Goal: Information Seeking & Learning: Learn about a topic

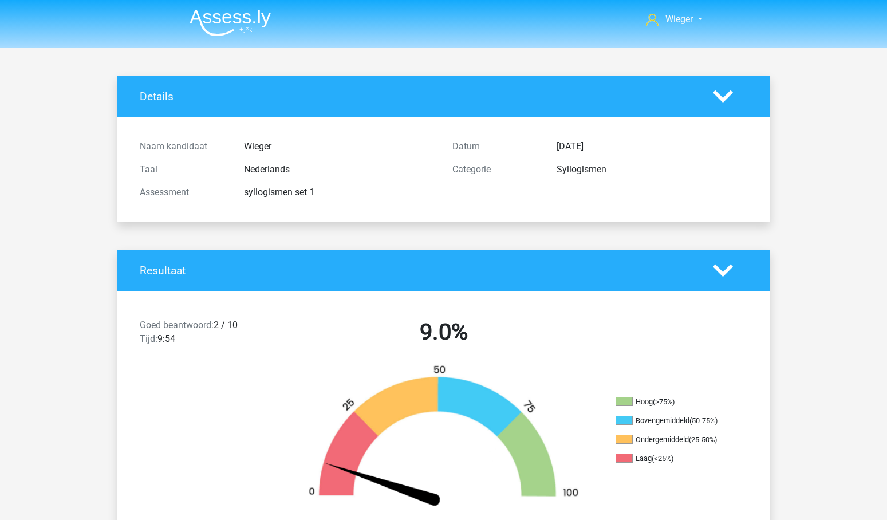
scroll to position [629, 0]
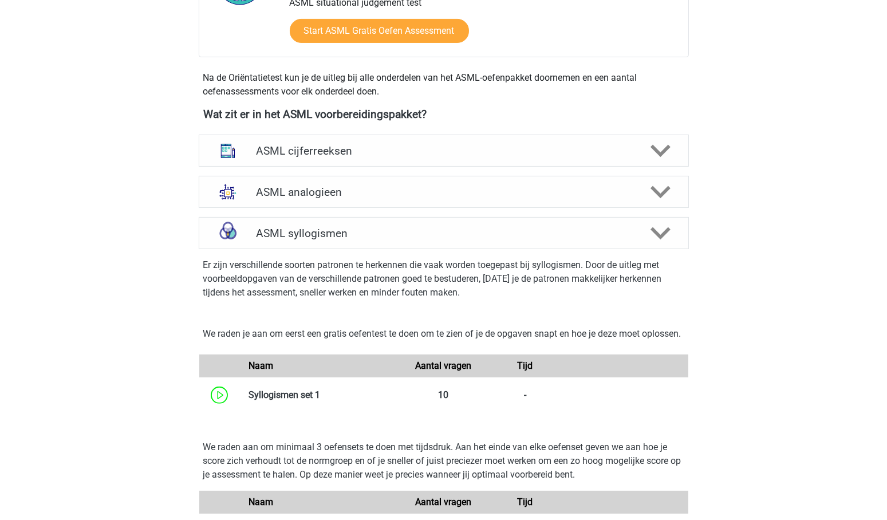
scroll to position [489, 0]
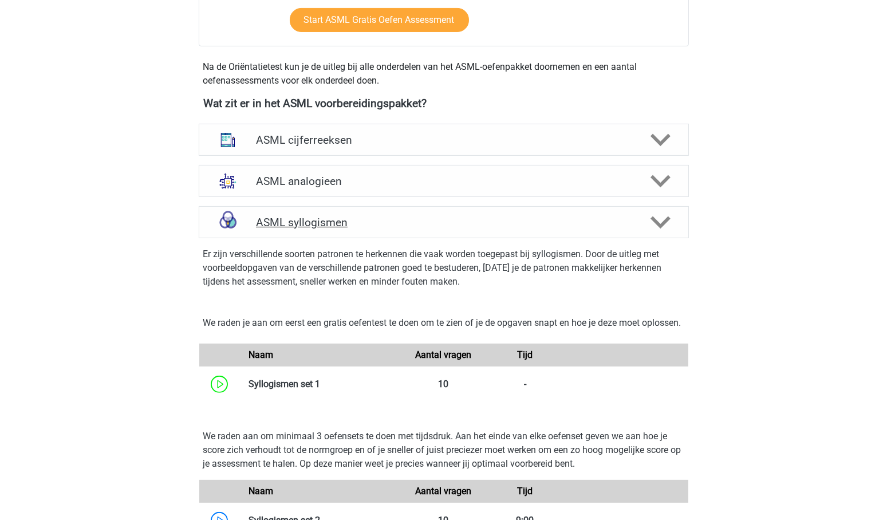
click at [307, 216] on h4 "ASML syllogismen" at bounding box center [443, 222] width 375 height 13
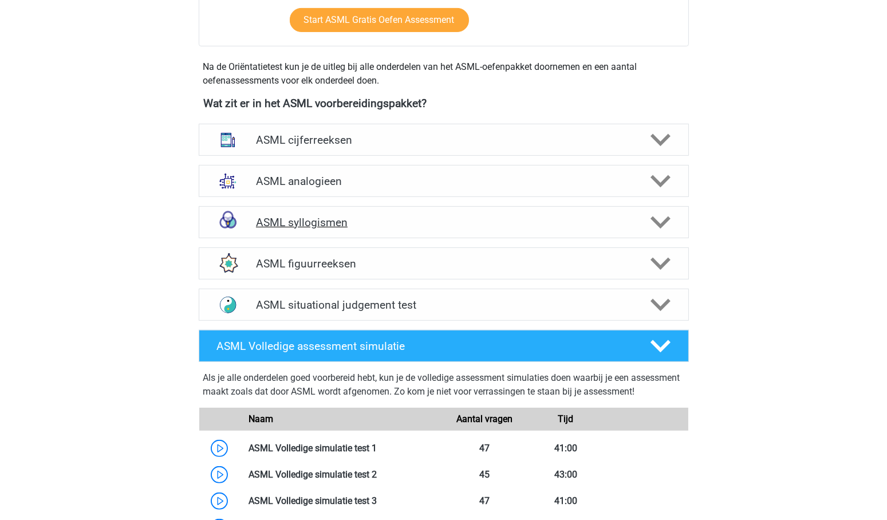
click at [307, 216] on h4 "ASML syllogismen" at bounding box center [443, 222] width 375 height 13
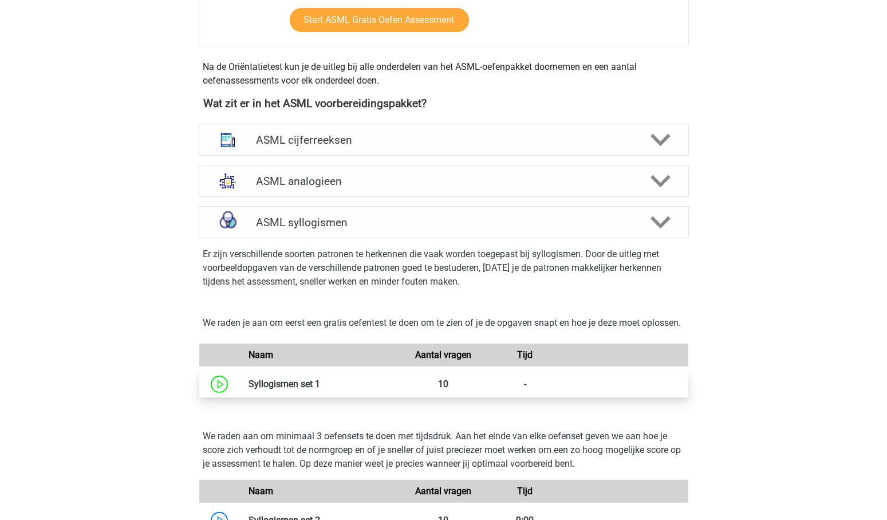
click at [320, 389] on link at bounding box center [320, 383] width 0 height 11
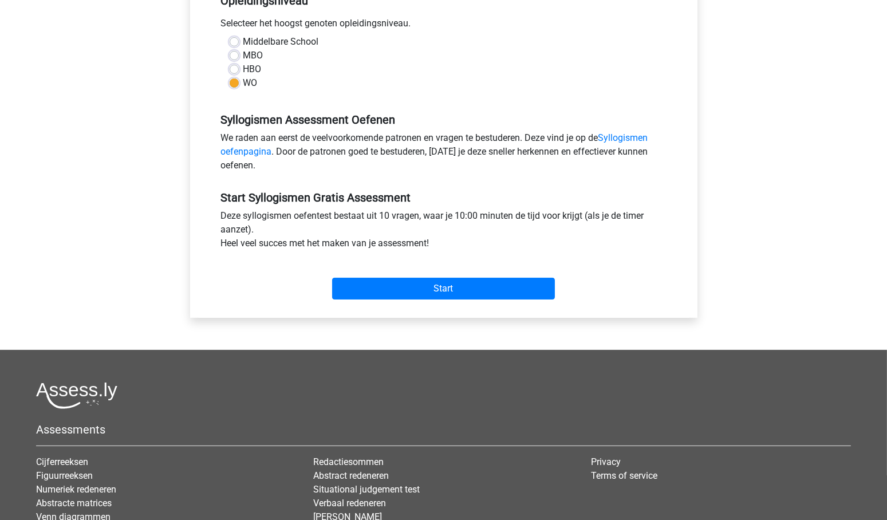
scroll to position [264, 0]
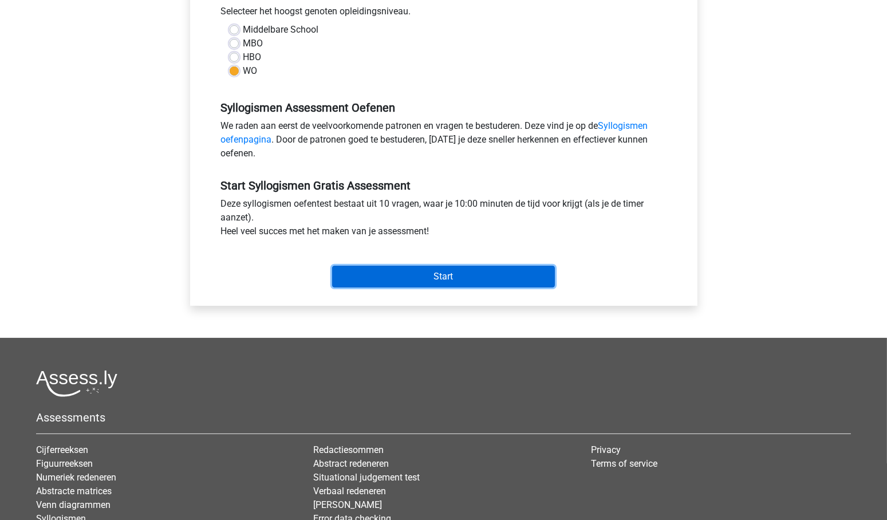
click at [443, 273] on input "Start" at bounding box center [443, 277] width 223 height 22
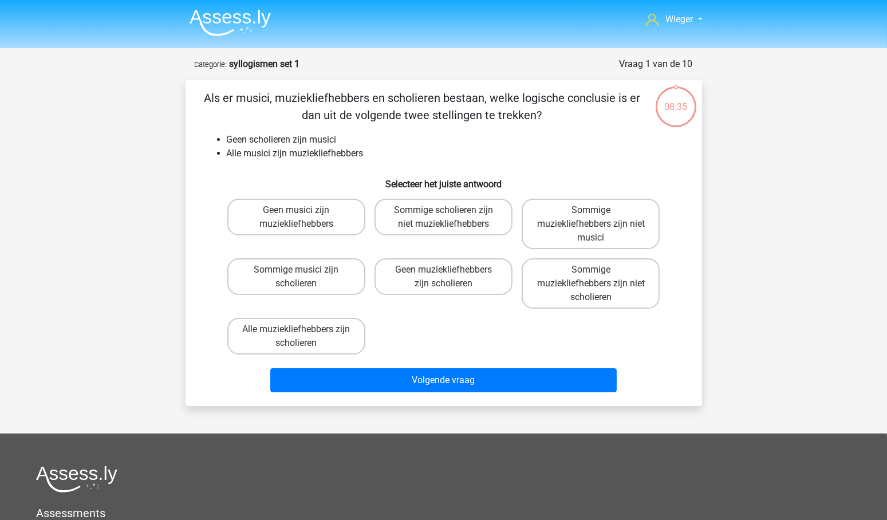
click at [595, 275] on input "Sommige muziekliefhebbers zijn niet scholieren" at bounding box center [594, 273] width 7 height 7
radio input "true"
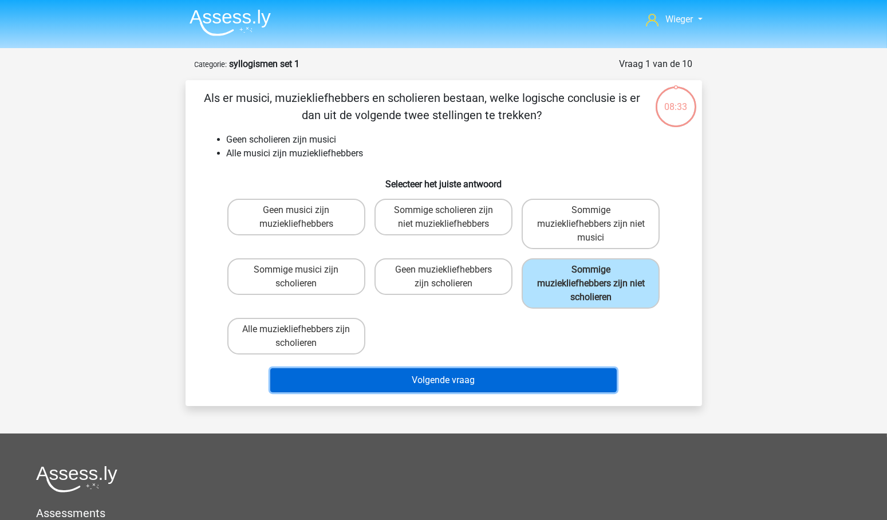
click at [481, 382] on button "Volgende vraag" at bounding box center [443, 380] width 346 height 24
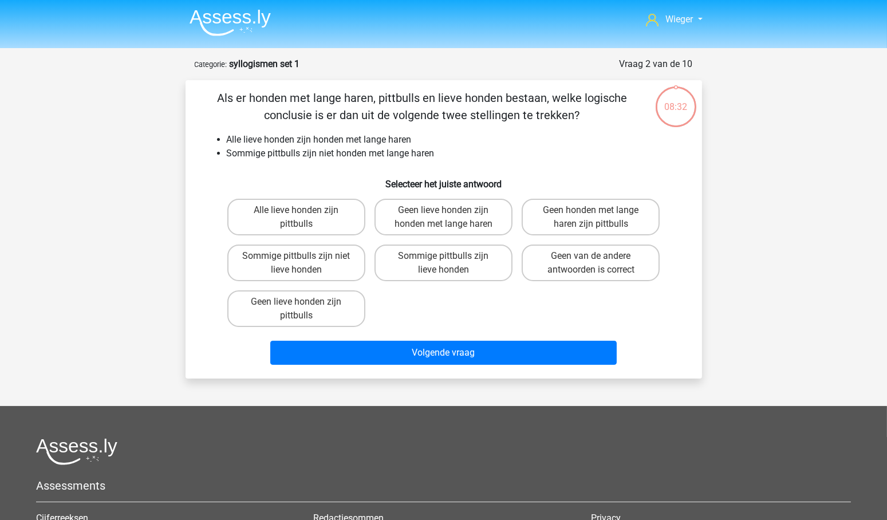
scroll to position [57, 0]
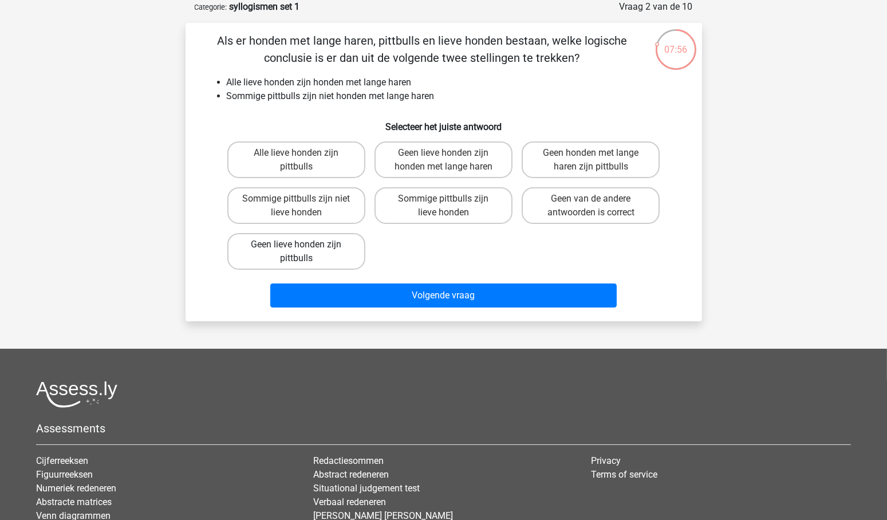
click at [323, 241] on label "Geen lieve honden zijn pittbulls" at bounding box center [296, 251] width 138 height 37
click at [303, 244] on input "Geen lieve honden zijn pittbulls" at bounding box center [299, 247] width 7 height 7
radio input "true"
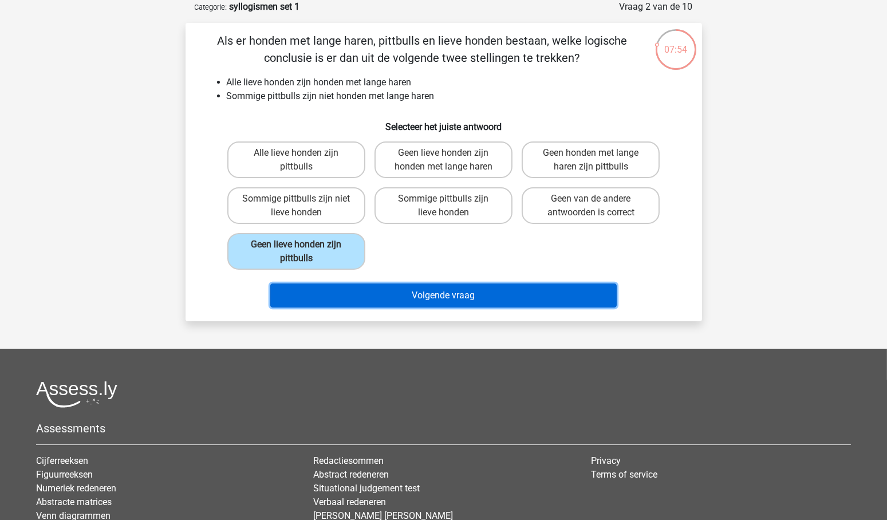
click at [470, 291] on button "Volgende vraag" at bounding box center [443, 295] width 346 height 24
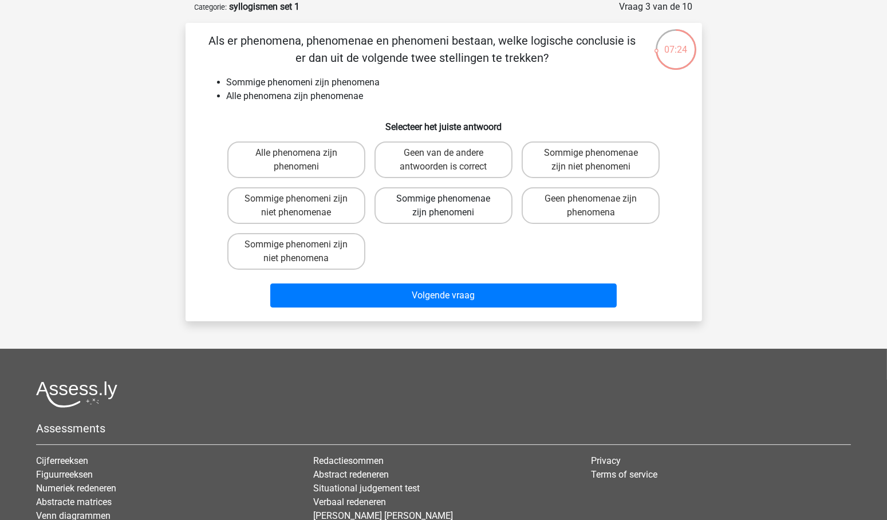
click at [452, 200] on label "Sommige phenomenae zijn phenomeni" at bounding box center [443, 205] width 138 height 37
click at [451, 200] on input "Sommige phenomenae zijn phenomeni" at bounding box center [446, 202] width 7 height 7
radio input "true"
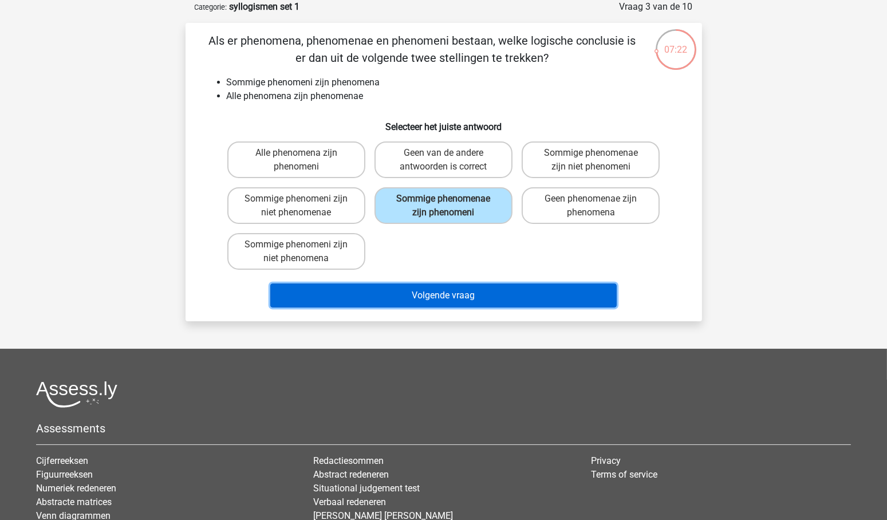
click at [440, 291] on button "Volgende vraag" at bounding box center [443, 295] width 346 height 24
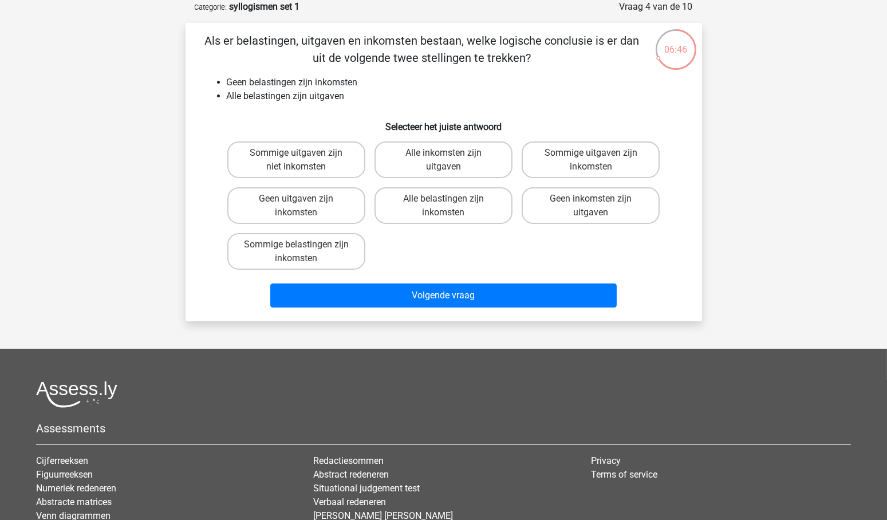
click at [301, 203] on input "Geen uitgaven zijn inkomsten" at bounding box center [299, 202] width 7 height 7
radio input "true"
click at [568, 200] on label "Geen inkomsten zijn uitgaven" at bounding box center [591, 205] width 138 height 37
click at [591, 200] on input "Geen inkomsten zijn uitgaven" at bounding box center [594, 202] width 7 height 7
radio input "true"
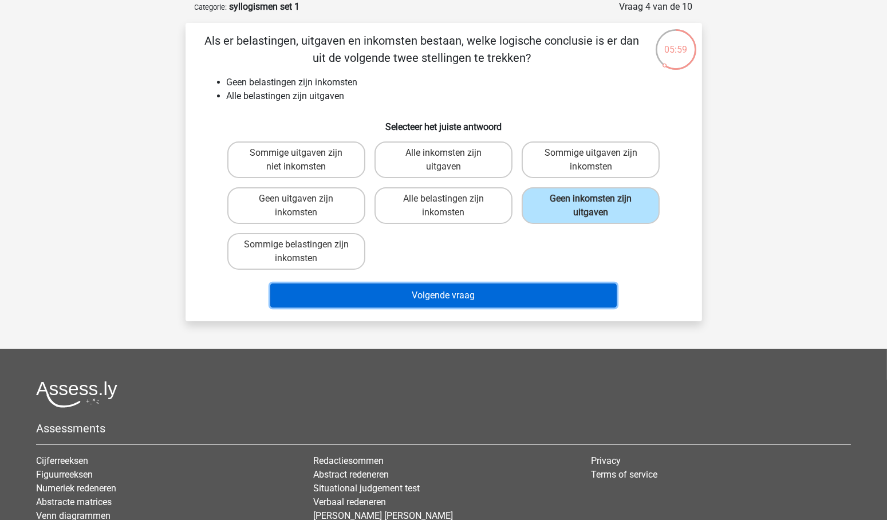
click at [458, 288] on button "Volgende vraag" at bounding box center [443, 295] width 346 height 24
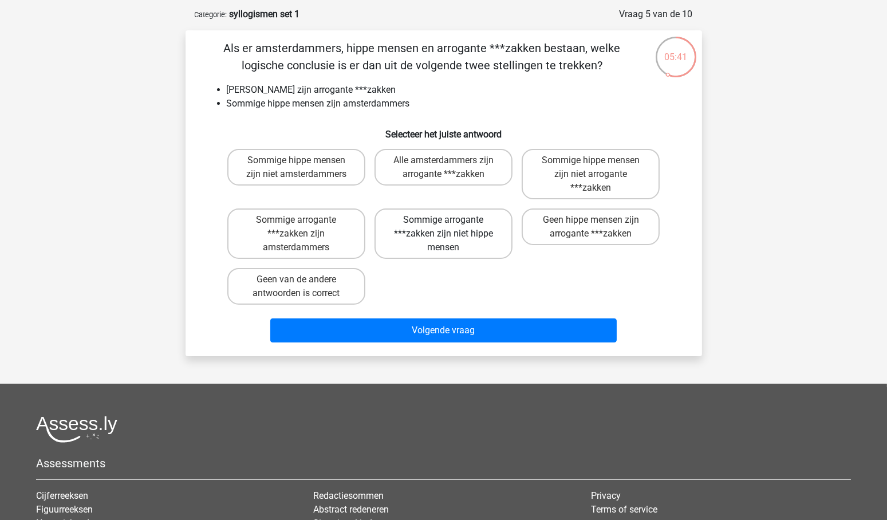
scroll to position [65, 0]
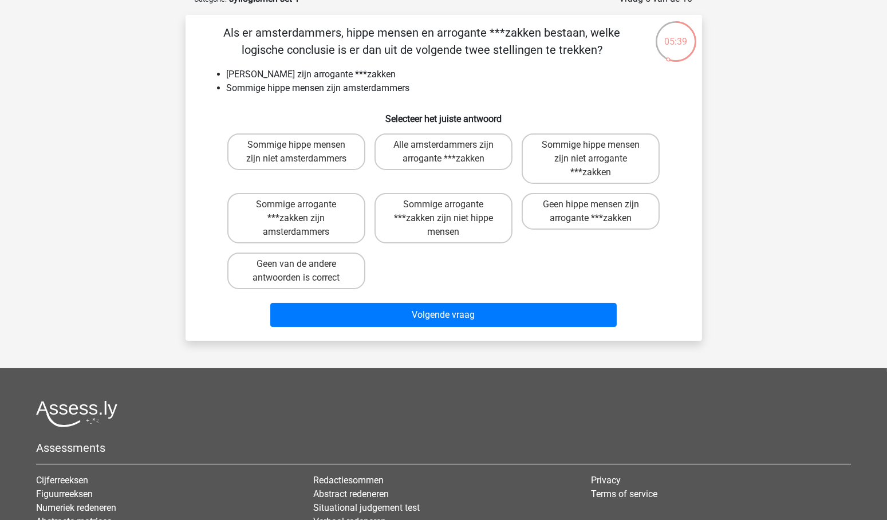
click at [591, 207] on input "Geen hippe mensen zijn arrogante ***zakken" at bounding box center [594, 207] width 7 height 7
radio input "true"
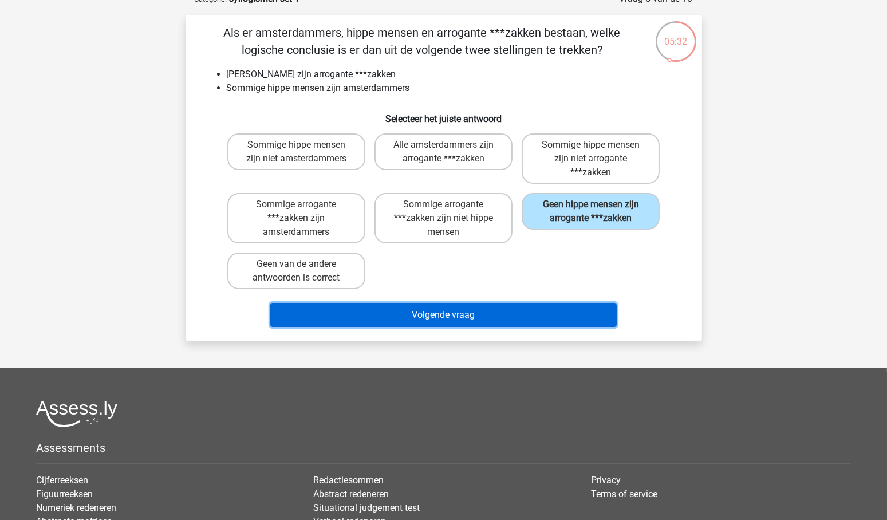
click at [442, 312] on button "Volgende vraag" at bounding box center [443, 315] width 346 height 24
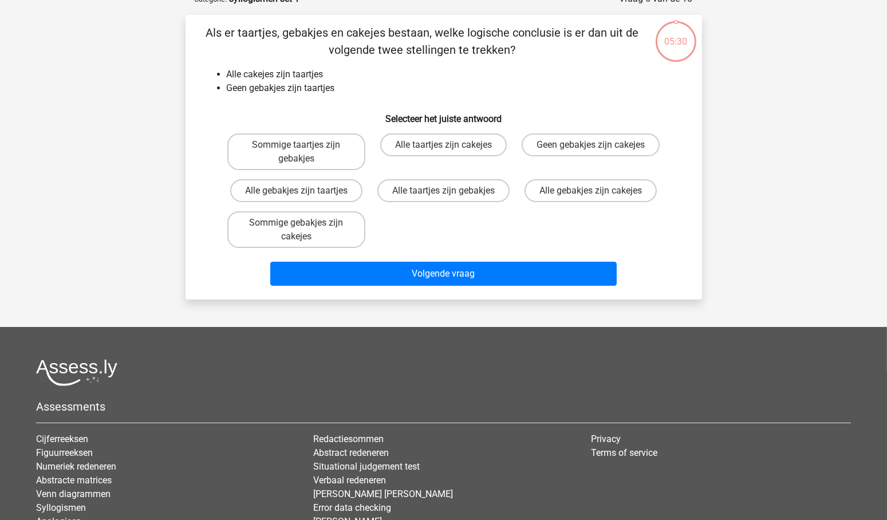
scroll to position [57, 0]
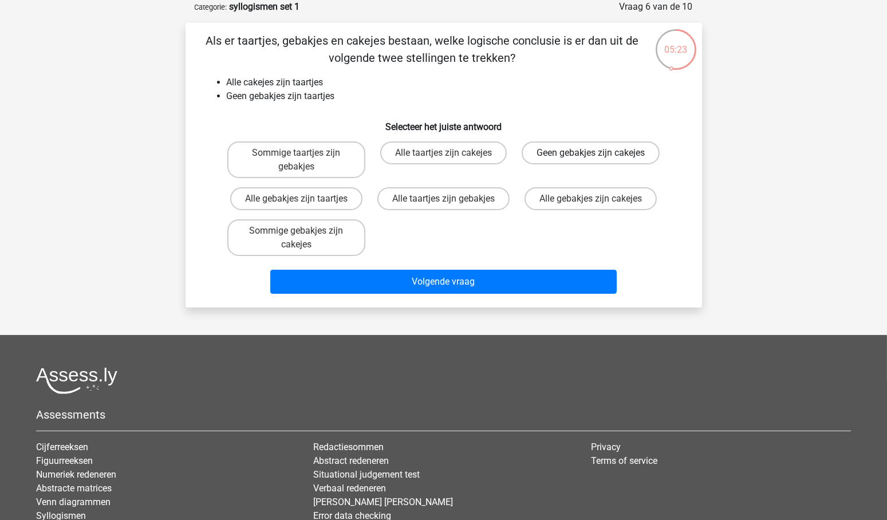
click at [578, 149] on label "Geen gebakjes zijn cakejes" at bounding box center [591, 152] width 138 height 23
click at [591, 153] on input "Geen gebakjes zijn cakejes" at bounding box center [594, 156] width 7 height 7
radio input "true"
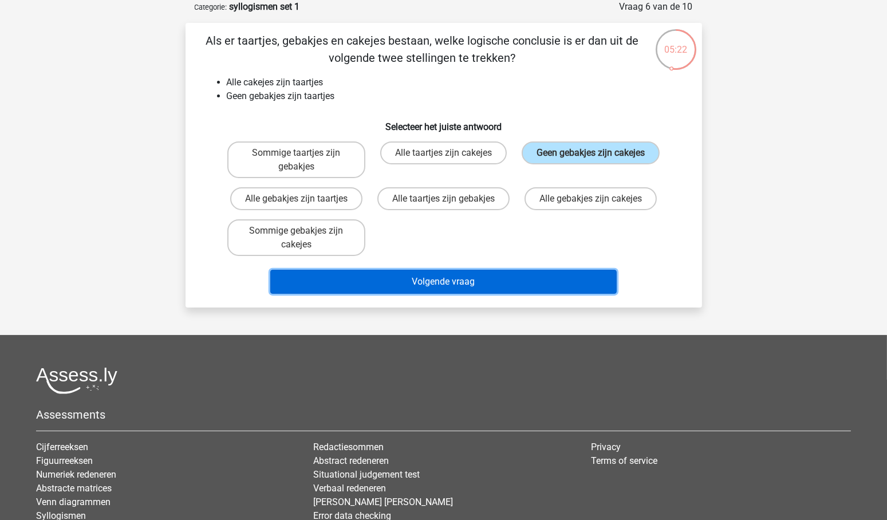
click at [463, 274] on button "Volgende vraag" at bounding box center [443, 282] width 346 height 24
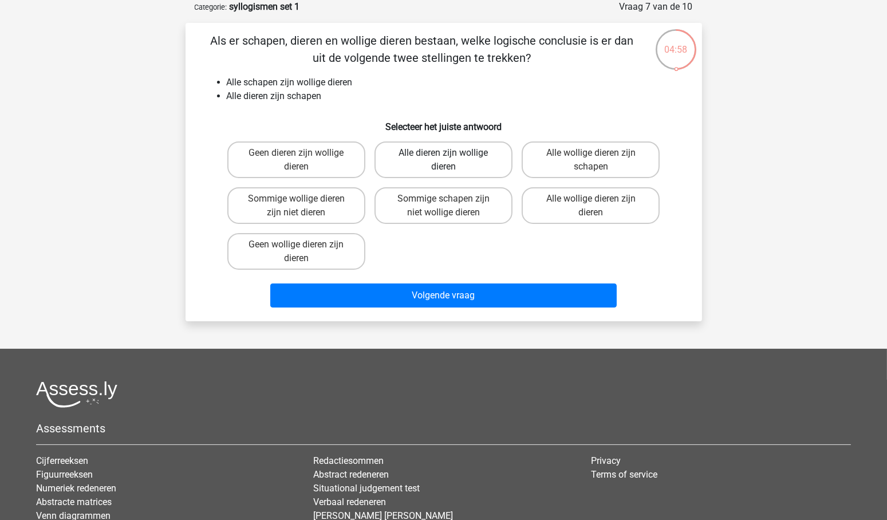
click at [438, 153] on label "Alle dieren zijn wollige dieren" at bounding box center [443, 159] width 138 height 37
click at [443, 153] on input "Alle dieren zijn wollige dieren" at bounding box center [446, 156] width 7 height 7
radio input "true"
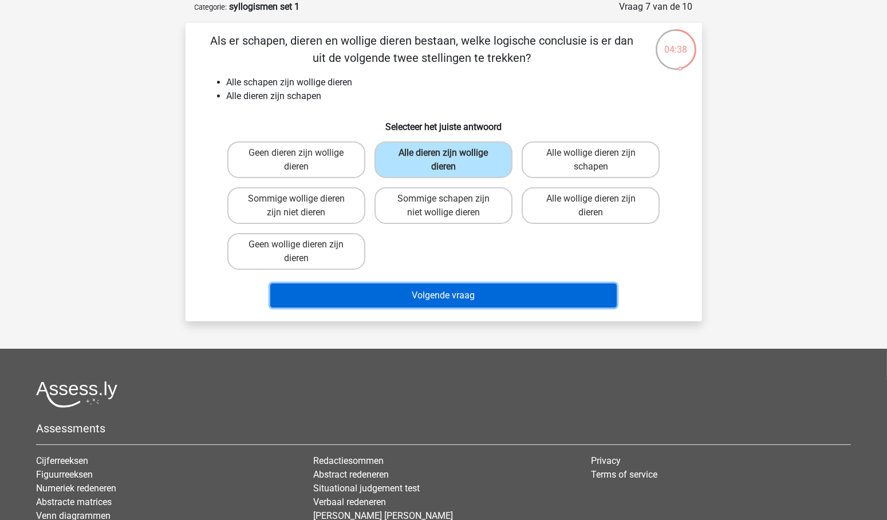
click at [445, 288] on button "Volgende vraag" at bounding box center [443, 295] width 346 height 24
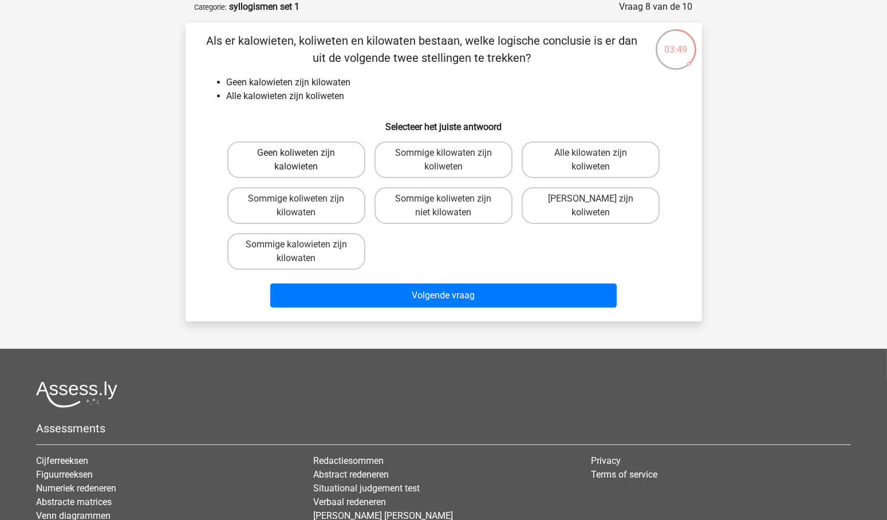
click at [330, 155] on label "Geen koliweten zijn kalowieten" at bounding box center [296, 159] width 138 height 37
click at [303, 155] on input "Geen koliweten zijn kalowieten" at bounding box center [299, 156] width 7 height 7
radio input "true"
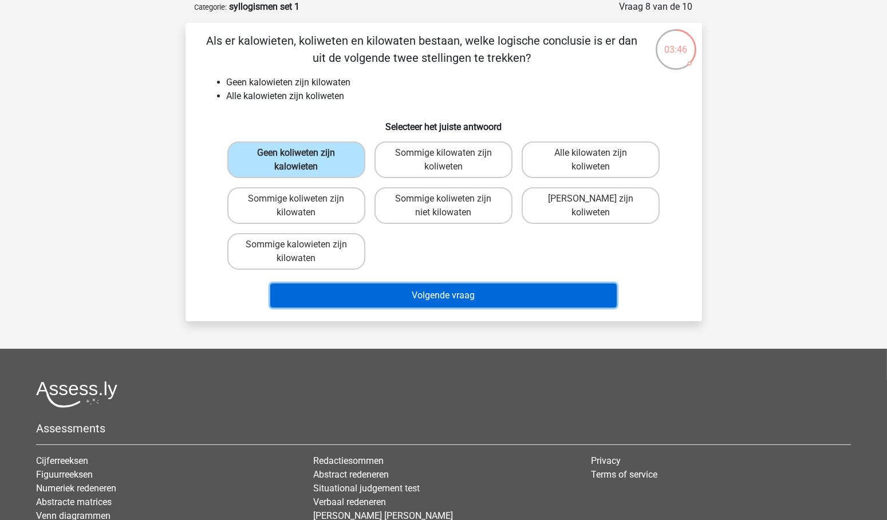
click at [436, 295] on button "Volgende vraag" at bounding box center [443, 295] width 346 height 24
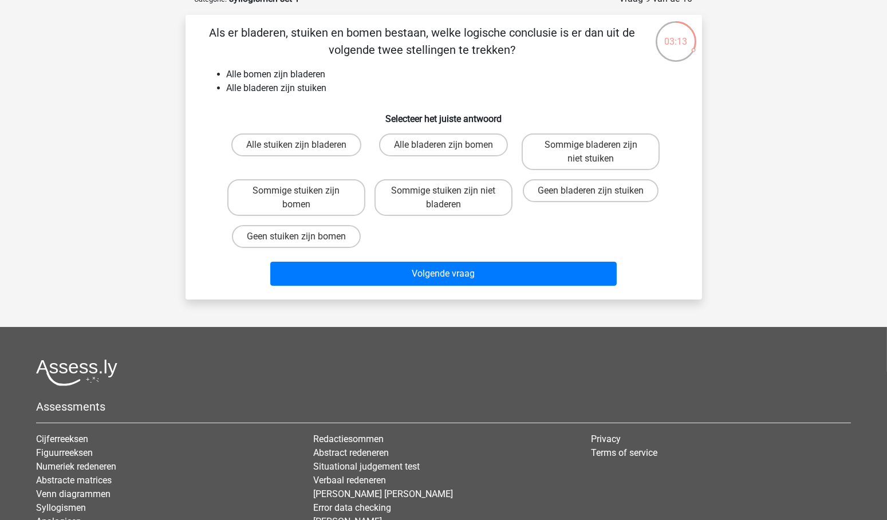
scroll to position [69, 0]
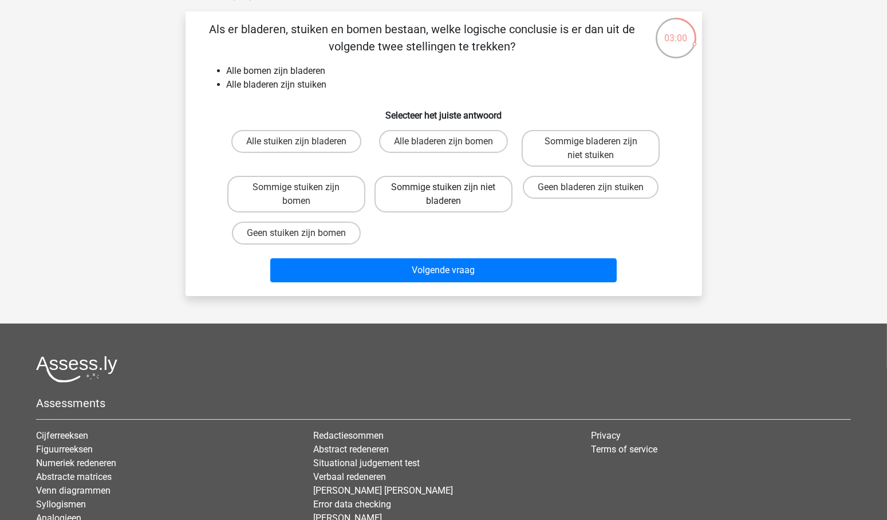
click at [455, 196] on label "Sommige stuiken zijn niet bladeren" at bounding box center [443, 194] width 138 height 37
click at [451, 195] on input "Sommige stuiken zijn niet bladeren" at bounding box center [446, 190] width 7 height 7
radio input "true"
click at [301, 185] on label "Sommige stuiken zijn bomen" at bounding box center [296, 194] width 138 height 37
click at [301, 187] on input "Sommige stuiken zijn bomen" at bounding box center [299, 190] width 7 height 7
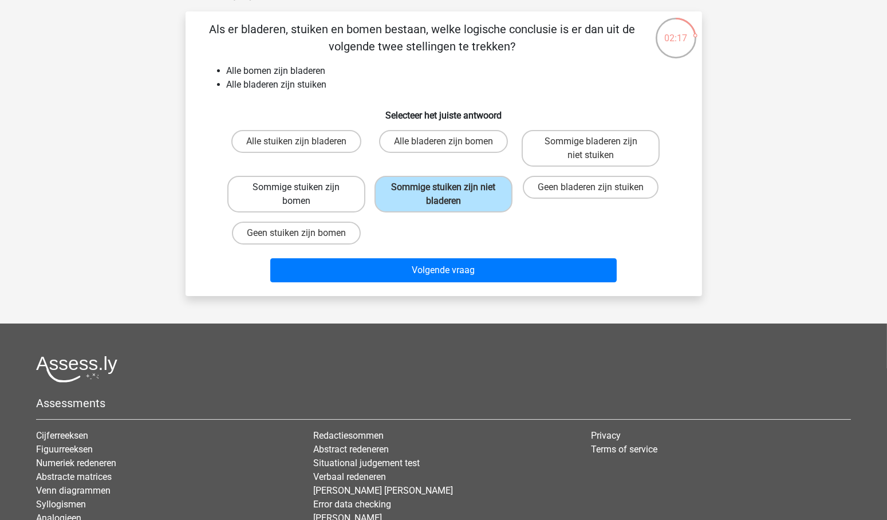
radio input "true"
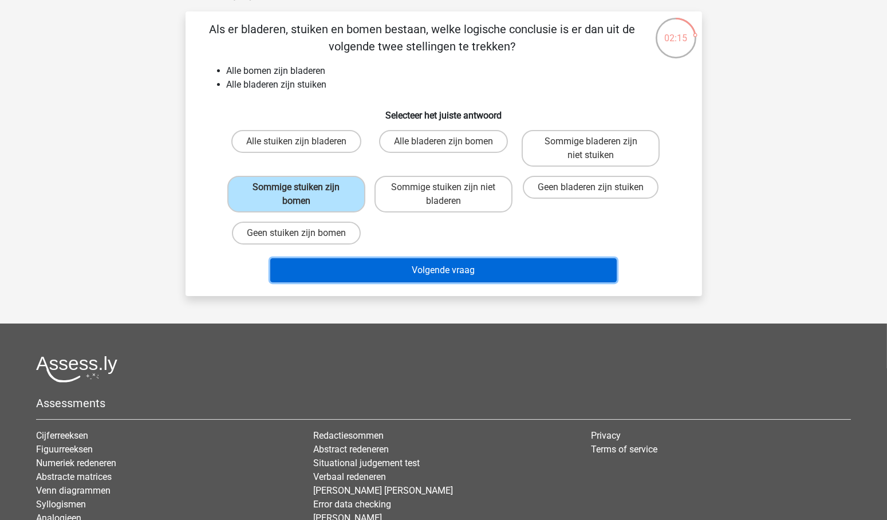
click at [437, 271] on button "Volgende vraag" at bounding box center [443, 270] width 346 height 24
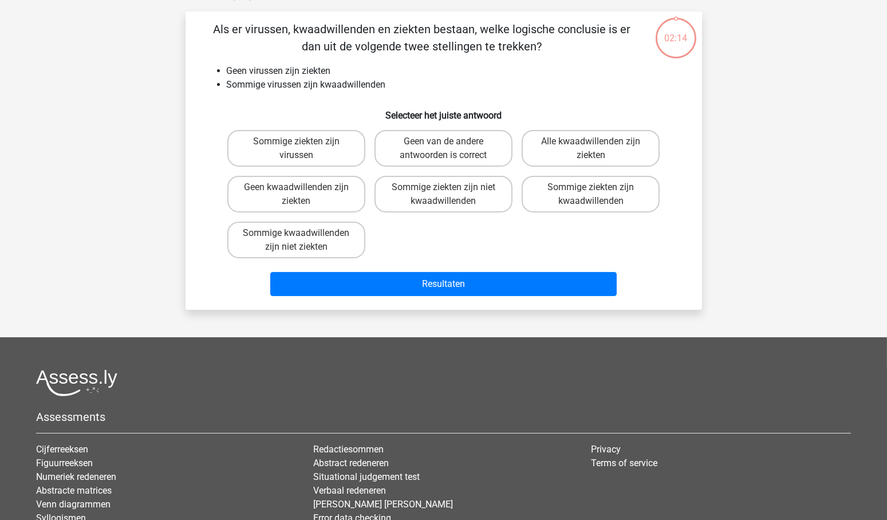
scroll to position [57, 0]
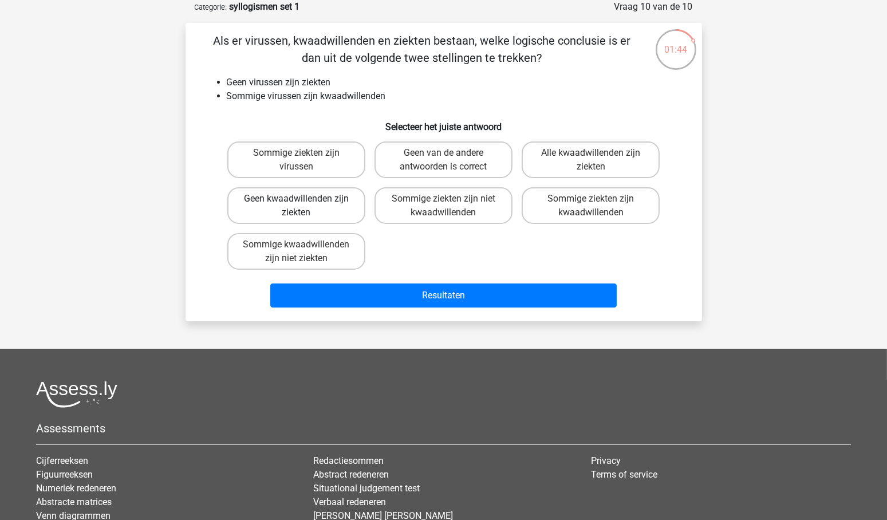
click at [313, 211] on label "Geen kwaadwillenden zijn ziekten" at bounding box center [296, 205] width 138 height 37
click at [303, 206] on input "Geen kwaadwillenden zijn ziekten" at bounding box center [299, 202] width 7 height 7
radio input "true"
click at [422, 164] on label "Geen van de andere antwoorden is correct" at bounding box center [443, 159] width 138 height 37
click at [443, 160] on input "Geen van de andere antwoorden is correct" at bounding box center [446, 156] width 7 height 7
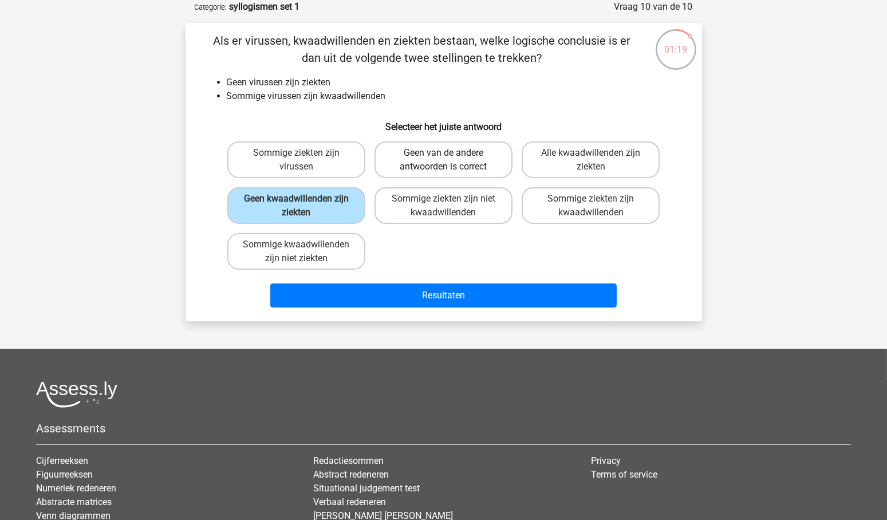
radio input "true"
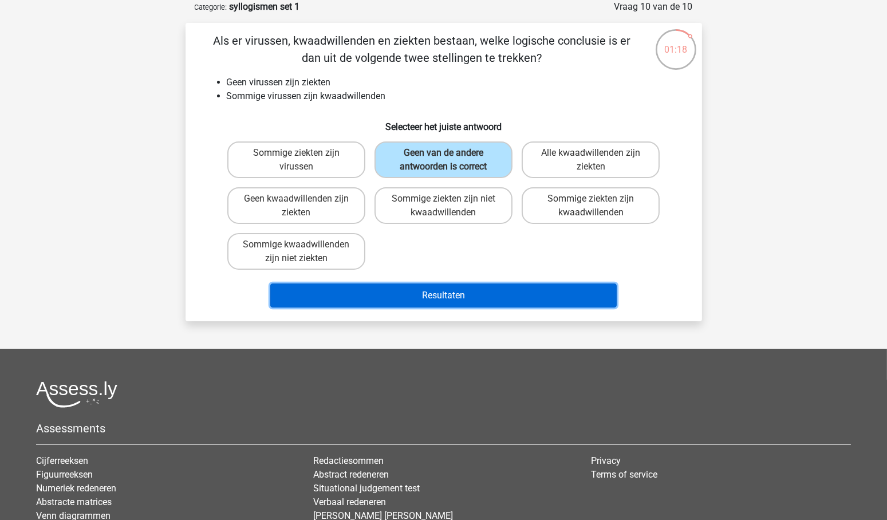
click at [437, 294] on button "Resultaten" at bounding box center [443, 295] width 346 height 24
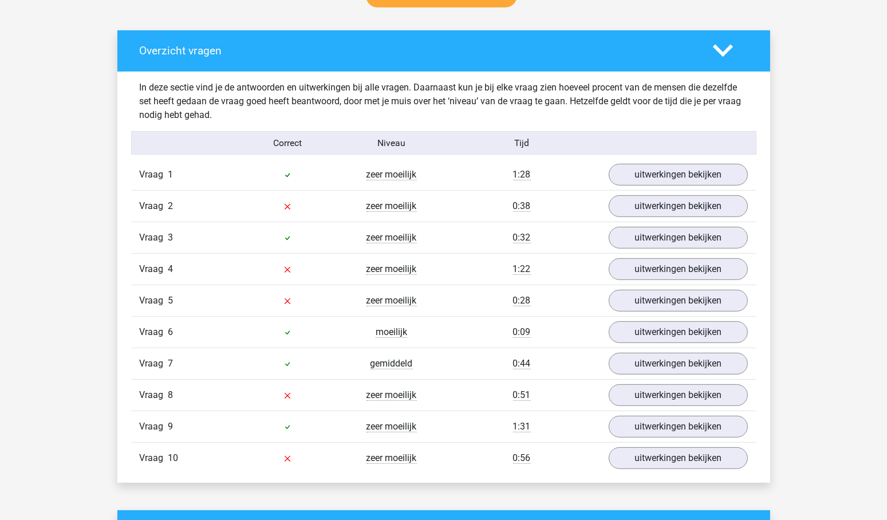
scroll to position [637, 0]
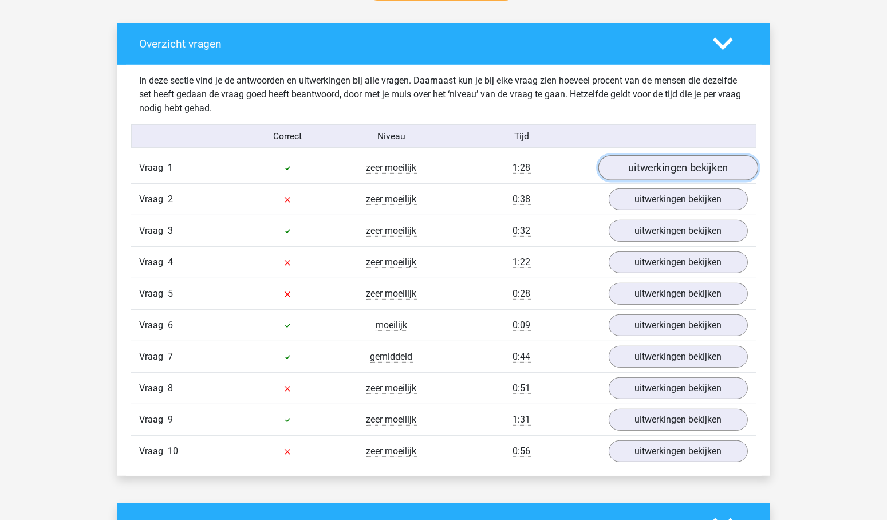
click at [681, 168] on link "uitwerkingen bekijken" at bounding box center [678, 168] width 160 height 25
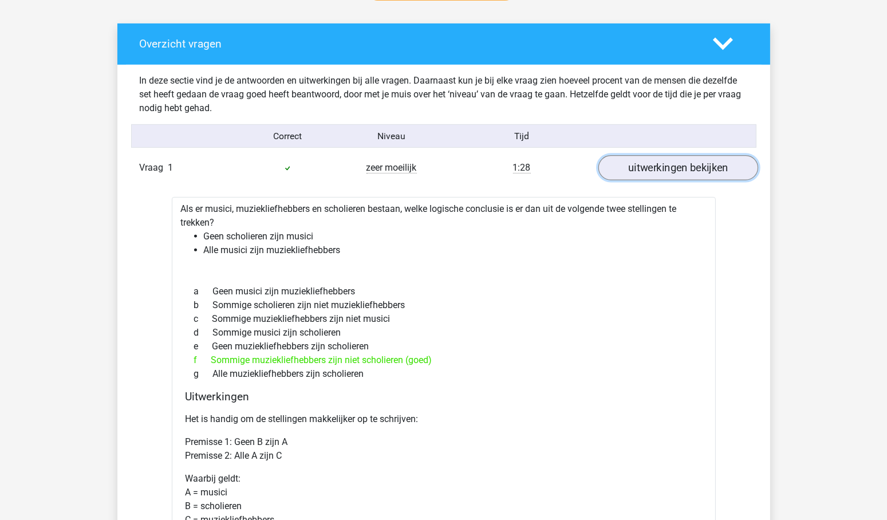
click at [681, 168] on link "uitwerkingen bekijken" at bounding box center [678, 168] width 160 height 25
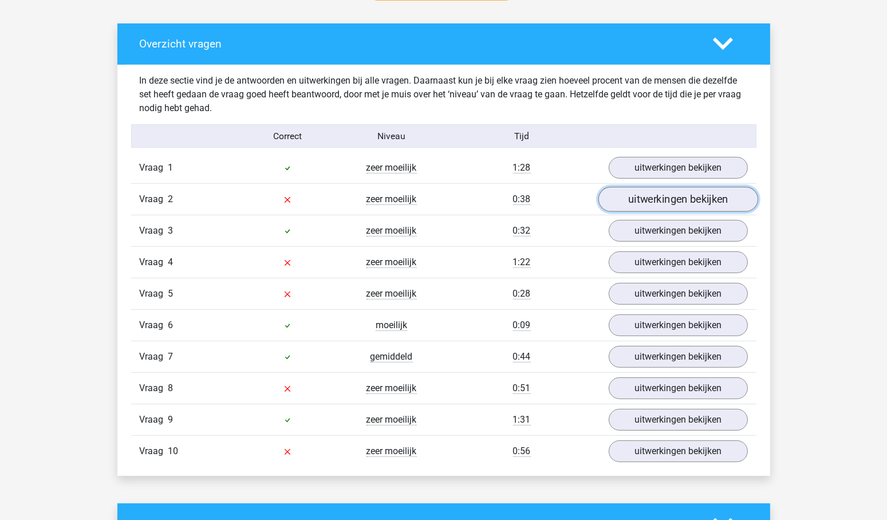
click at [677, 202] on link "uitwerkingen bekijken" at bounding box center [678, 199] width 160 height 25
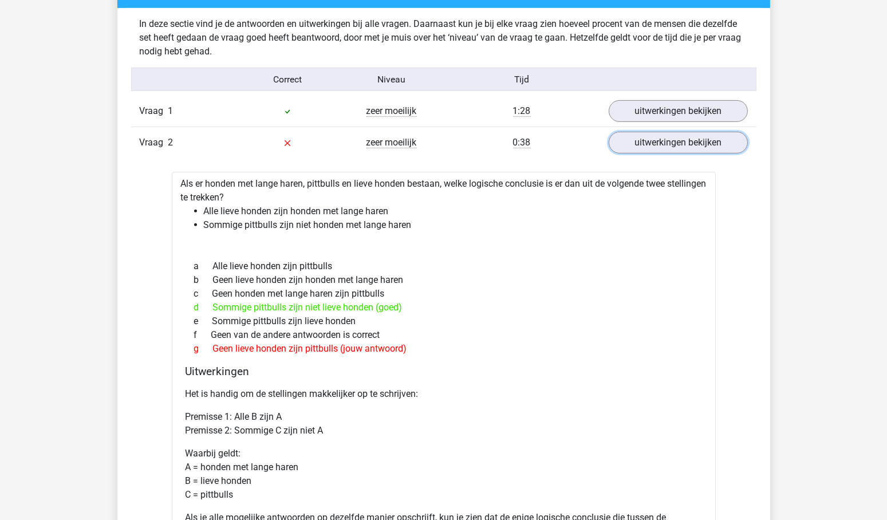
scroll to position [671, 0]
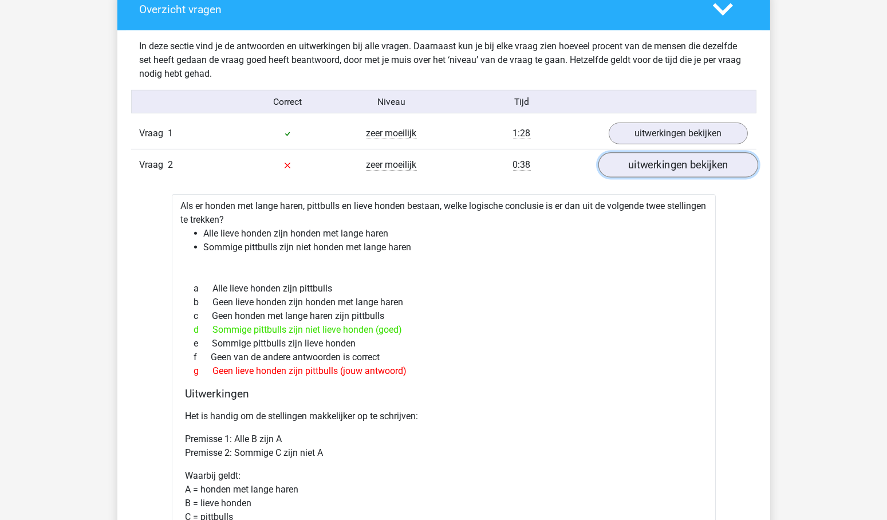
click at [702, 171] on link "uitwerkingen bekijken" at bounding box center [678, 165] width 160 height 25
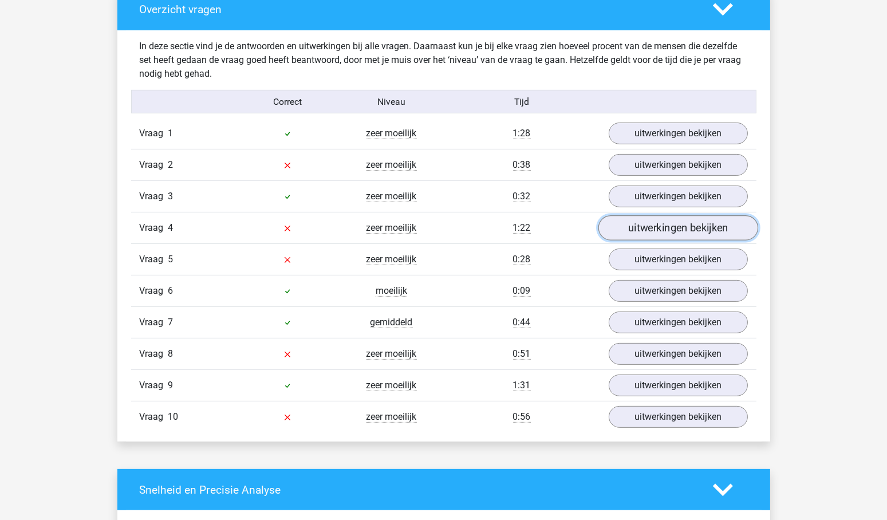
click at [711, 230] on link "uitwerkingen bekijken" at bounding box center [678, 228] width 160 height 25
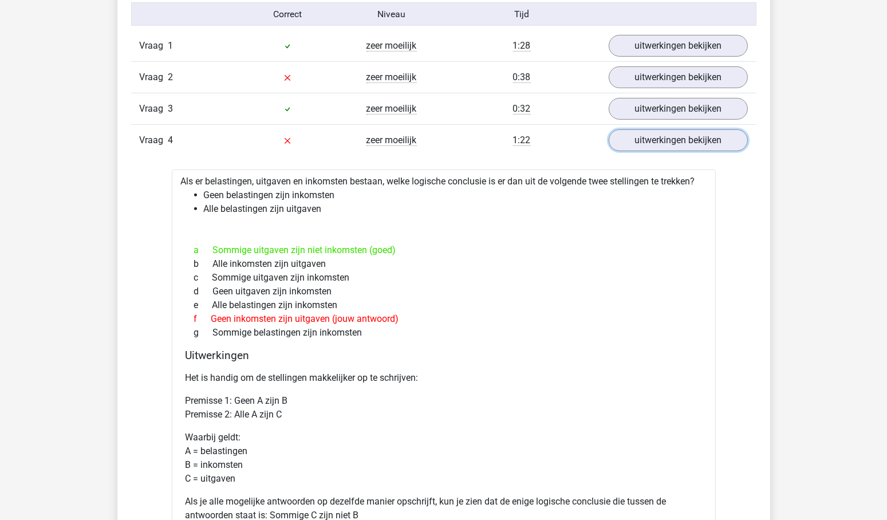
scroll to position [759, 0]
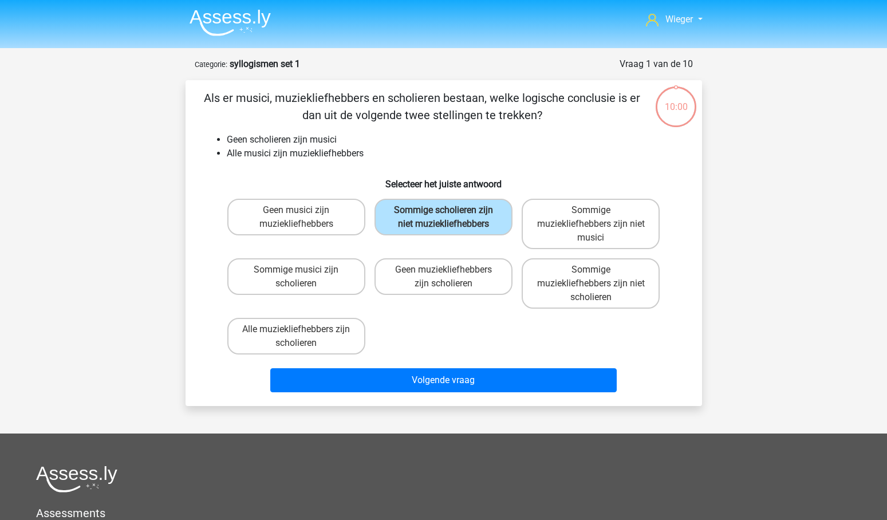
scroll to position [57, 0]
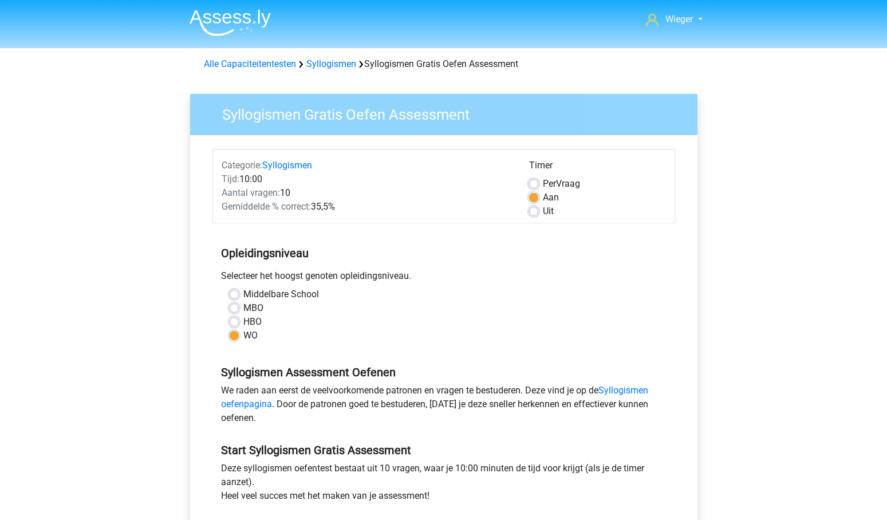
scroll to position [264, 0]
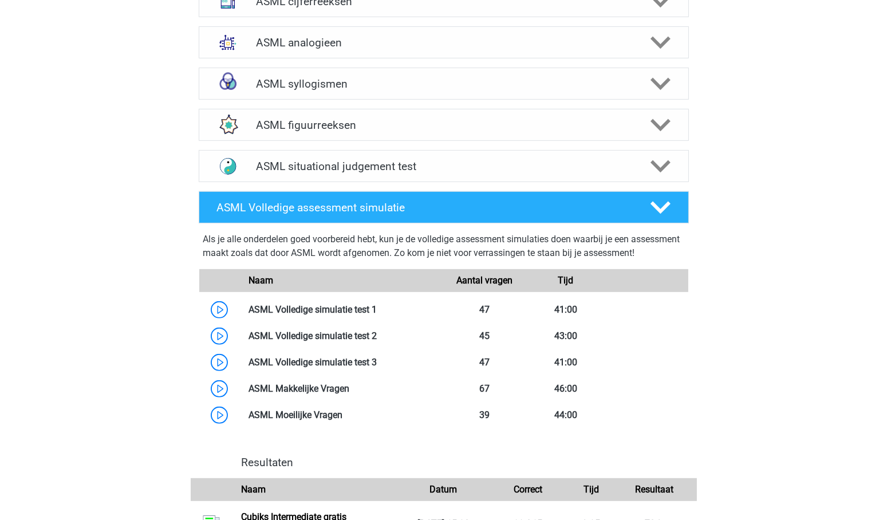
scroll to position [628, 0]
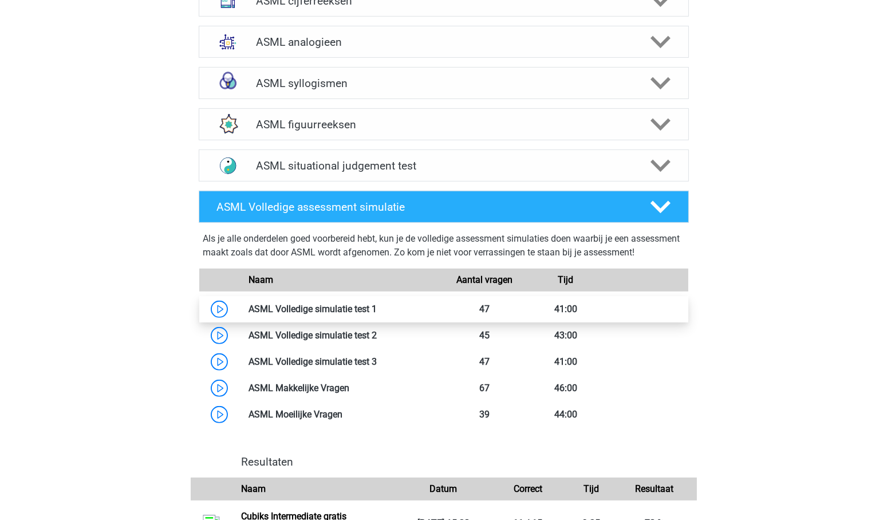
click at [377, 314] on link at bounding box center [377, 308] width 0 height 11
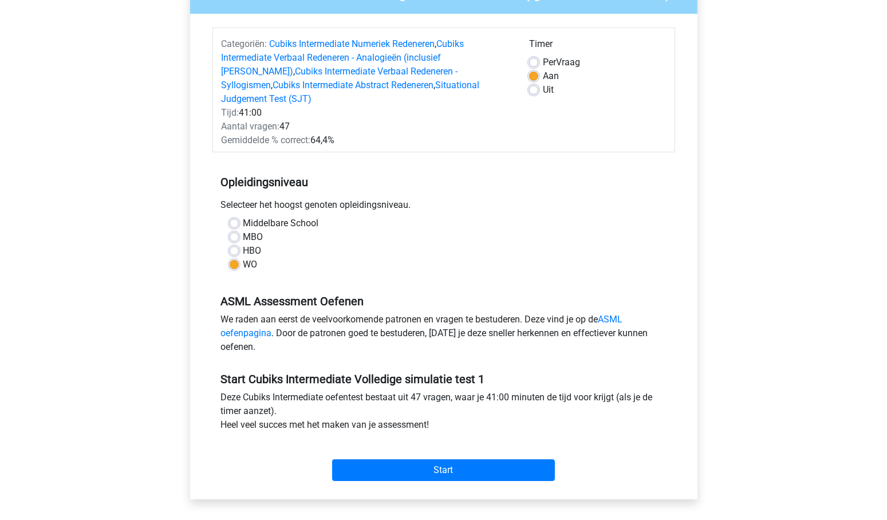
scroll to position [333, 0]
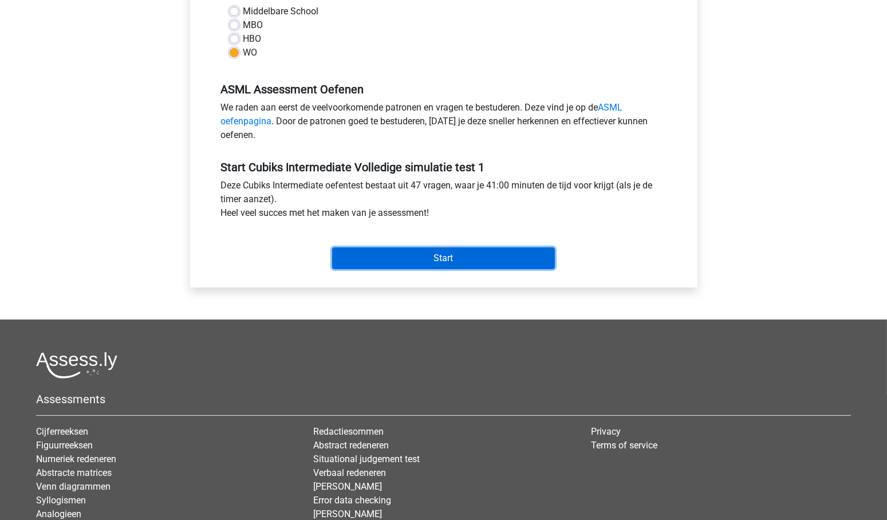
click at [427, 247] on input "Start" at bounding box center [443, 258] width 223 height 22
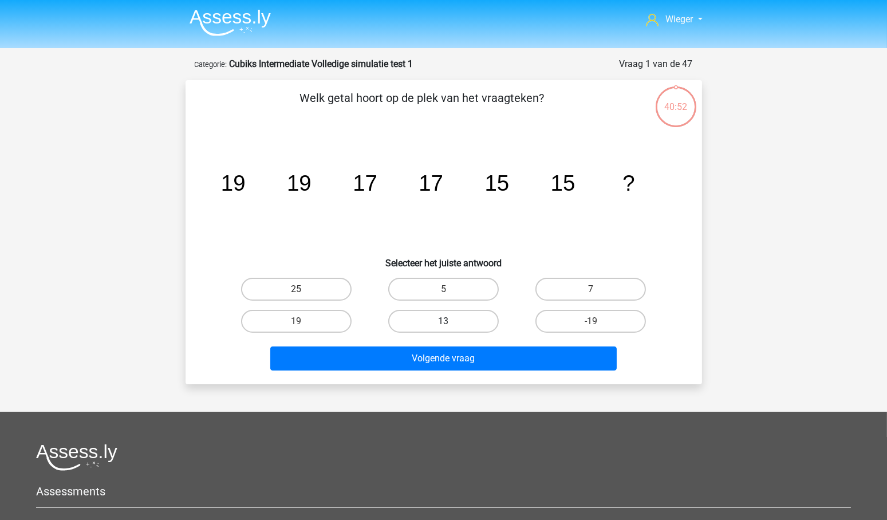
click at [423, 319] on label "13" at bounding box center [443, 321] width 110 height 23
click at [443, 321] on input "13" at bounding box center [446, 324] width 7 height 7
radio input "true"
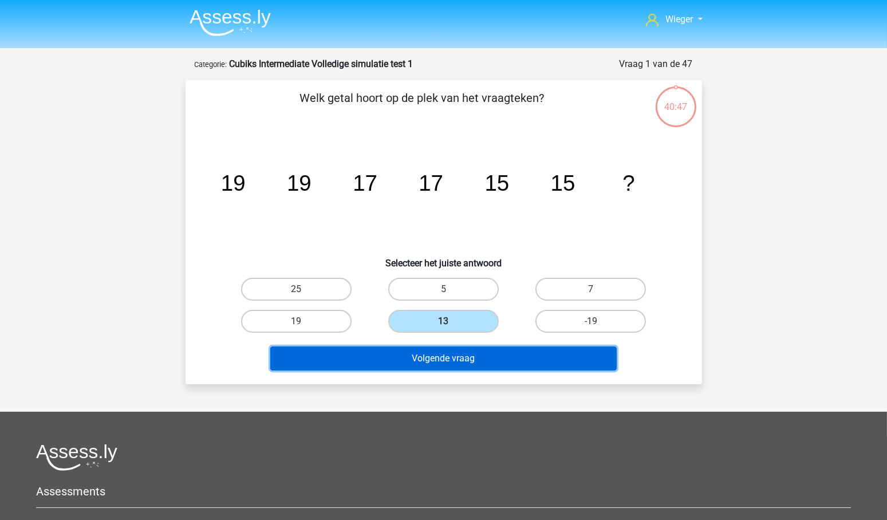
click at [451, 358] on button "Volgende vraag" at bounding box center [443, 358] width 346 height 24
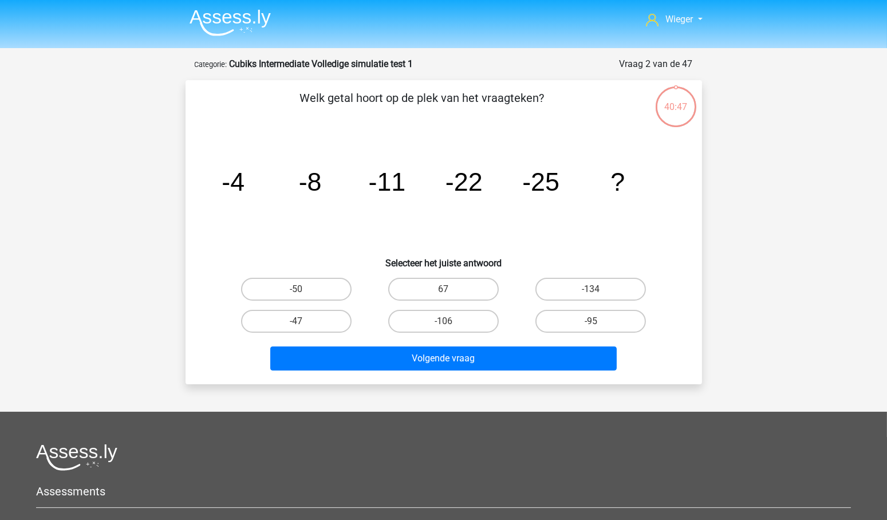
scroll to position [57, 0]
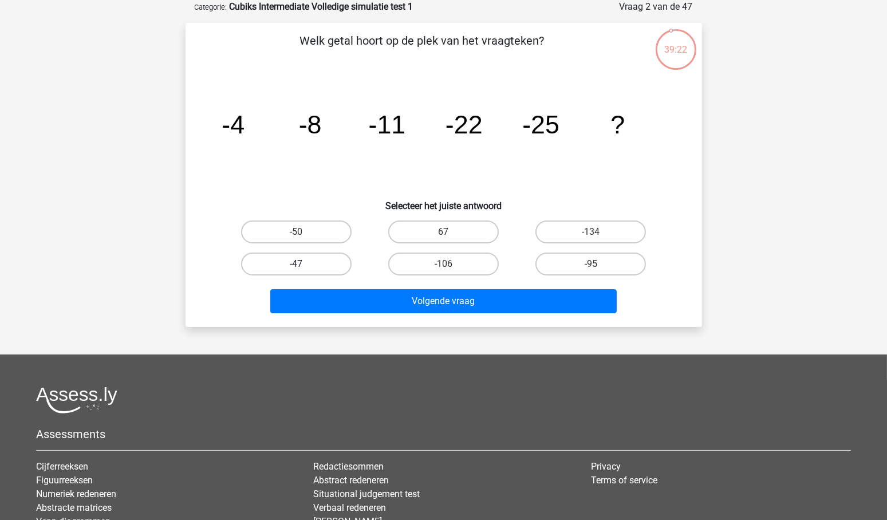
click at [315, 255] on label "-47" at bounding box center [296, 263] width 110 height 23
click at [303, 264] on input "-47" at bounding box center [299, 267] width 7 height 7
radio input "true"
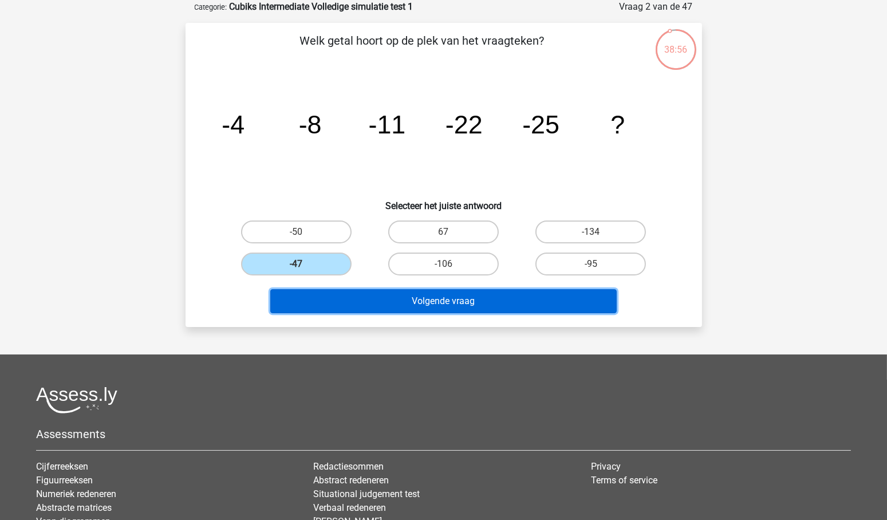
click at [465, 299] on button "Volgende vraag" at bounding box center [443, 301] width 346 height 24
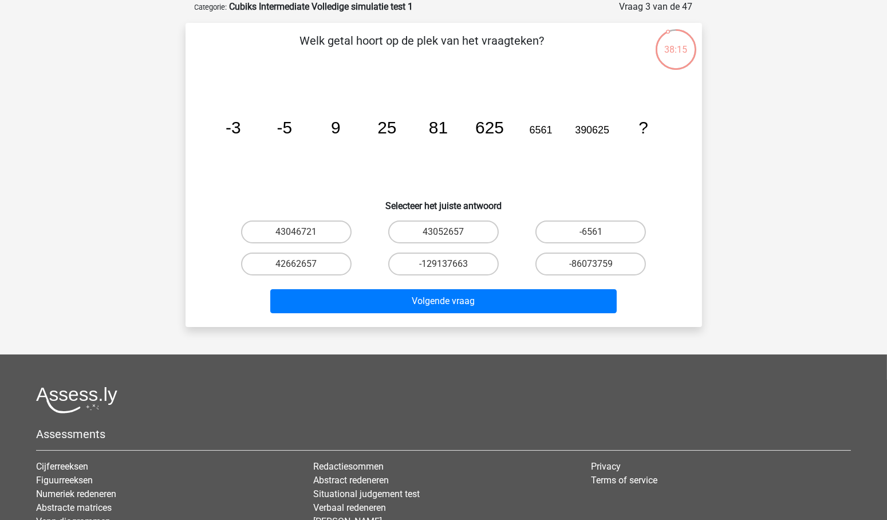
click at [302, 232] on input "43046721" at bounding box center [299, 235] width 7 height 7
radio input "true"
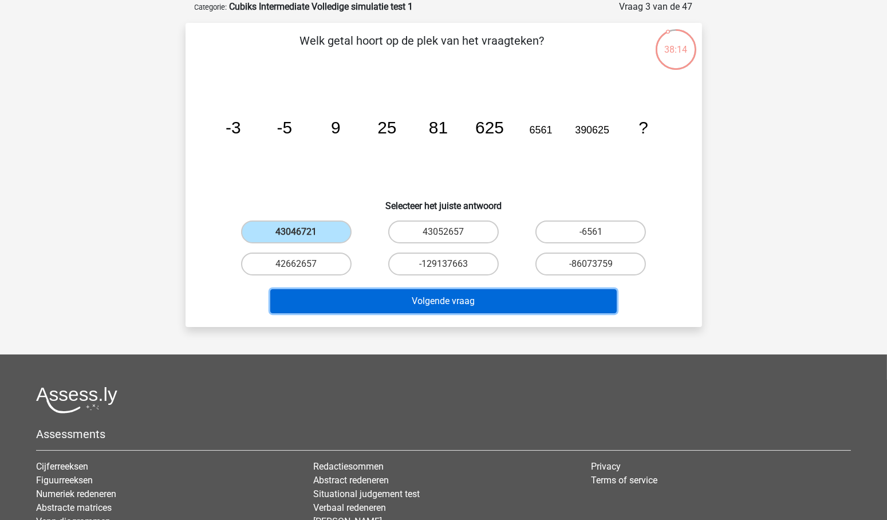
click at [438, 296] on button "Volgende vraag" at bounding box center [443, 301] width 346 height 24
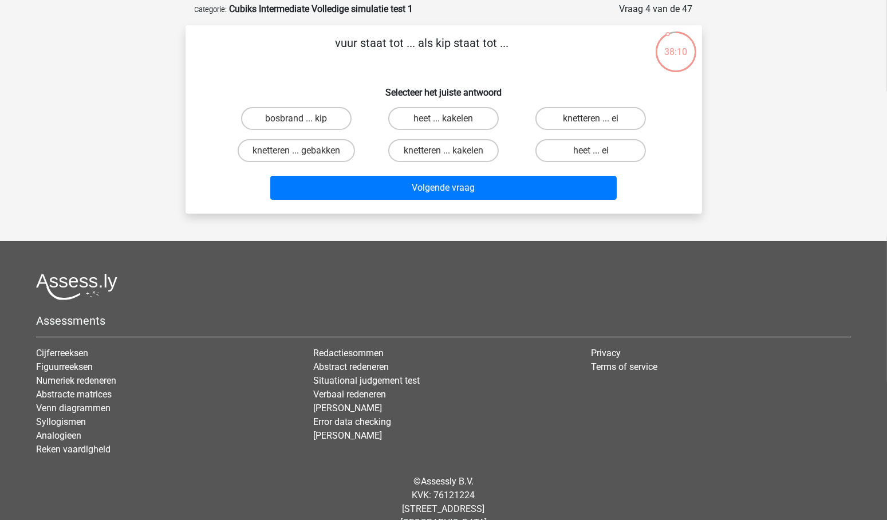
scroll to position [54, 0]
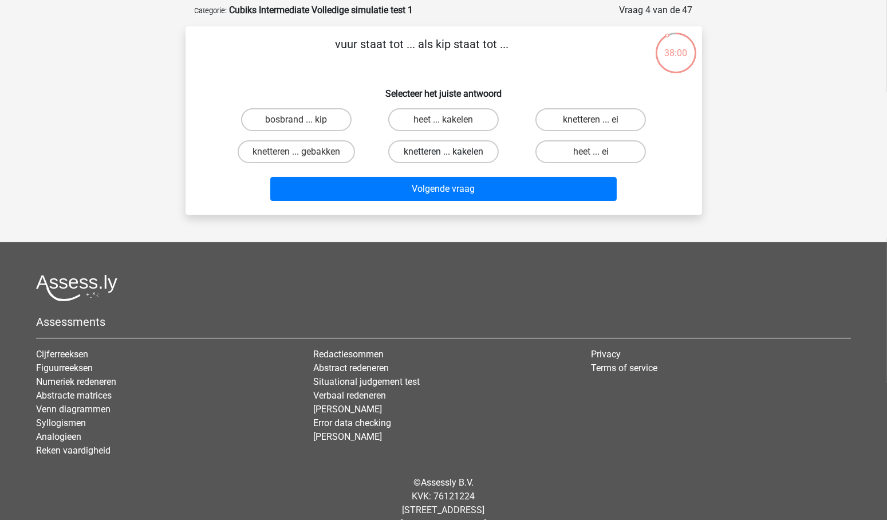
click at [429, 147] on label "knetteren ... kakelen" at bounding box center [443, 151] width 110 height 23
click at [443, 152] on input "knetteren ... kakelen" at bounding box center [446, 155] width 7 height 7
radio input "true"
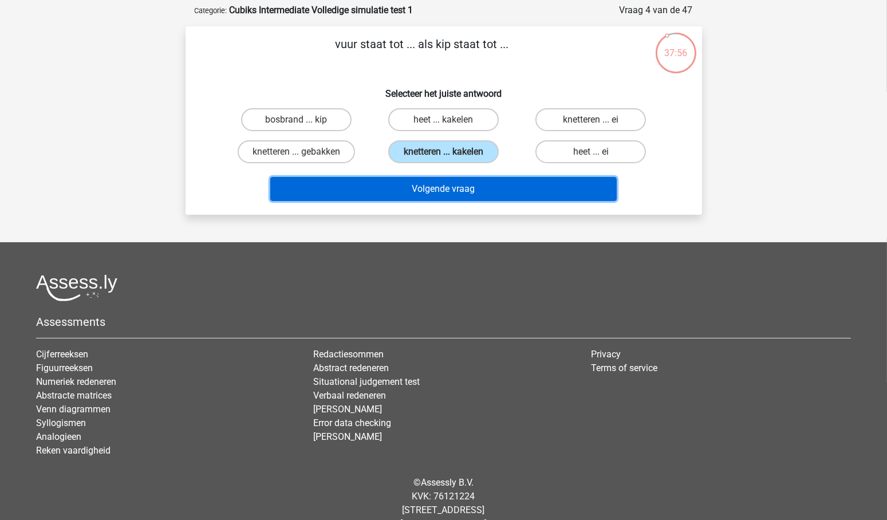
click at [456, 190] on button "Volgende vraag" at bounding box center [443, 189] width 346 height 24
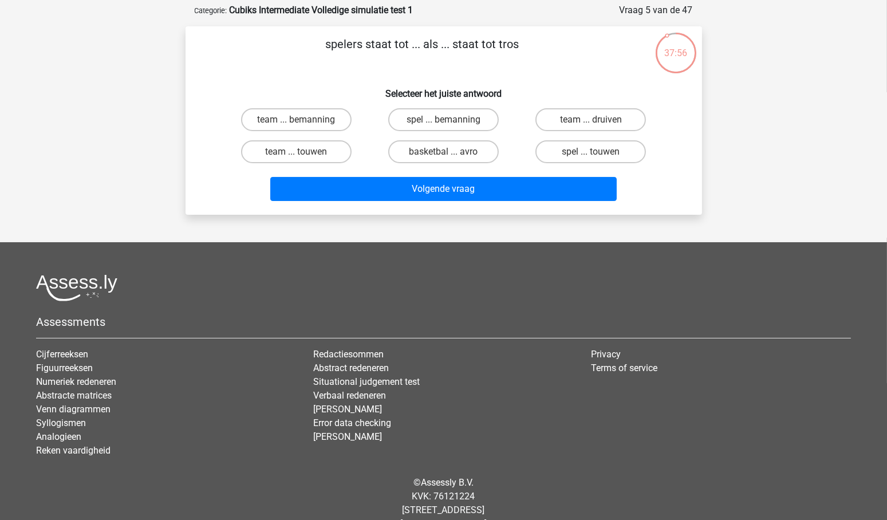
scroll to position [57, 0]
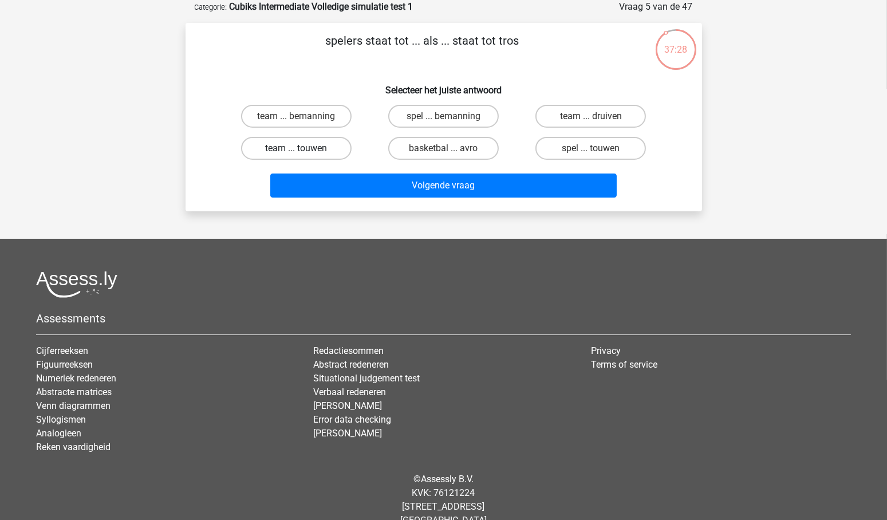
click at [325, 146] on label "team ... touwen" at bounding box center [296, 148] width 110 height 23
click at [303, 148] on input "team ... touwen" at bounding box center [299, 151] width 7 height 7
radio input "true"
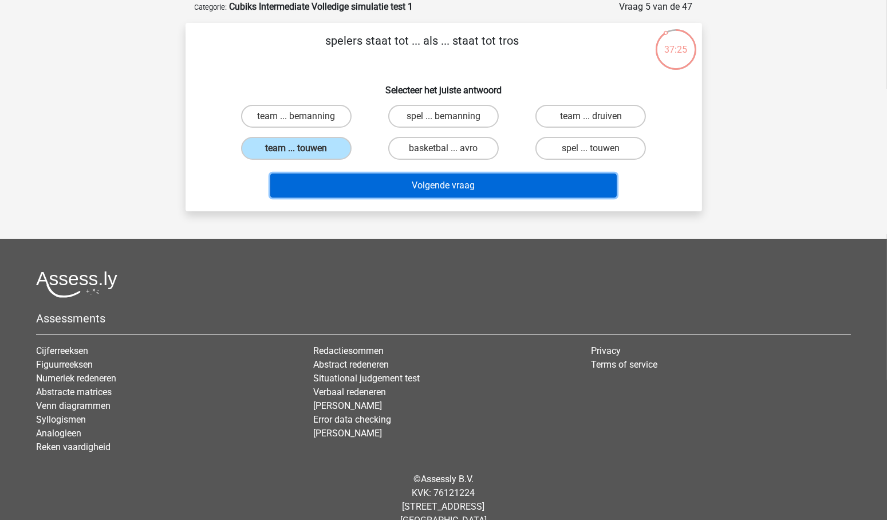
click at [449, 184] on button "Volgende vraag" at bounding box center [443, 185] width 346 height 24
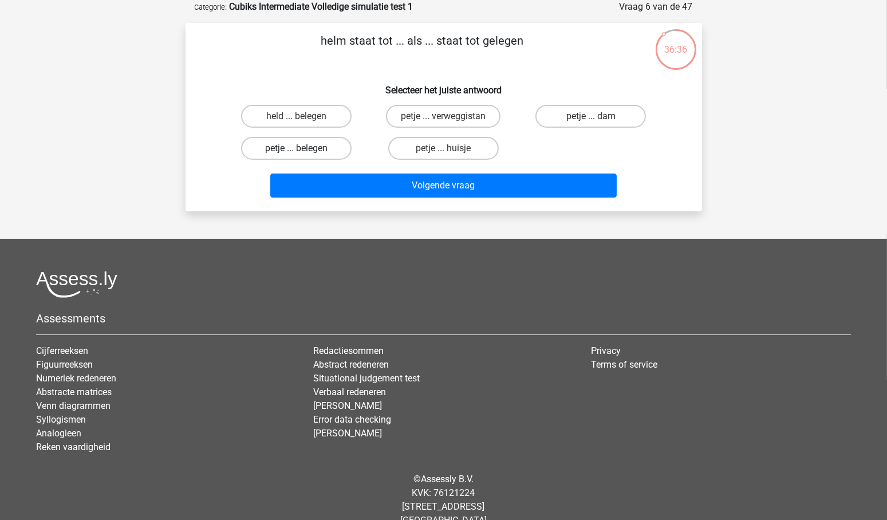
click at [322, 146] on label "petje ... belegen" at bounding box center [296, 148] width 110 height 23
click at [303, 148] on input "petje ... belegen" at bounding box center [299, 151] width 7 height 7
radio input "true"
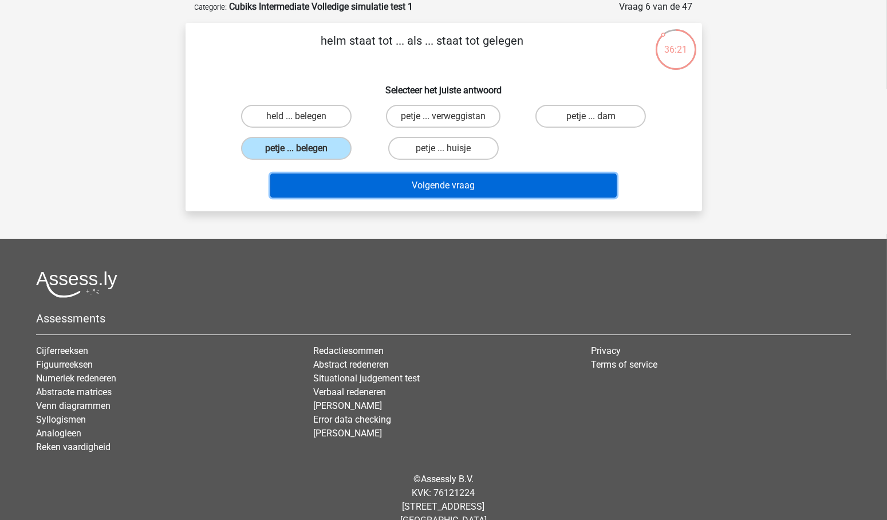
click at [457, 181] on button "Volgende vraag" at bounding box center [443, 185] width 346 height 24
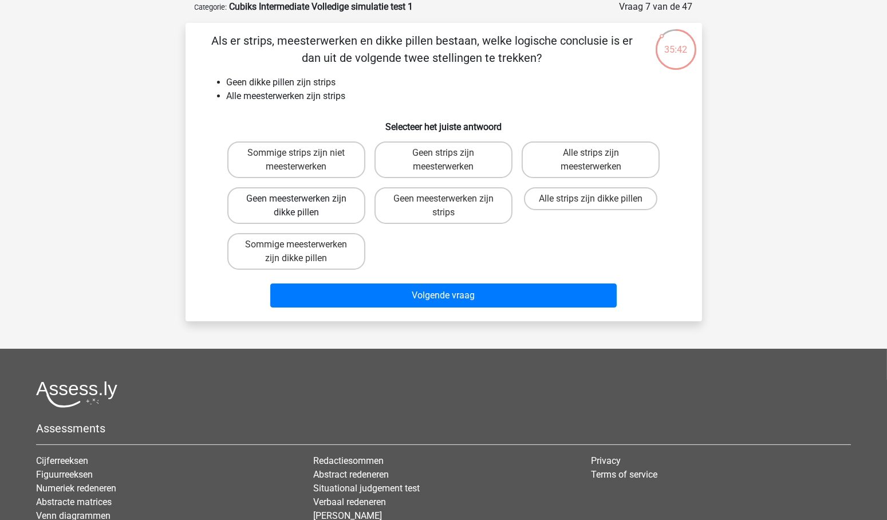
click at [313, 202] on label "Geen meesterwerken zijn dikke pillen" at bounding box center [296, 205] width 138 height 37
click at [303, 202] on input "Geen meesterwerken zijn dikke pillen" at bounding box center [299, 202] width 7 height 7
radio input "true"
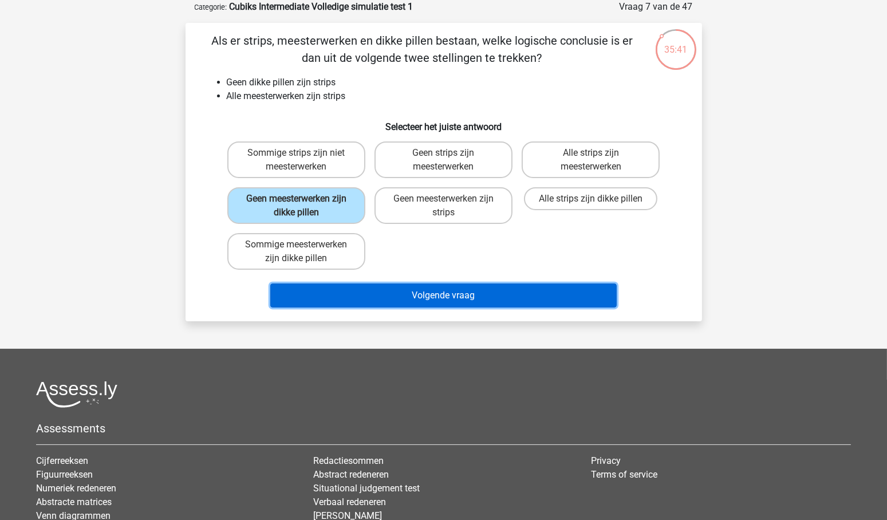
click at [443, 293] on button "Volgende vraag" at bounding box center [443, 295] width 346 height 24
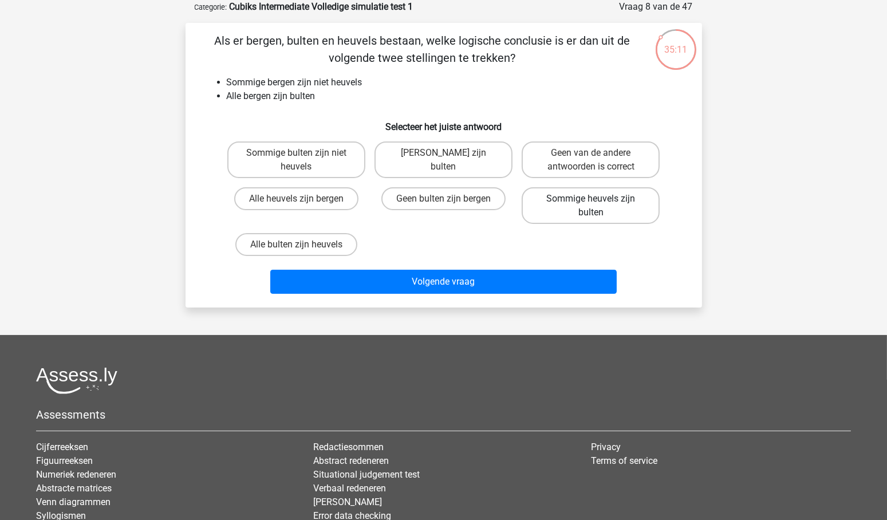
click at [589, 201] on label "Sommige heuvels zijn bulten" at bounding box center [591, 205] width 138 height 37
click at [591, 201] on input "Sommige heuvels zijn bulten" at bounding box center [594, 202] width 7 height 7
radio input "true"
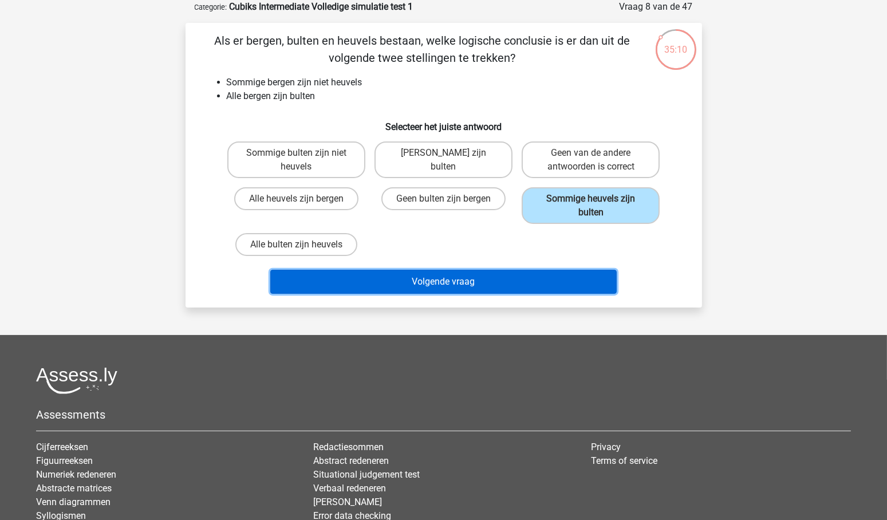
click at [445, 275] on button "Volgende vraag" at bounding box center [443, 282] width 346 height 24
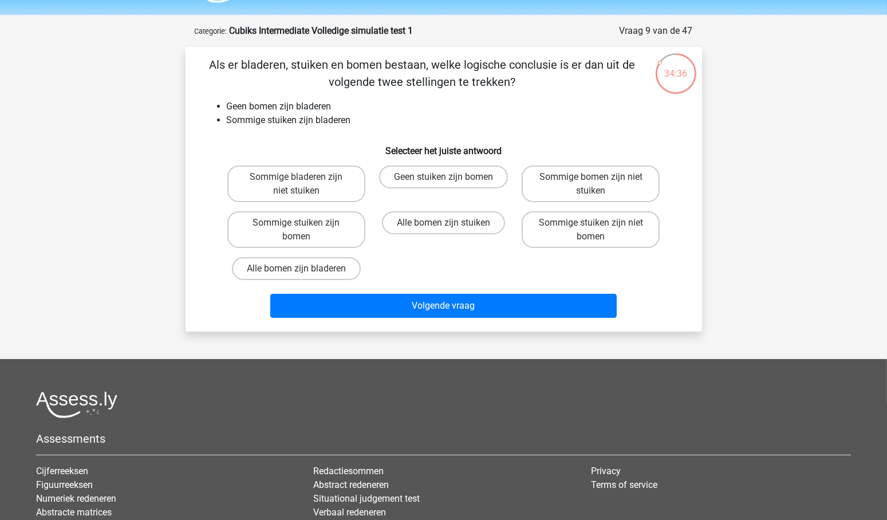
scroll to position [31, 0]
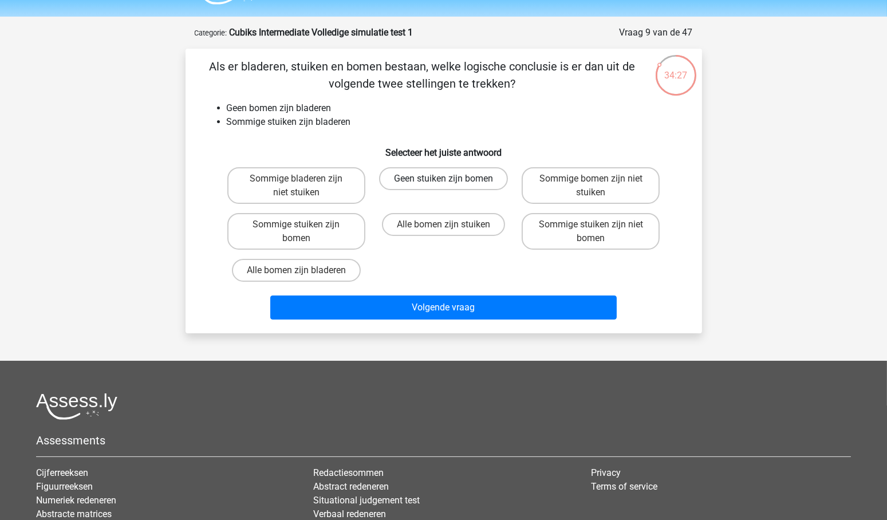
click at [451, 176] on label "Geen stuiken zijn bomen" at bounding box center [443, 178] width 129 height 23
click at [451, 179] on input "Geen stuiken zijn bomen" at bounding box center [446, 182] width 7 height 7
radio input "true"
click at [302, 182] on input "Sommige bladeren zijn niet stuiken" at bounding box center [299, 182] width 7 height 7
radio input "true"
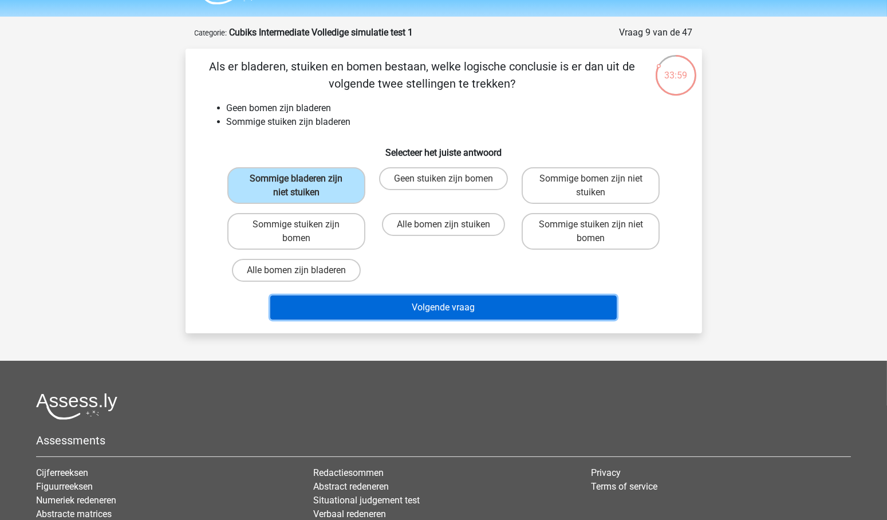
click at [442, 304] on button "Volgende vraag" at bounding box center [443, 307] width 346 height 24
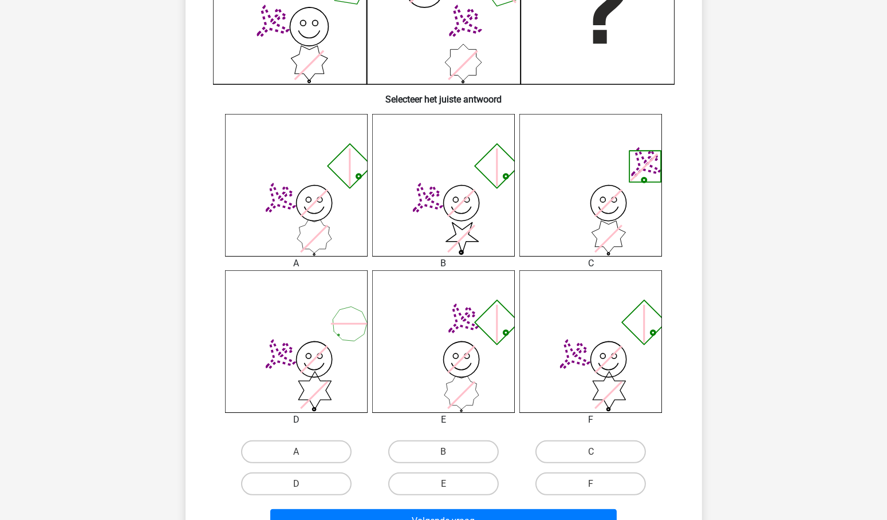
scroll to position [397, 0]
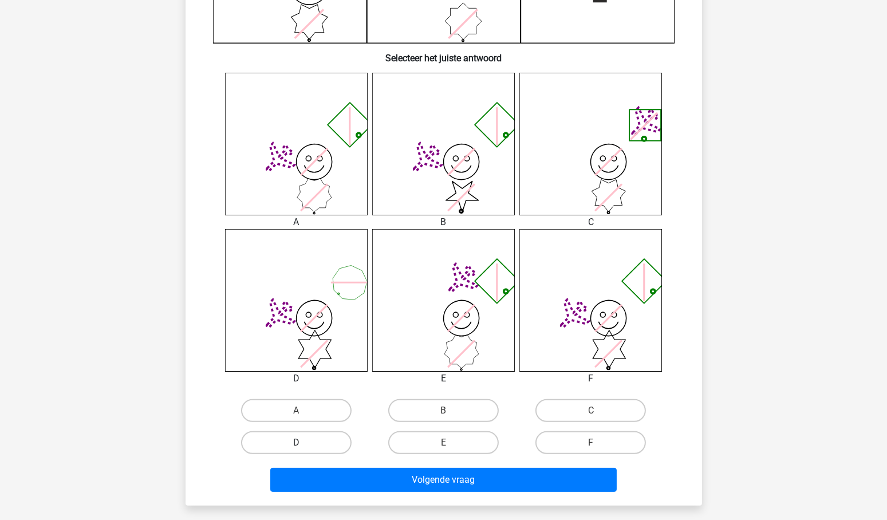
click at [291, 444] on label "D" at bounding box center [296, 442] width 110 height 23
click at [296, 444] on input "D" at bounding box center [299, 446] width 7 height 7
radio input "true"
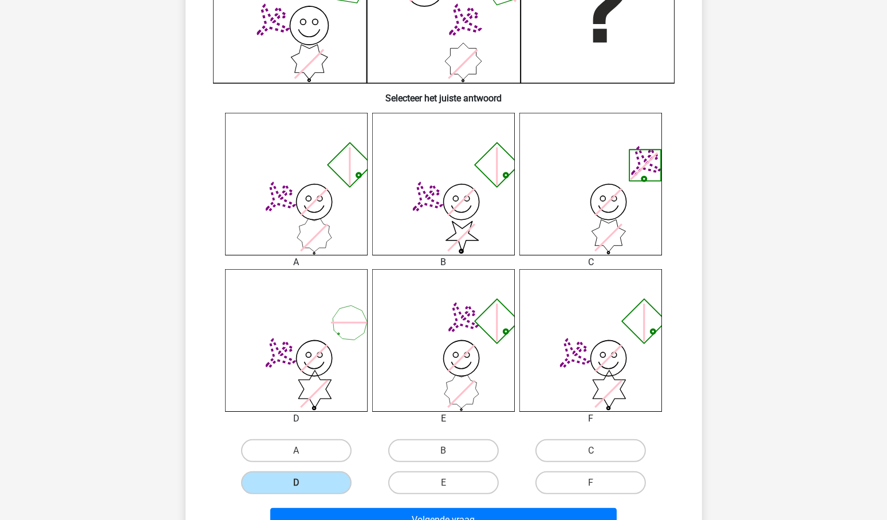
scroll to position [356, 0]
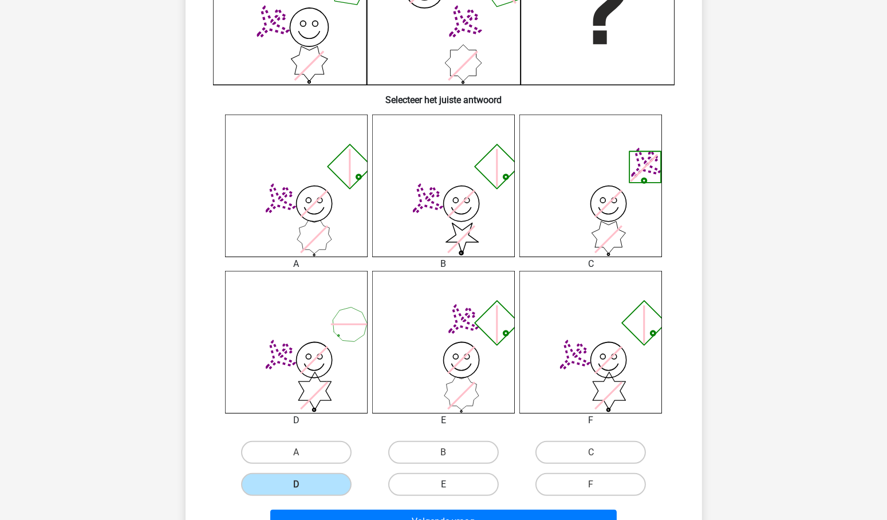
click at [458, 480] on label "E" at bounding box center [443, 484] width 110 height 23
click at [451, 484] on input "E" at bounding box center [446, 487] width 7 height 7
radio input "true"
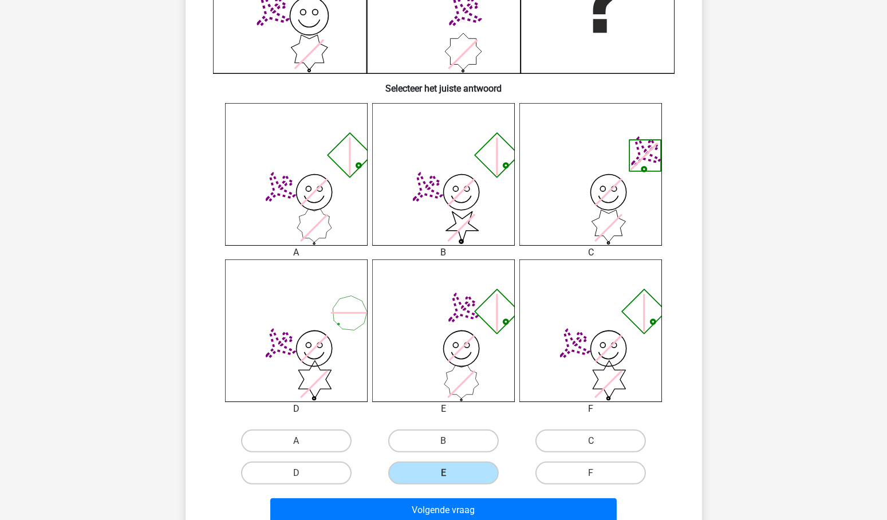
scroll to position [370, 0]
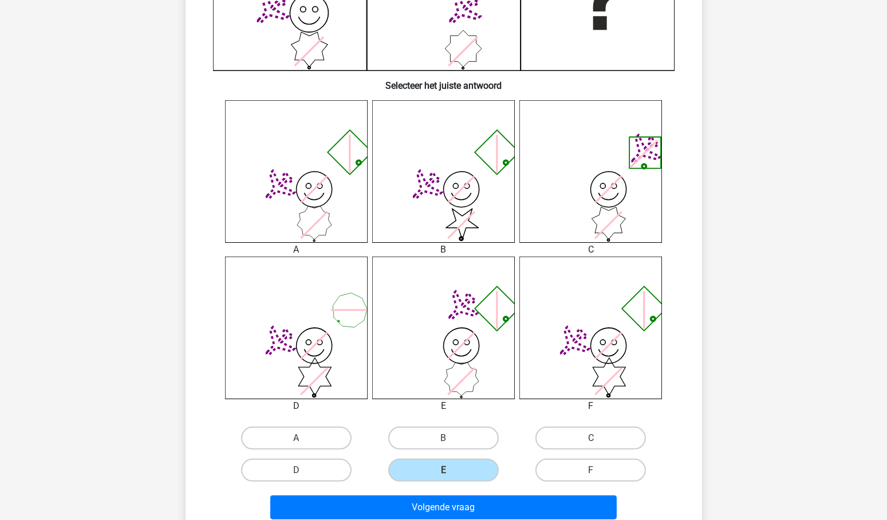
click at [316, 187] on icon at bounding box center [314, 189] width 27 height 27
click at [327, 437] on label "A" at bounding box center [296, 438] width 110 height 23
click at [303, 438] on input "A" at bounding box center [299, 441] width 7 height 7
radio input "true"
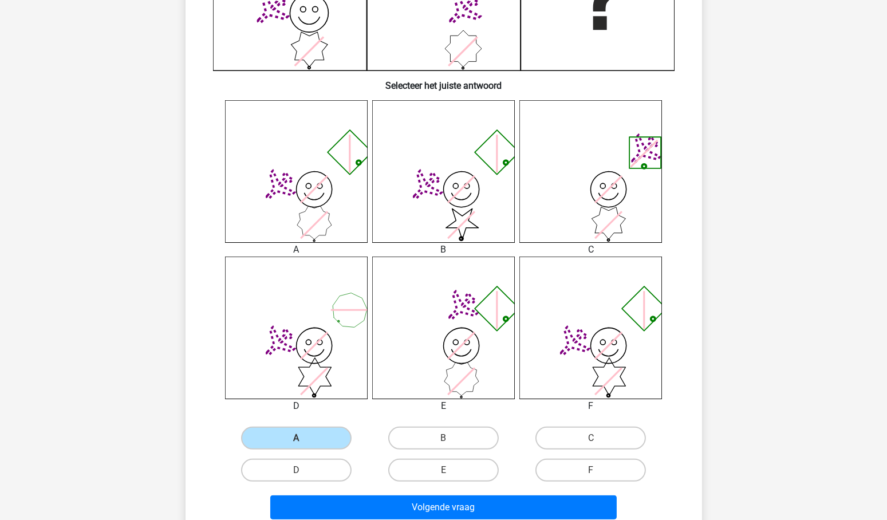
drag, startPoint x: 882, startPoint y: 294, endPoint x: 859, endPoint y: 363, distance: 72.8
click at [859, 363] on div "Wieger [EMAIL_ADDRESS][DOMAIN_NAME]" at bounding box center [443, 246] width 887 height 1233
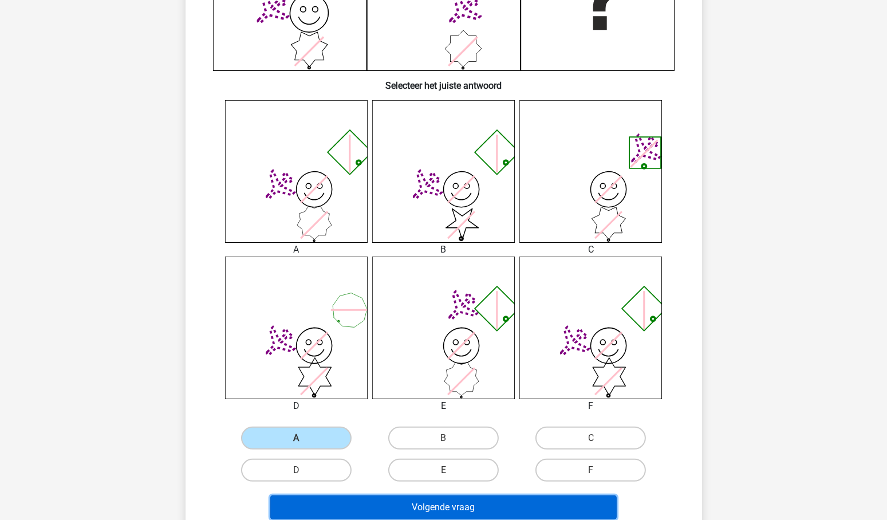
click at [454, 500] on button "Volgende vraag" at bounding box center [443, 507] width 346 height 24
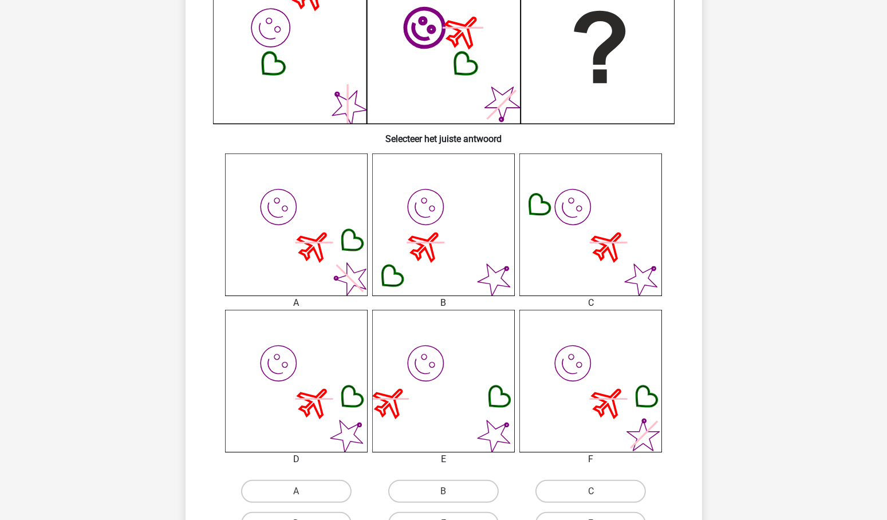
scroll to position [331, 0]
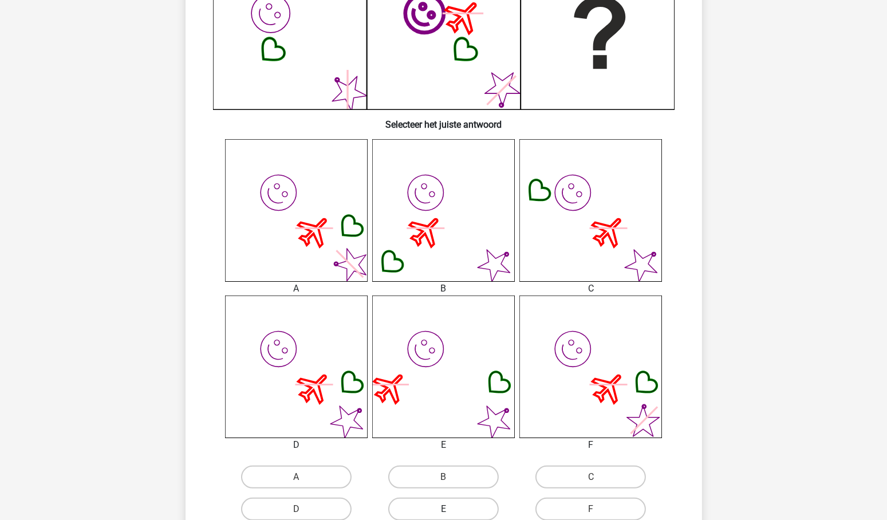
drag, startPoint x: 319, startPoint y: 507, endPoint x: 450, endPoint y: 500, distance: 131.3
click at [319, 507] on label "D" at bounding box center [296, 508] width 110 height 23
click at [303, 509] on input "D" at bounding box center [299, 512] width 7 height 7
radio input "true"
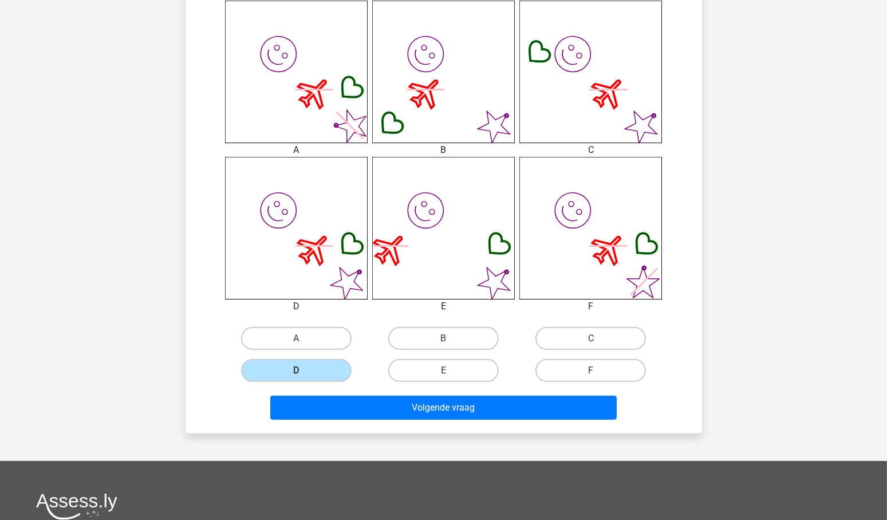
scroll to position [492, 0]
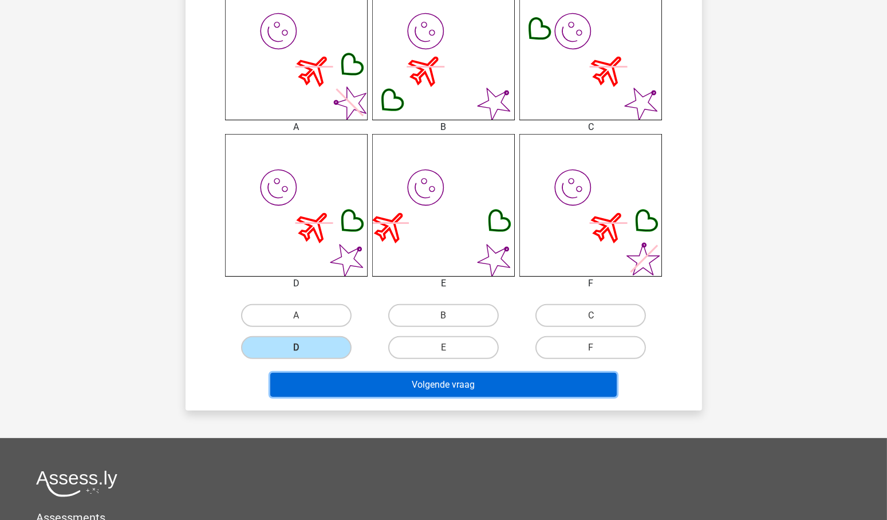
click at [426, 378] on button "Volgende vraag" at bounding box center [443, 385] width 346 height 24
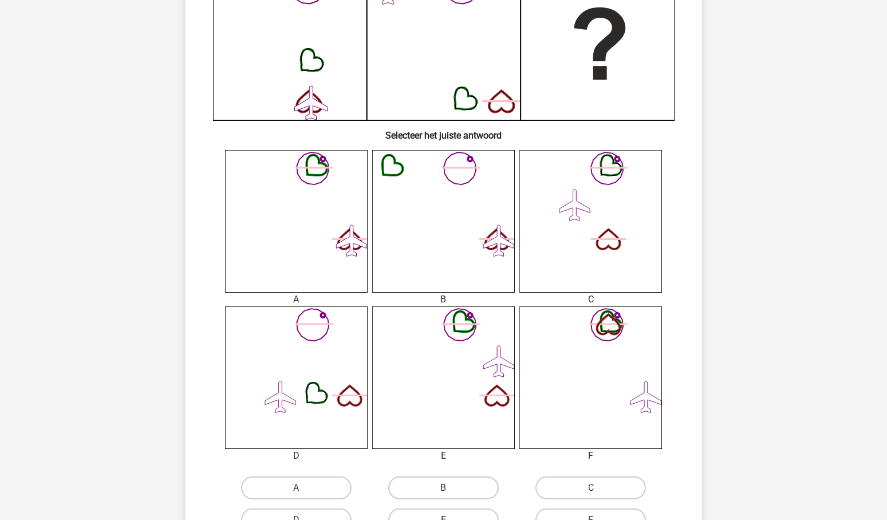
scroll to position [321, 0]
click at [614, 512] on label "F" at bounding box center [590, 518] width 110 height 23
click at [598, 519] on input "F" at bounding box center [594, 522] width 7 height 7
radio input "true"
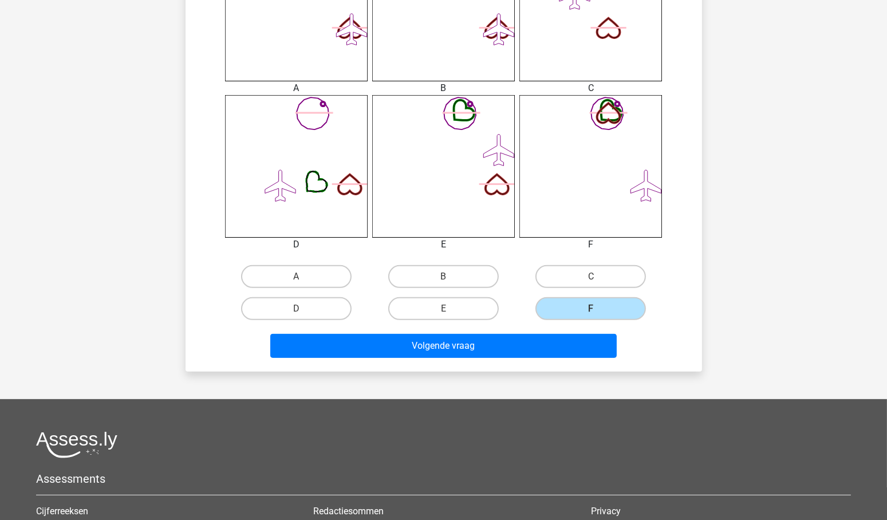
scroll to position [605, 0]
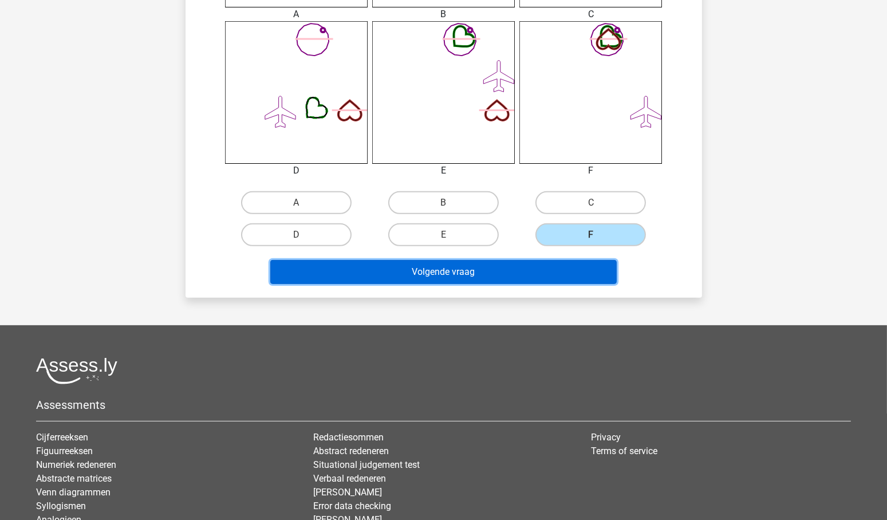
click at [440, 265] on button "Volgende vraag" at bounding box center [443, 272] width 346 height 24
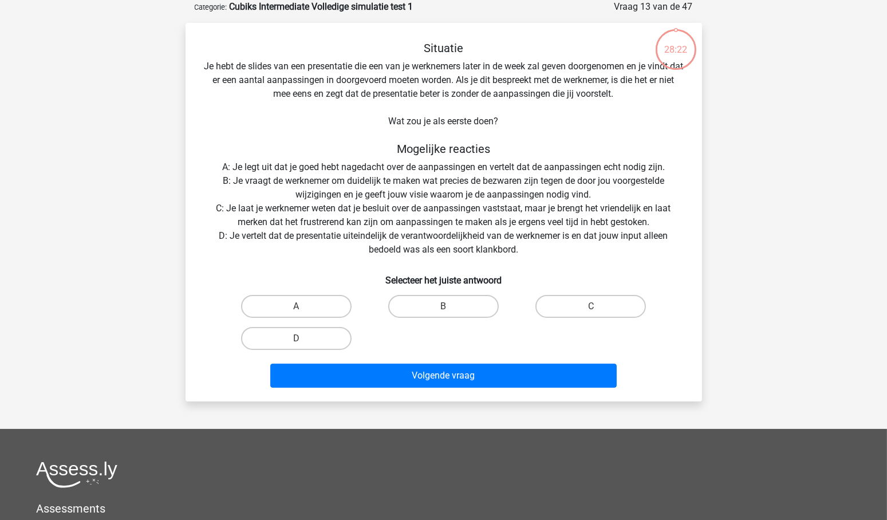
scroll to position [57, 0]
click at [442, 302] on label "B" at bounding box center [443, 306] width 110 height 23
click at [443, 306] on input "B" at bounding box center [446, 309] width 7 height 7
radio input "true"
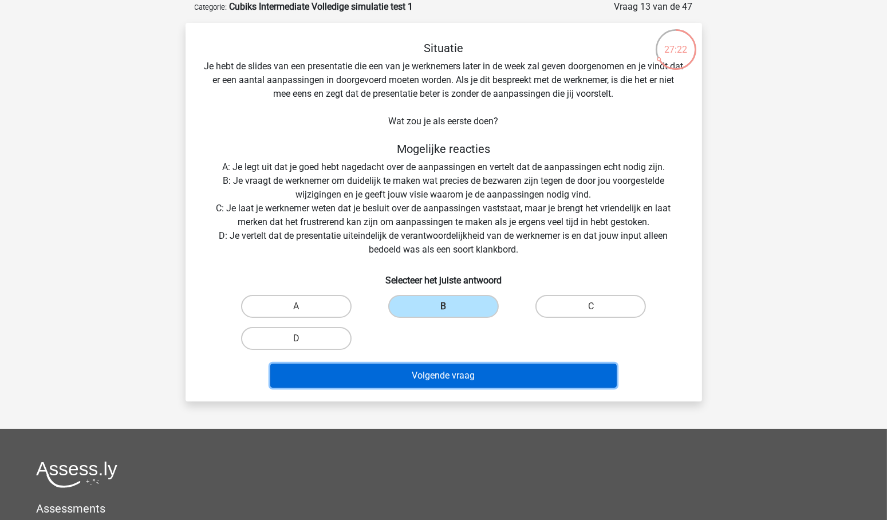
click at [467, 373] on button "Volgende vraag" at bounding box center [443, 376] width 346 height 24
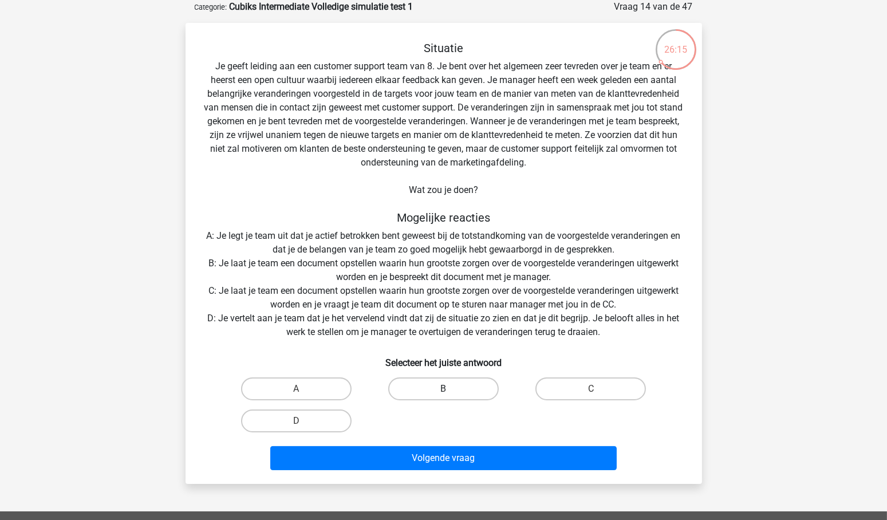
click at [452, 386] on label "B" at bounding box center [443, 388] width 110 height 23
click at [451, 389] on input "B" at bounding box center [446, 392] width 7 height 7
radio input "true"
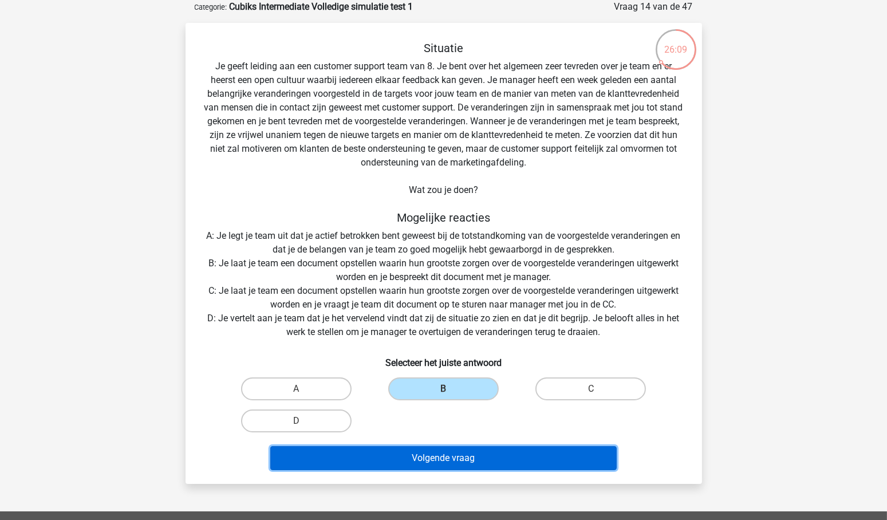
click at [470, 457] on button "Volgende vraag" at bounding box center [443, 458] width 346 height 24
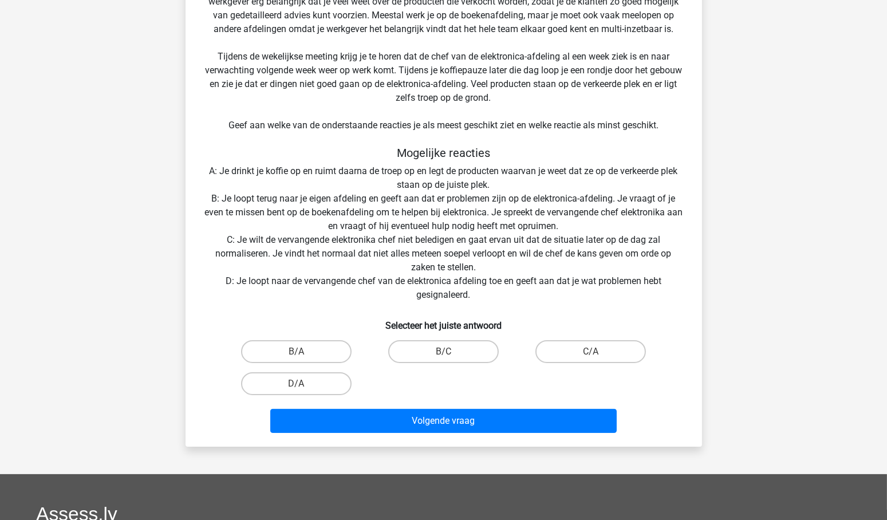
scroll to position [214, 0]
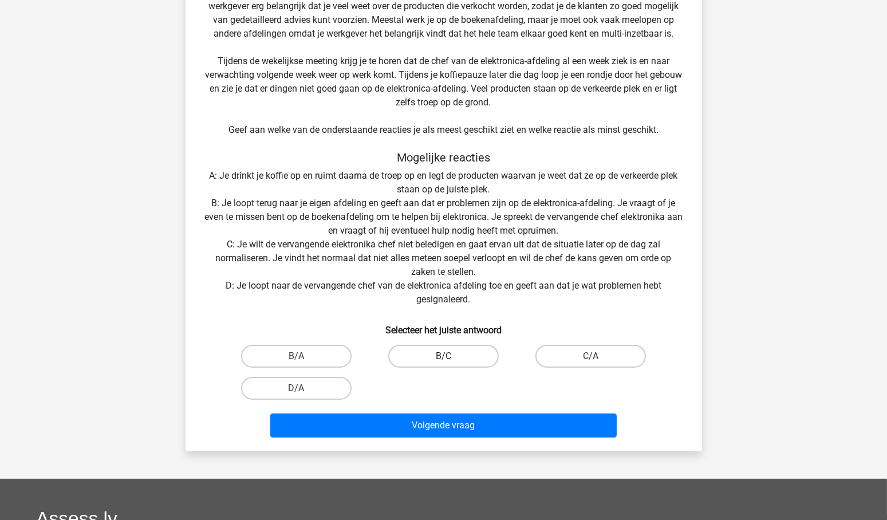
click at [432, 355] on label "B/C" at bounding box center [443, 356] width 110 height 23
click at [443, 356] on input "B/C" at bounding box center [446, 359] width 7 height 7
radio input "true"
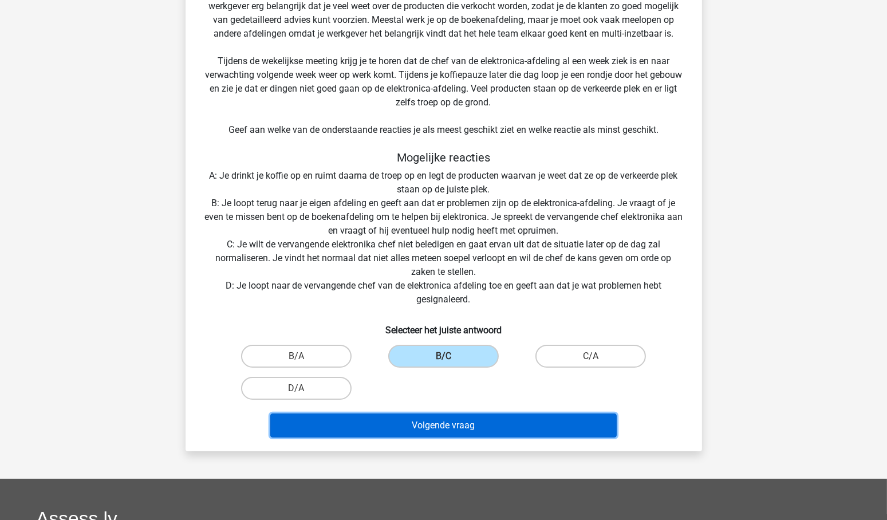
click at [468, 425] on button "Volgende vraag" at bounding box center [443, 425] width 346 height 24
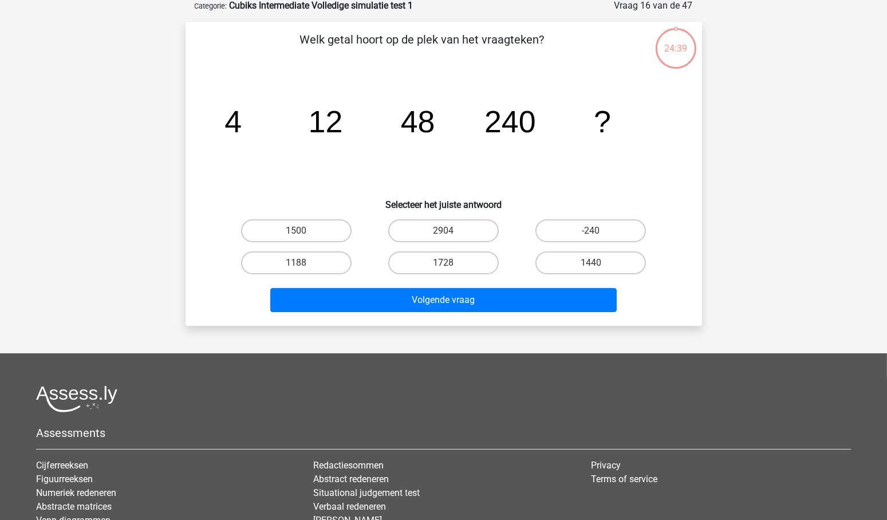
scroll to position [57, 0]
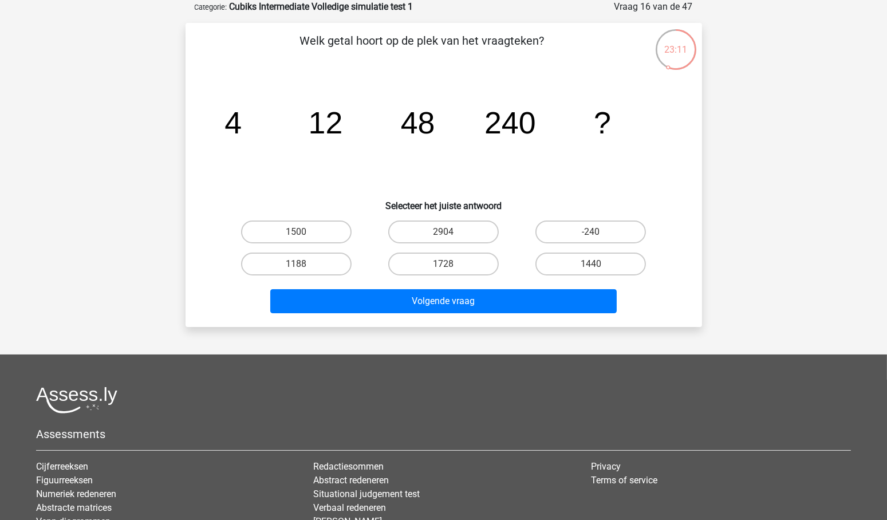
click at [598, 264] on input "1440" at bounding box center [594, 267] width 7 height 7
radio input "true"
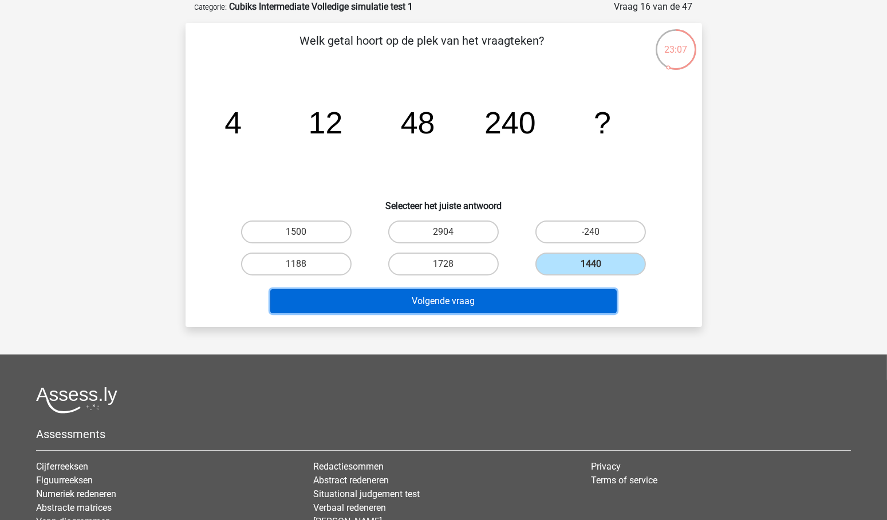
click at [447, 301] on button "Volgende vraag" at bounding box center [443, 301] width 346 height 24
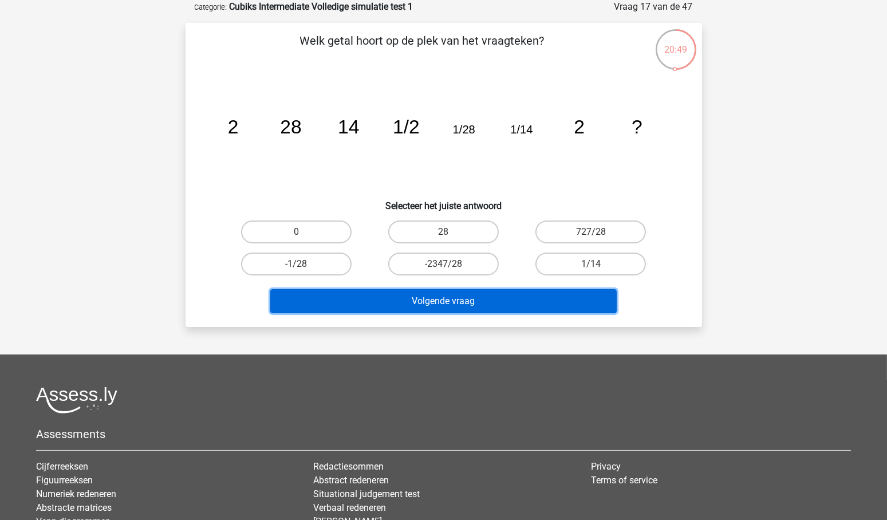
click at [443, 299] on button "Volgende vraag" at bounding box center [443, 301] width 346 height 24
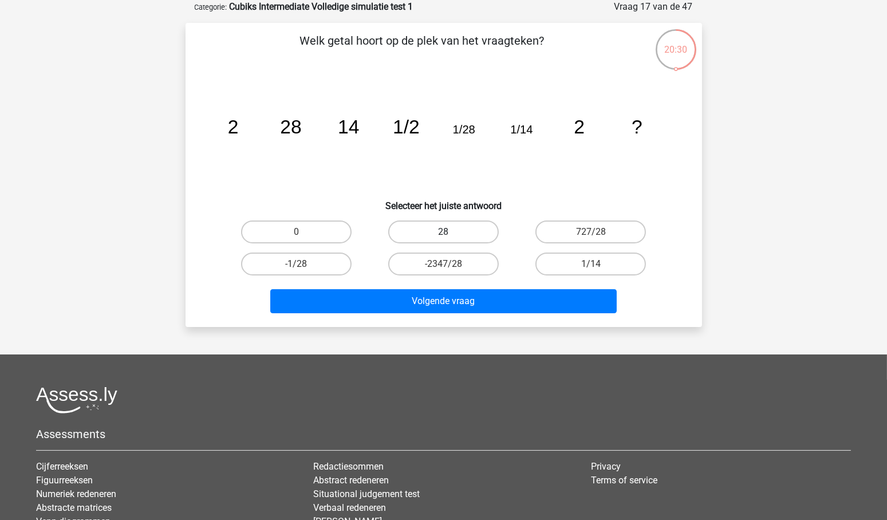
click at [464, 233] on label "28" at bounding box center [443, 231] width 110 height 23
click at [451, 233] on input "28" at bounding box center [446, 235] width 7 height 7
radio input "true"
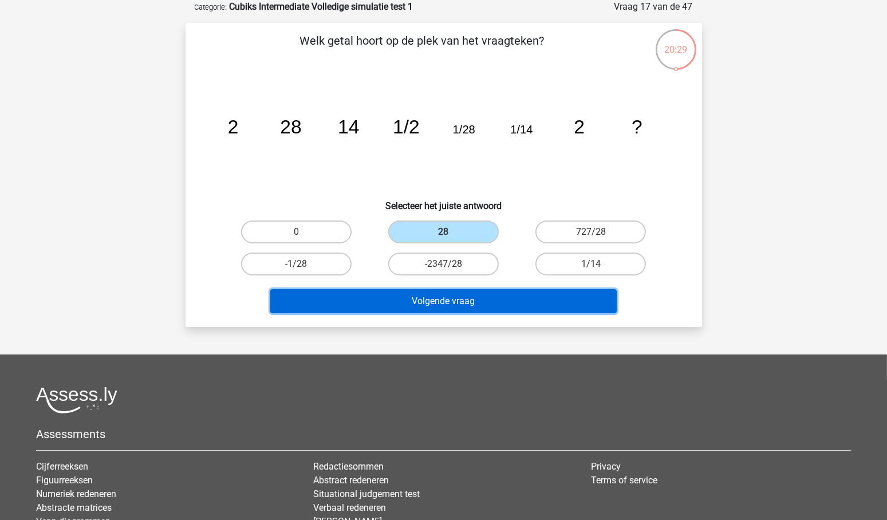
click at [459, 295] on button "Volgende vraag" at bounding box center [443, 301] width 346 height 24
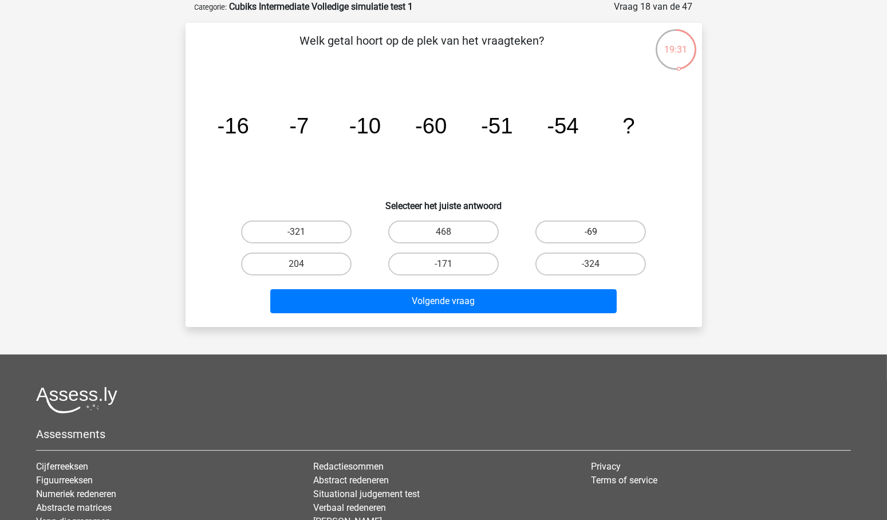
click at [603, 230] on label "-69" at bounding box center [590, 231] width 110 height 23
click at [598, 232] on input "-69" at bounding box center [594, 235] width 7 height 7
radio input "true"
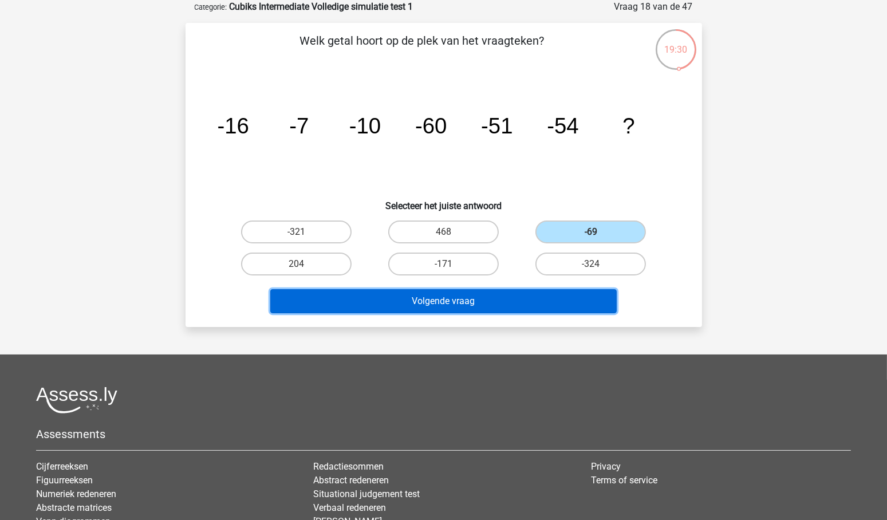
click at [425, 302] on button "Volgende vraag" at bounding box center [443, 301] width 346 height 24
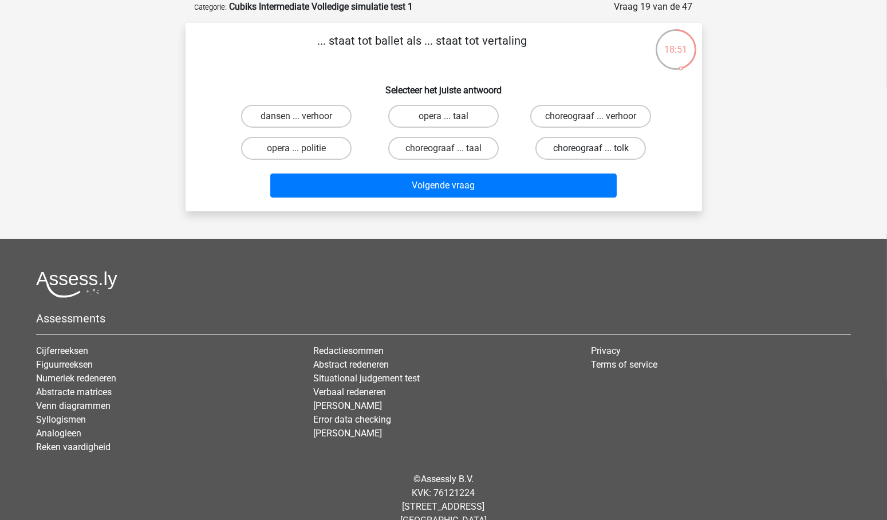
click at [577, 147] on label "choreograaf ... tolk" at bounding box center [590, 148] width 110 height 23
click at [591, 148] on input "choreograaf ... tolk" at bounding box center [594, 151] width 7 height 7
radio input "true"
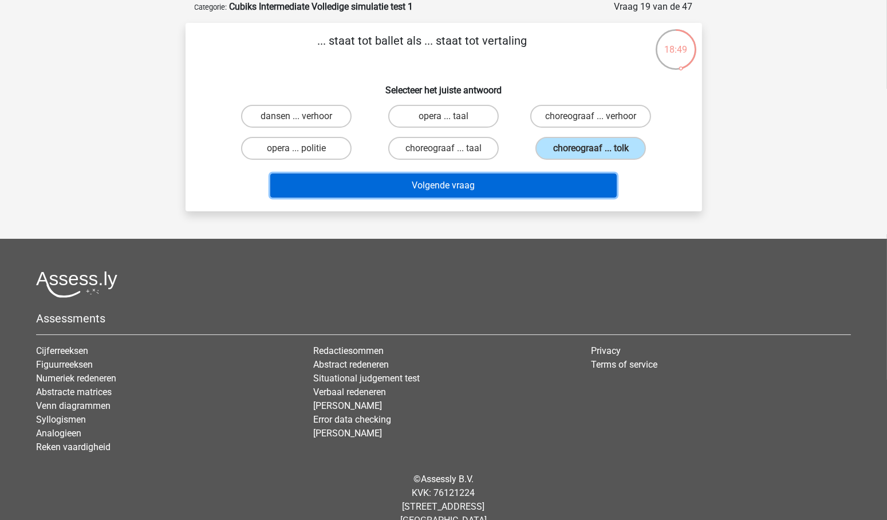
click at [450, 184] on button "Volgende vraag" at bounding box center [443, 185] width 346 height 24
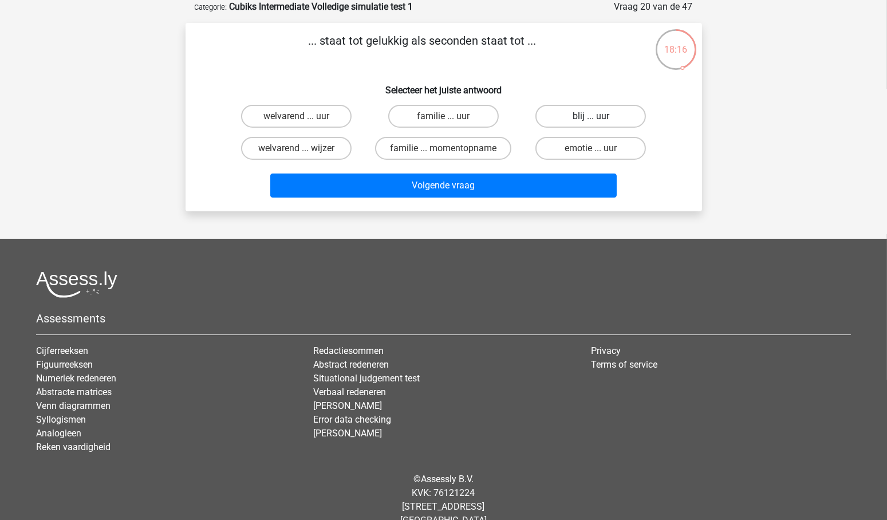
click at [593, 113] on label "blij ... uur" at bounding box center [590, 116] width 110 height 23
click at [593, 116] on input "blij ... uur" at bounding box center [594, 119] width 7 height 7
radio input "true"
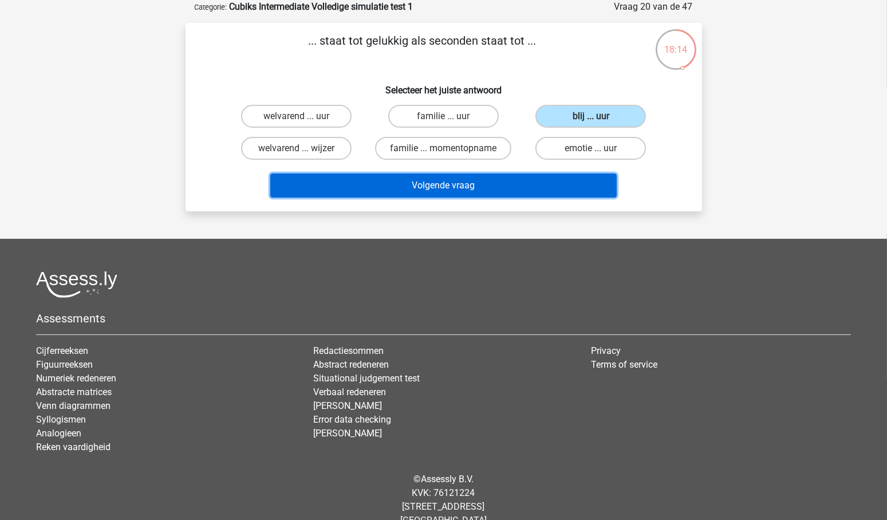
click at [460, 184] on button "Volgende vraag" at bounding box center [443, 185] width 346 height 24
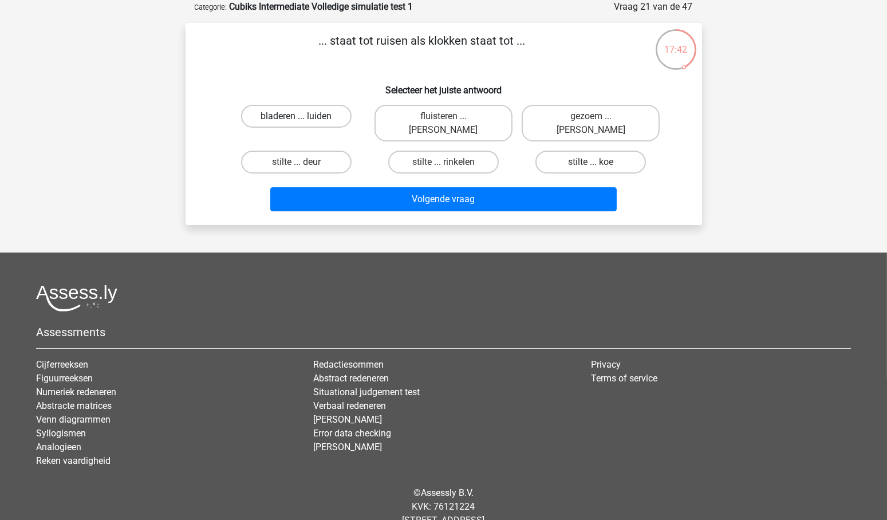
click at [306, 113] on label "bladeren ... luiden" at bounding box center [296, 116] width 110 height 23
click at [303, 116] on input "bladeren ... luiden" at bounding box center [299, 119] width 7 height 7
radio input "true"
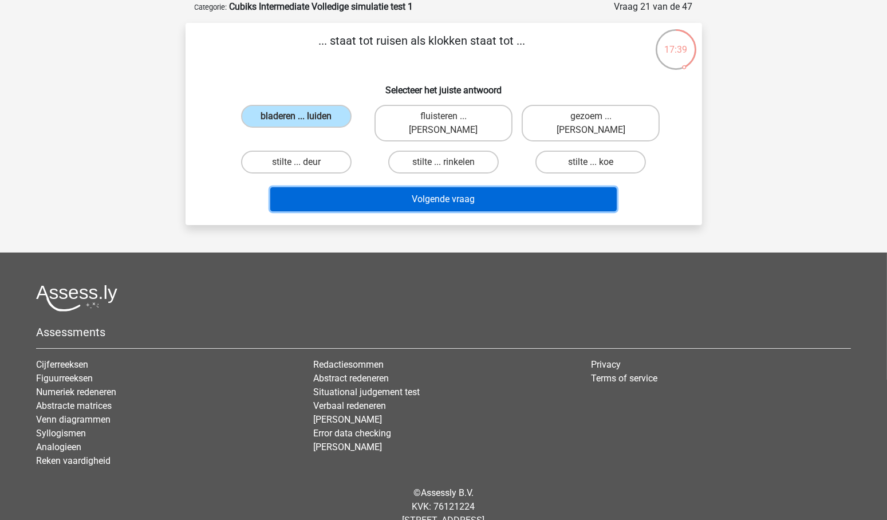
click at [477, 187] on button "Volgende vraag" at bounding box center [443, 199] width 346 height 24
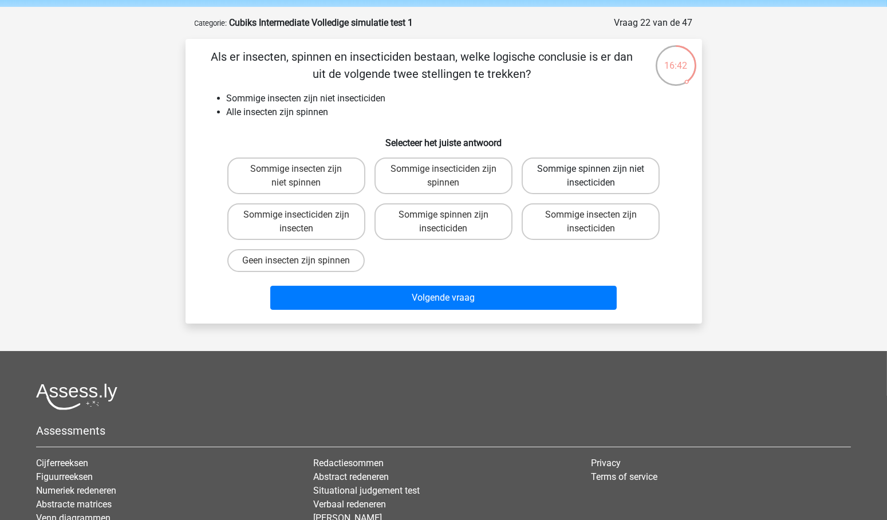
scroll to position [42, 0]
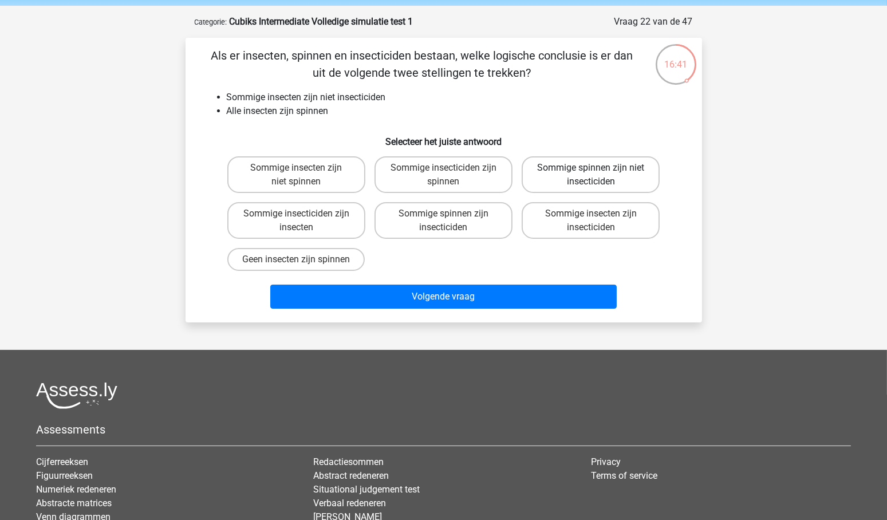
click at [583, 175] on label "Sommige spinnen zijn niet insecticiden" at bounding box center [591, 174] width 138 height 37
click at [591, 175] on input "Sommige spinnen zijn niet insecticiden" at bounding box center [594, 171] width 7 height 7
radio input "true"
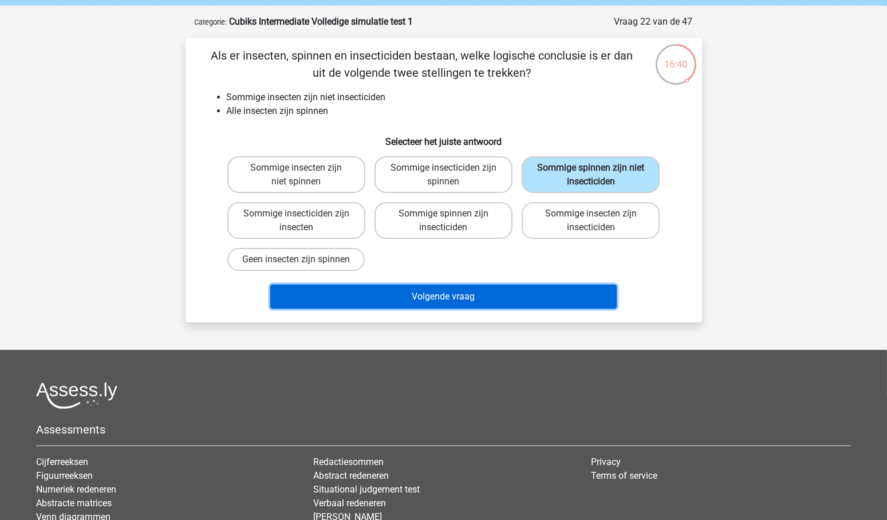
click at [458, 294] on button "Volgende vraag" at bounding box center [443, 297] width 346 height 24
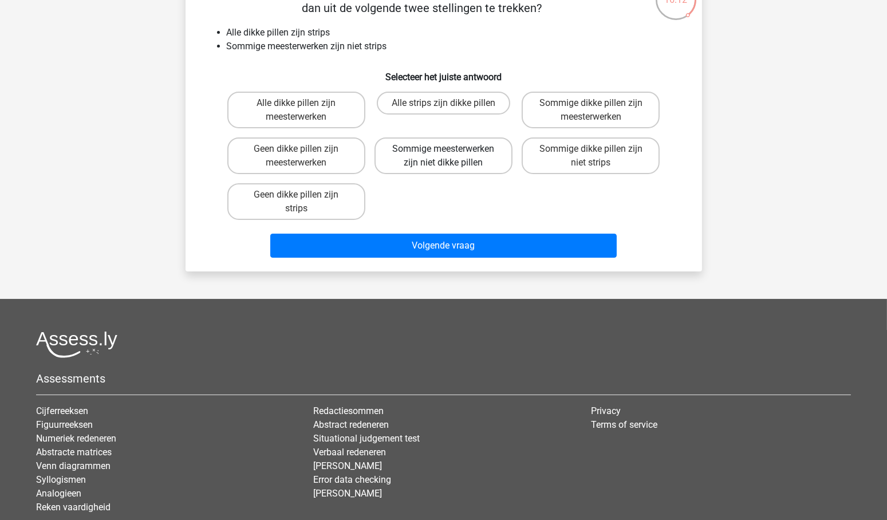
scroll to position [115, 0]
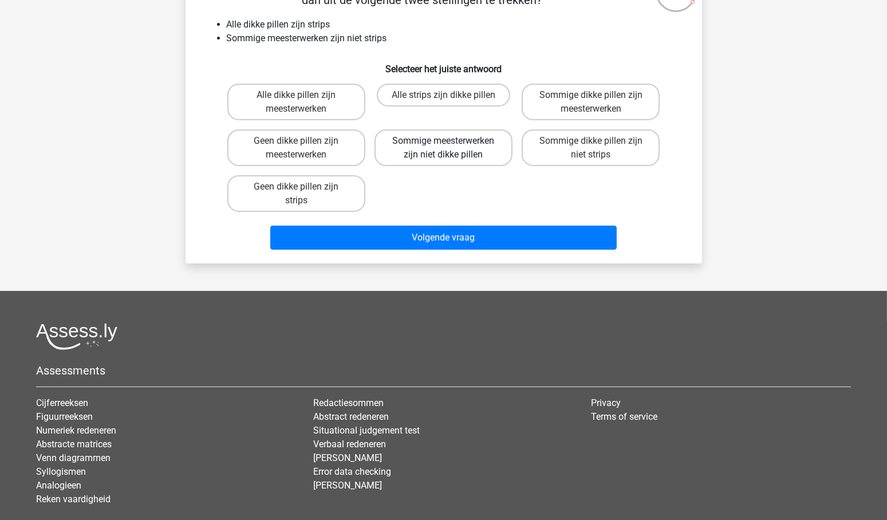
click at [435, 143] on label "Sommige meesterwerken zijn niet dikke pillen" at bounding box center [443, 147] width 138 height 37
click at [443, 143] on input "Sommige meesterwerken zijn niet dikke pillen" at bounding box center [446, 144] width 7 height 7
radio input "true"
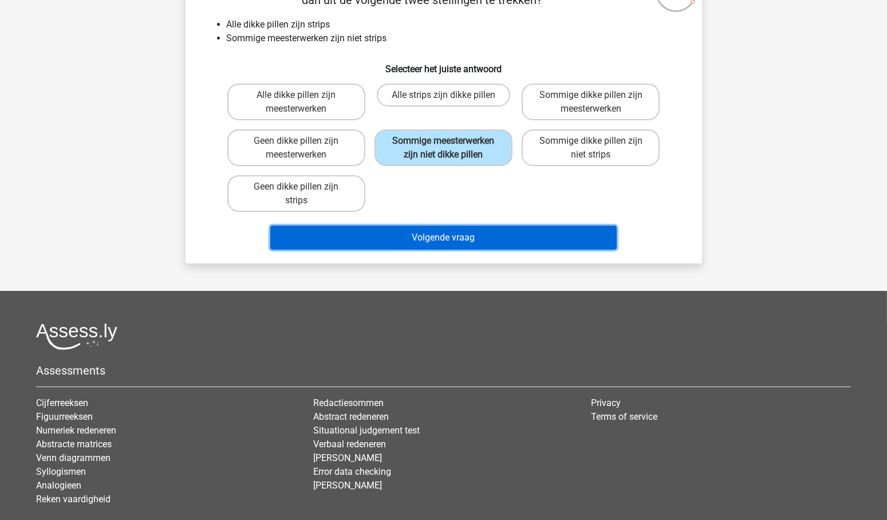
click at [466, 231] on button "Volgende vraag" at bounding box center [443, 238] width 346 height 24
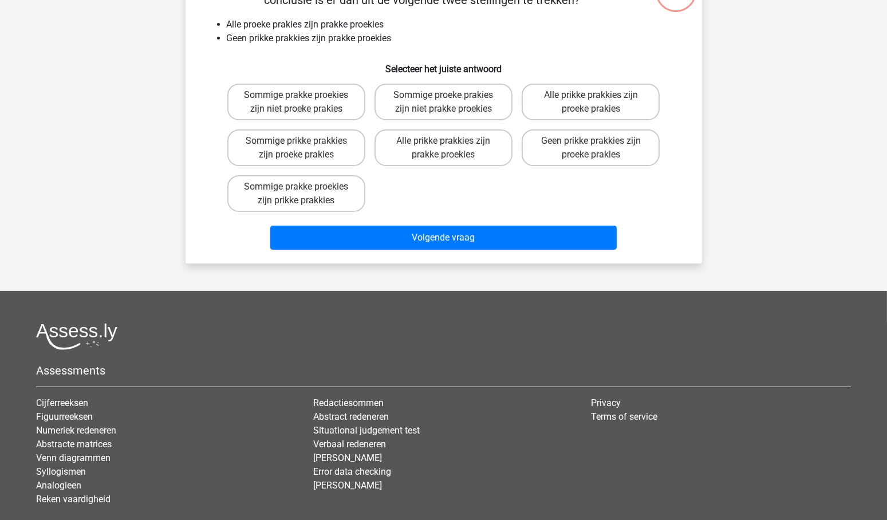
scroll to position [57, 0]
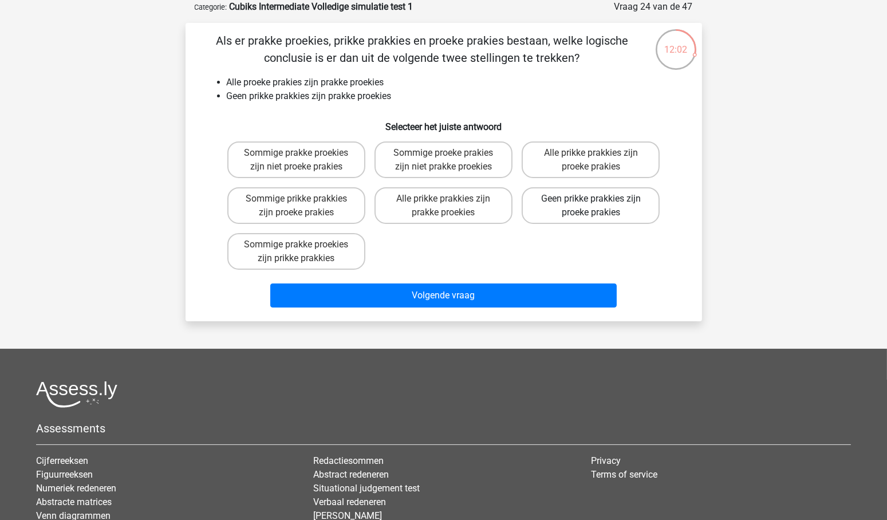
click at [584, 204] on label "Geen prikke prakkies zijn proeke prakies" at bounding box center [591, 205] width 138 height 37
click at [591, 204] on input "Geen prikke prakkies zijn proeke prakies" at bounding box center [594, 202] width 7 height 7
radio input "true"
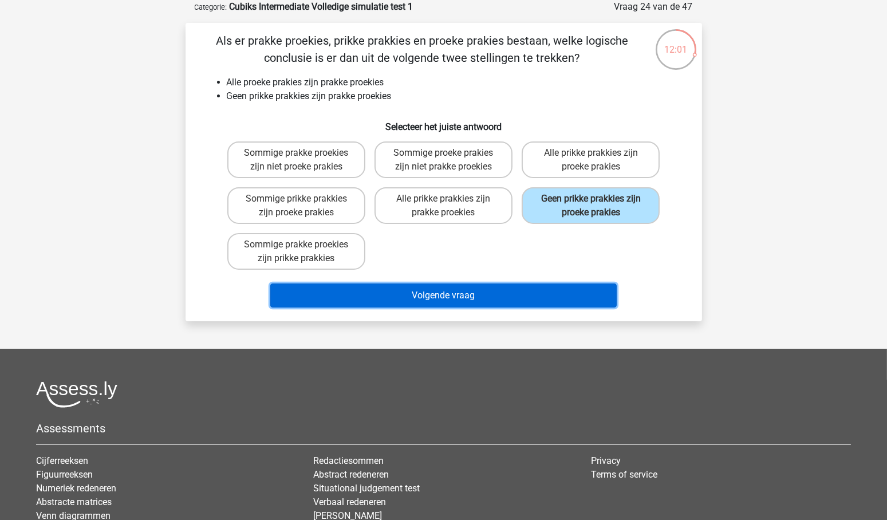
click at [487, 294] on button "Volgende vraag" at bounding box center [443, 295] width 346 height 24
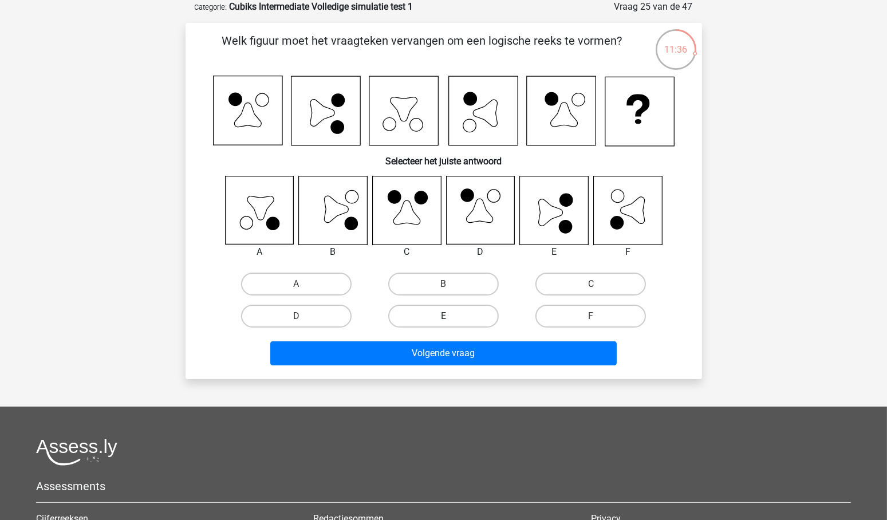
click at [469, 313] on label "E" at bounding box center [443, 316] width 110 height 23
click at [451, 316] on input "E" at bounding box center [446, 319] width 7 height 7
radio input "true"
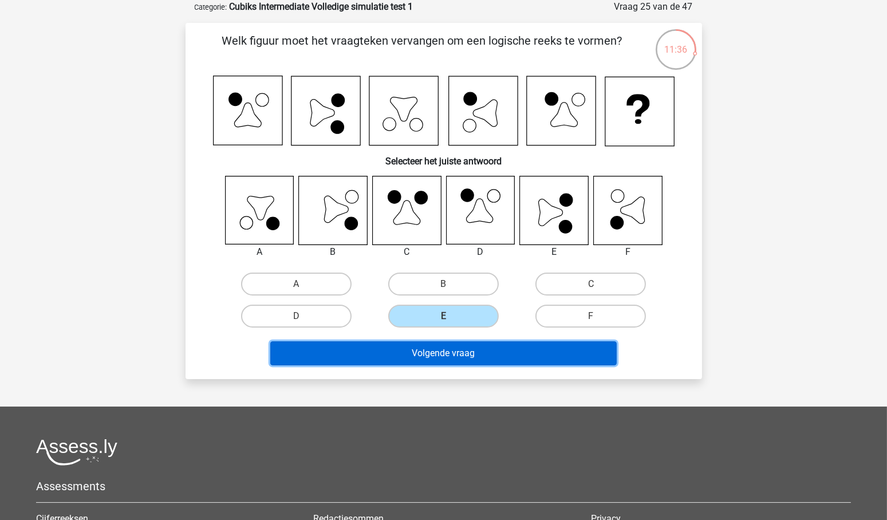
click at [465, 354] on button "Volgende vraag" at bounding box center [443, 353] width 346 height 24
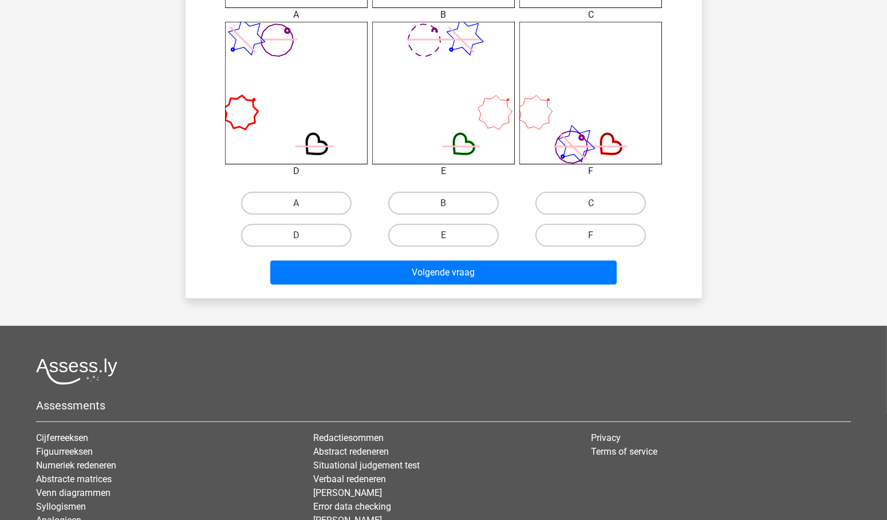
scroll to position [613, 0]
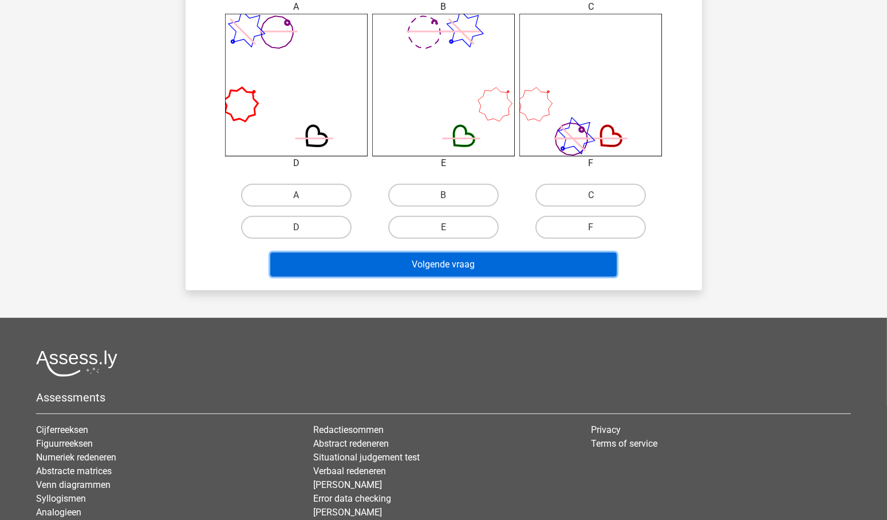
click at [450, 264] on button "Volgende vraag" at bounding box center [443, 264] width 346 height 24
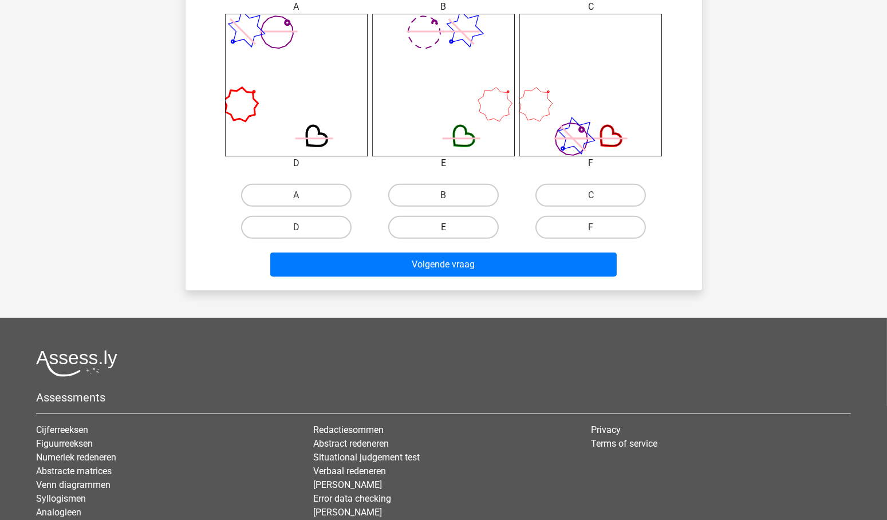
click at [439, 217] on label "E" at bounding box center [443, 227] width 110 height 23
click at [443, 227] on input "E" at bounding box center [446, 230] width 7 height 7
radio input "true"
click at [602, 226] on label "F" at bounding box center [590, 227] width 110 height 23
click at [598, 227] on input "F" at bounding box center [594, 230] width 7 height 7
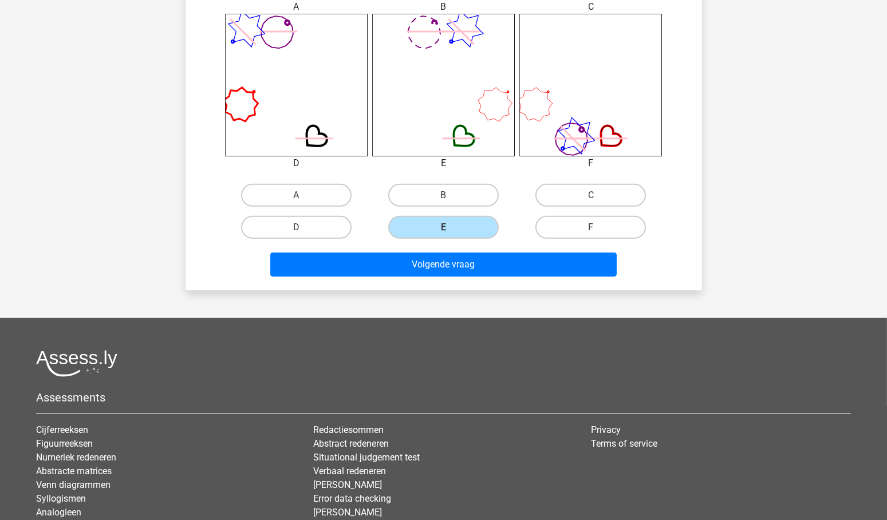
radio input "true"
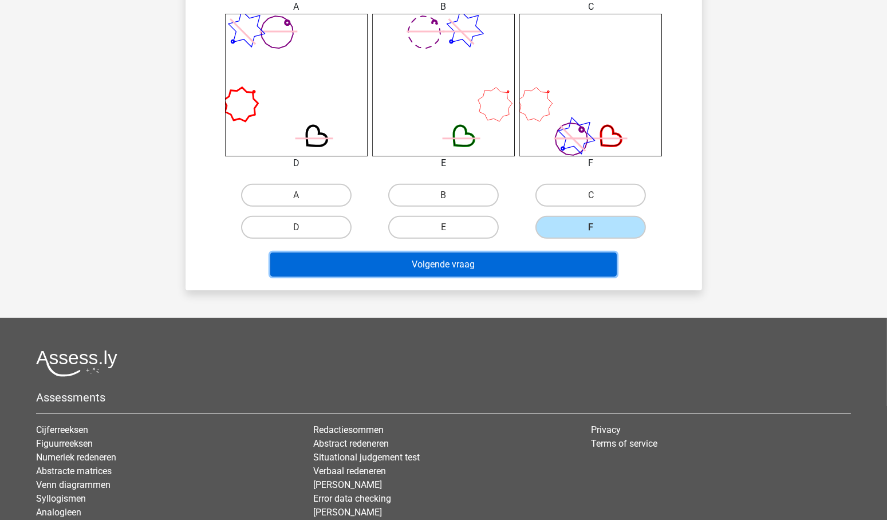
click at [503, 258] on button "Volgende vraag" at bounding box center [443, 264] width 346 height 24
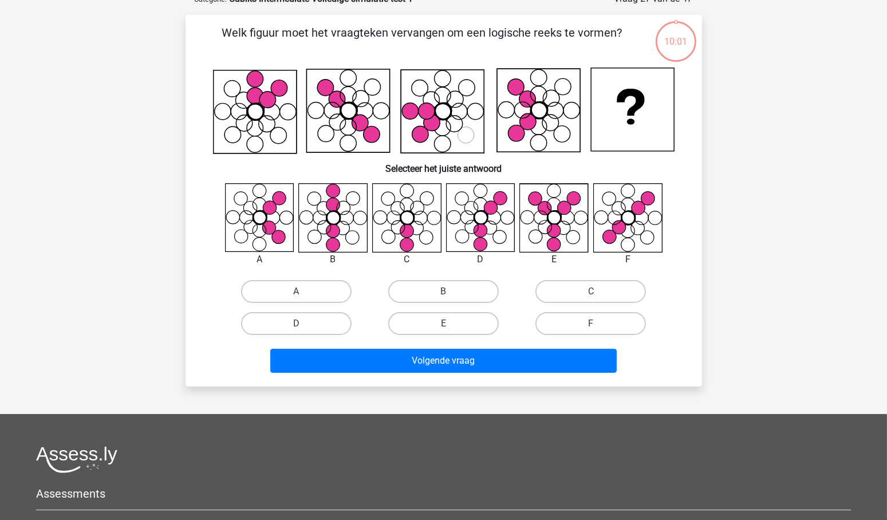
scroll to position [57, 0]
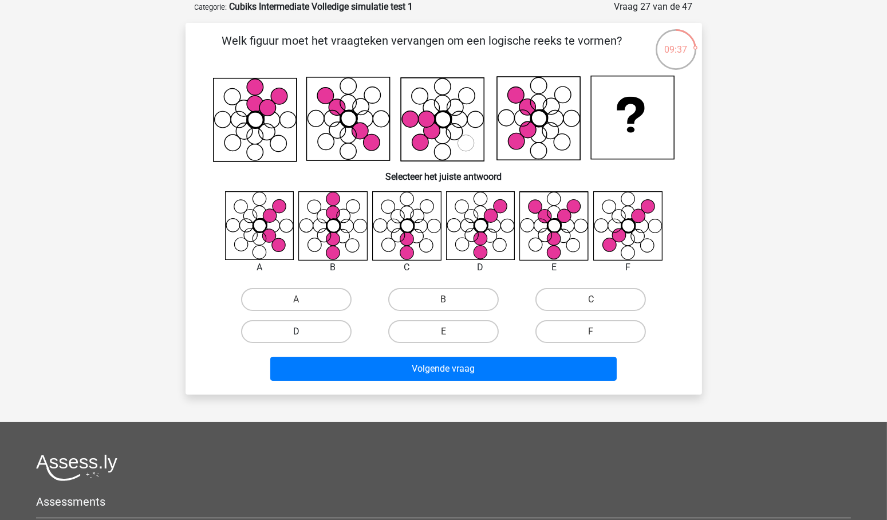
click at [307, 326] on label "D" at bounding box center [296, 331] width 110 height 23
click at [303, 331] on input "D" at bounding box center [299, 334] width 7 height 7
radio input "true"
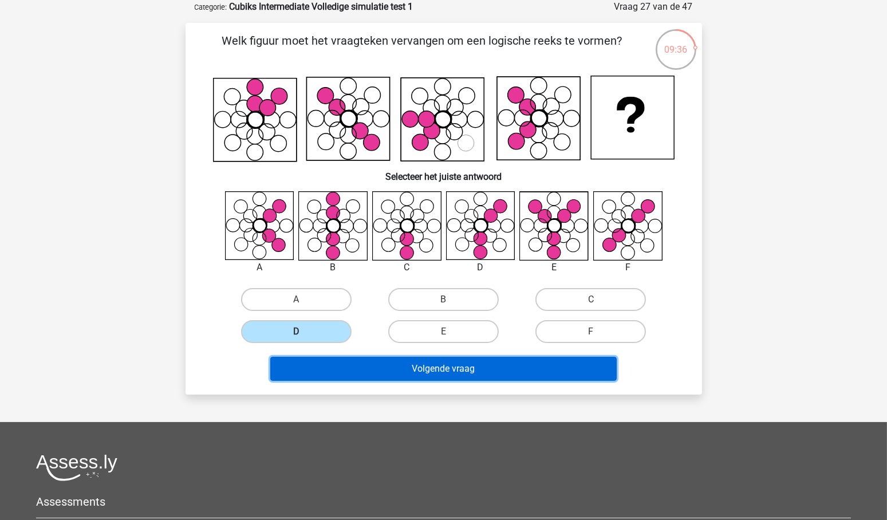
click at [463, 364] on button "Volgende vraag" at bounding box center [443, 369] width 346 height 24
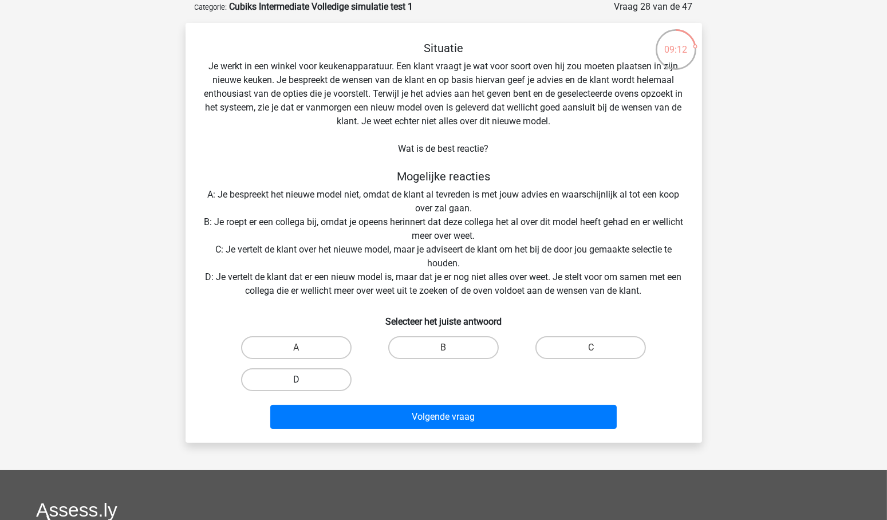
click at [309, 374] on label "D" at bounding box center [296, 379] width 110 height 23
click at [303, 380] on input "D" at bounding box center [299, 383] width 7 height 7
radio input "true"
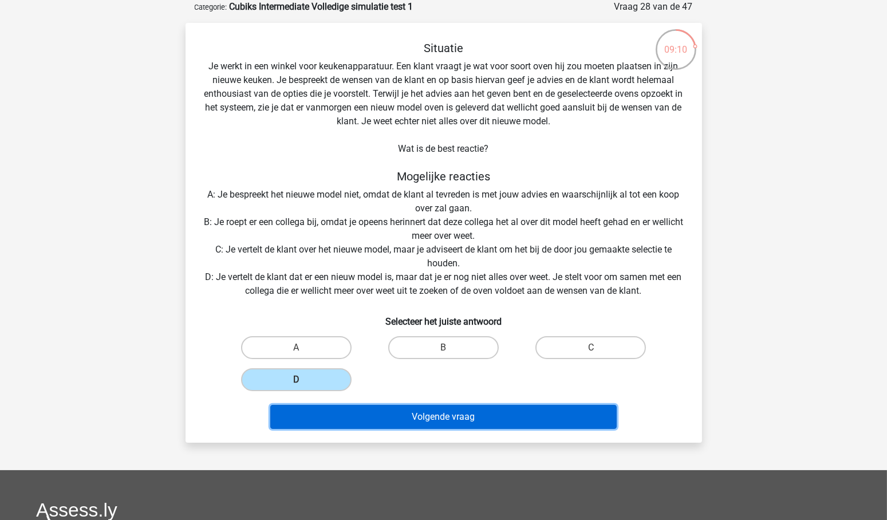
click at [447, 414] on button "Volgende vraag" at bounding box center [443, 417] width 346 height 24
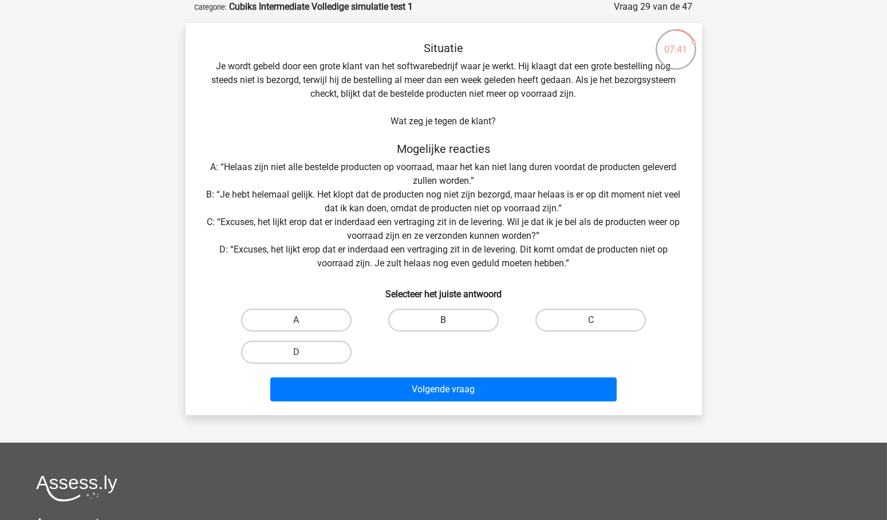
click at [422, 318] on label "B" at bounding box center [443, 320] width 110 height 23
click at [443, 320] on input "B" at bounding box center [446, 323] width 7 height 7
radio input "true"
click at [589, 324] on label "C" at bounding box center [590, 320] width 110 height 23
click at [591, 324] on input "C" at bounding box center [594, 323] width 7 height 7
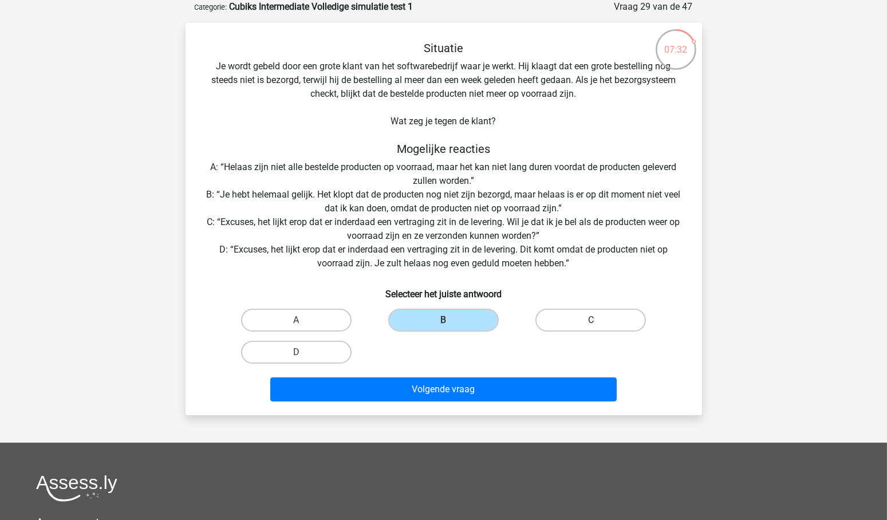
radio input "true"
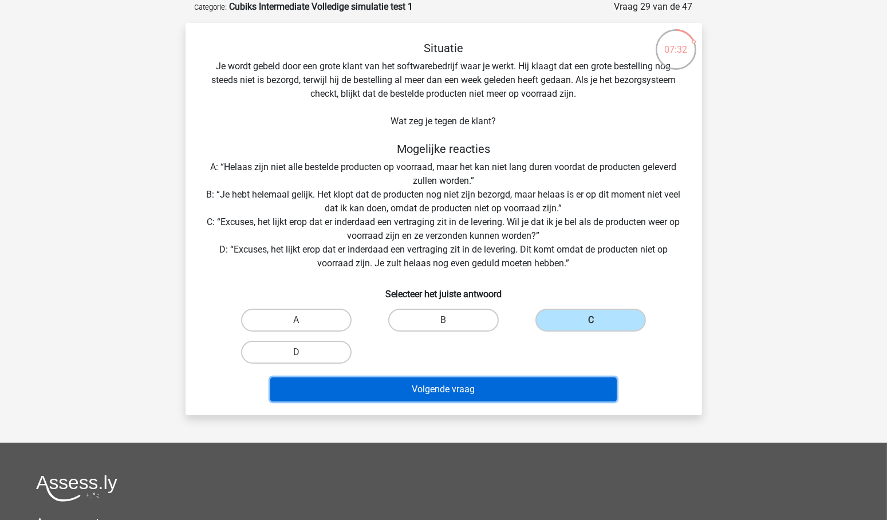
click at [470, 390] on button "Volgende vraag" at bounding box center [443, 389] width 346 height 24
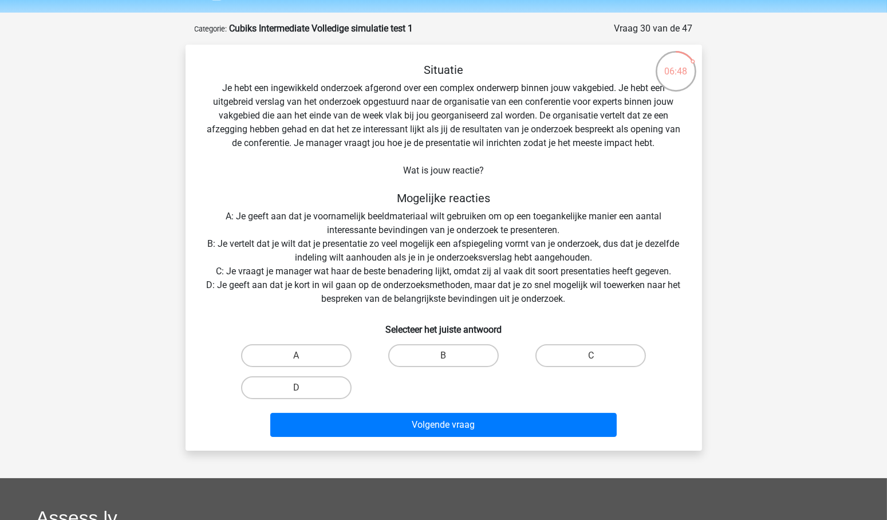
scroll to position [41, 0]
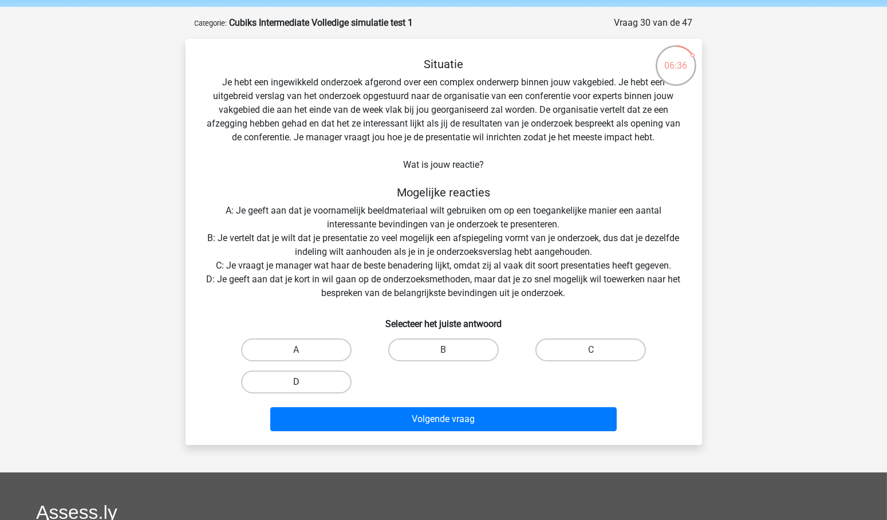
click at [331, 382] on label "D" at bounding box center [296, 381] width 110 height 23
click at [303, 382] on input "D" at bounding box center [299, 385] width 7 height 7
radio input "true"
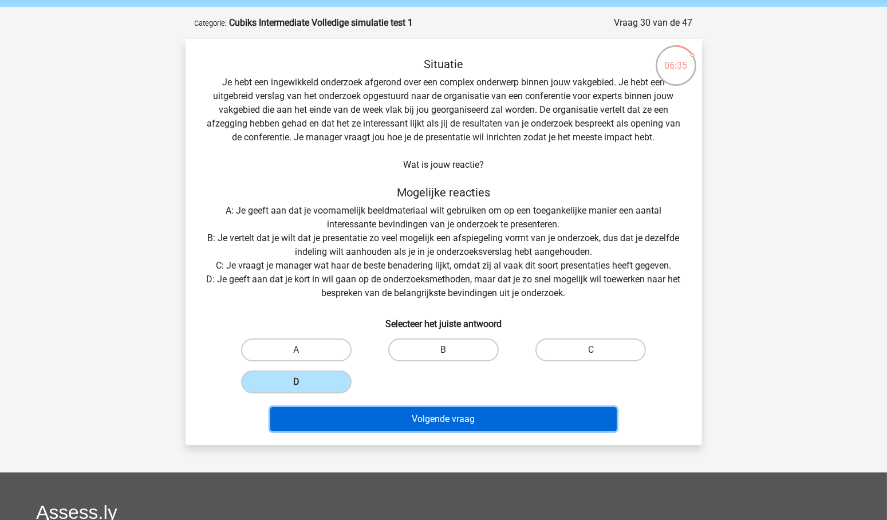
click at [455, 417] on button "Volgende vraag" at bounding box center [443, 419] width 346 height 24
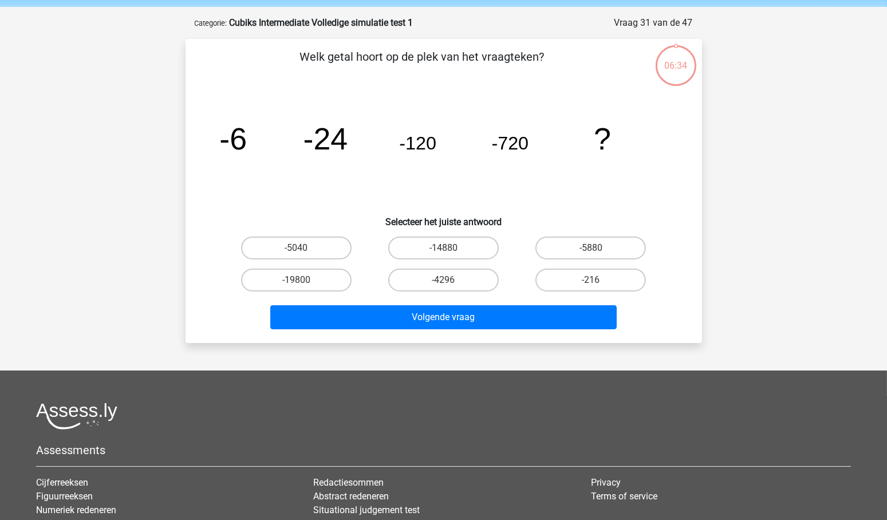
scroll to position [57, 0]
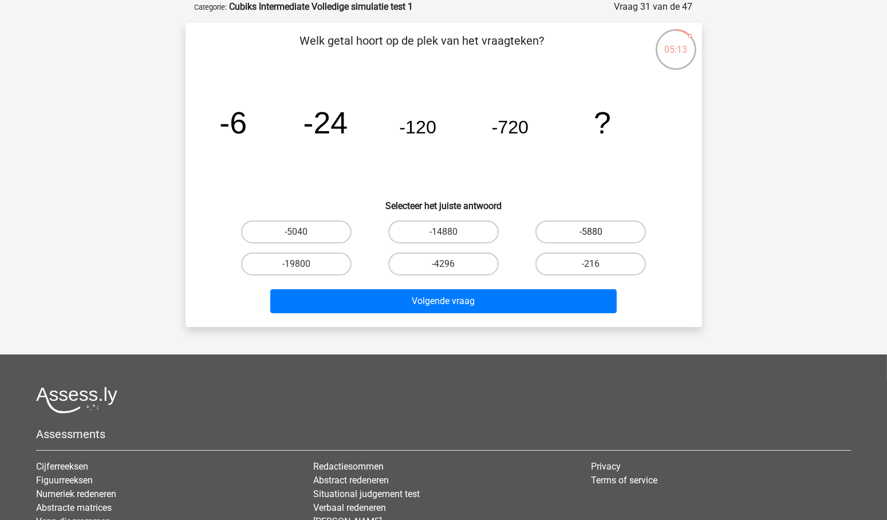
click at [591, 225] on label "-5880" at bounding box center [590, 231] width 110 height 23
click at [591, 232] on input "-5880" at bounding box center [594, 235] width 7 height 7
radio input "true"
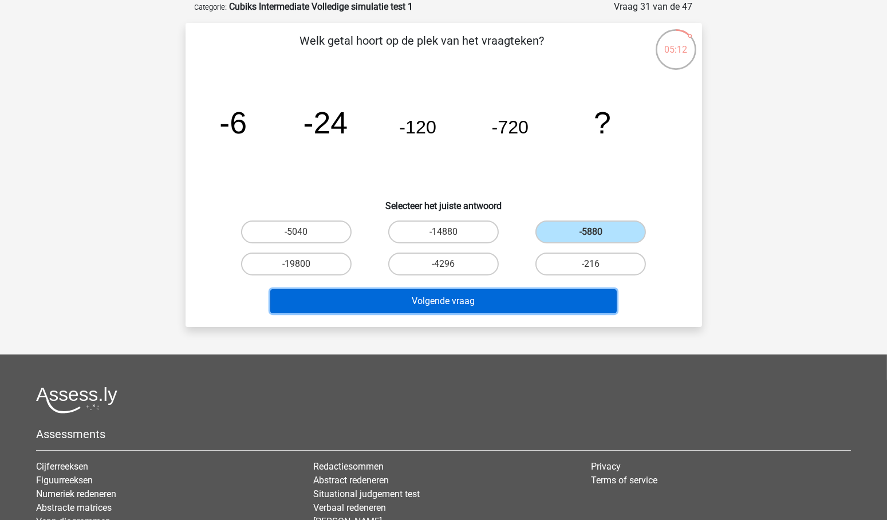
click at [448, 302] on button "Volgende vraag" at bounding box center [443, 301] width 346 height 24
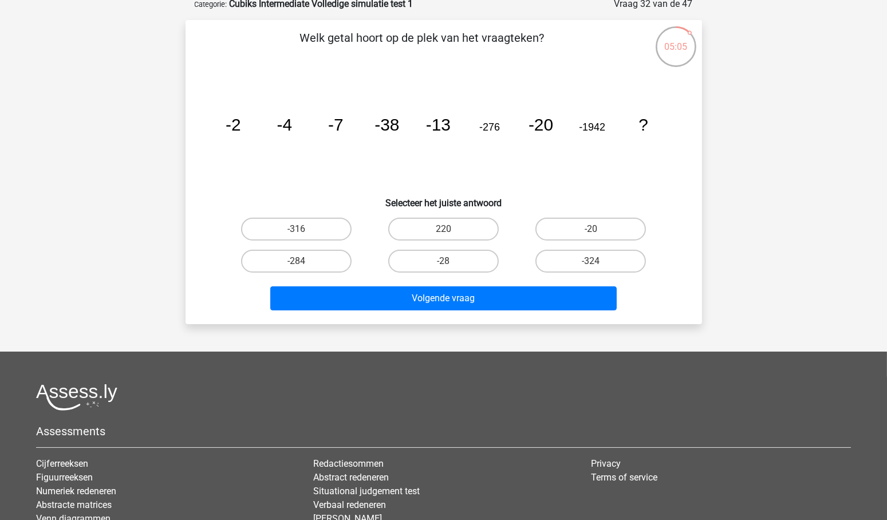
scroll to position [62, 0]
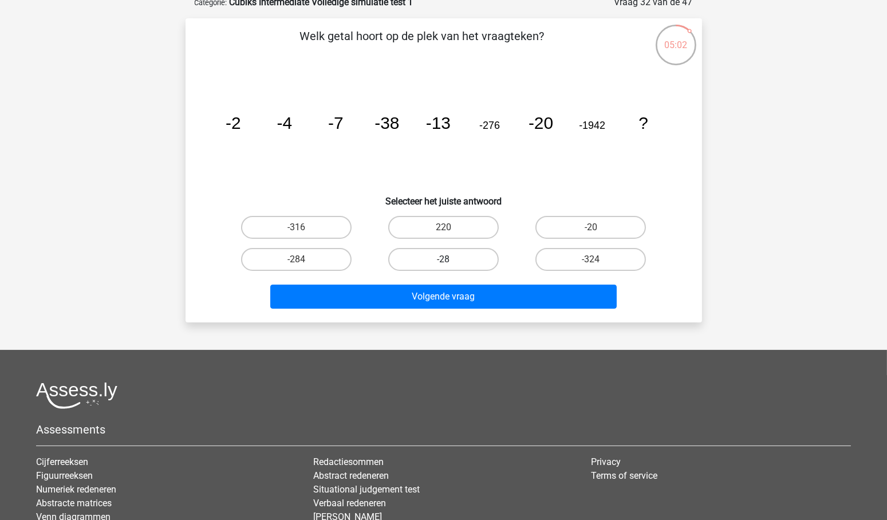
click at [443, 254] on label "-28" at bounding box center [443, 259] width 110 height 23
click at [443, 259] on input "-28" at bounding box center [446, 262] width 7 height 7
radio input "true"
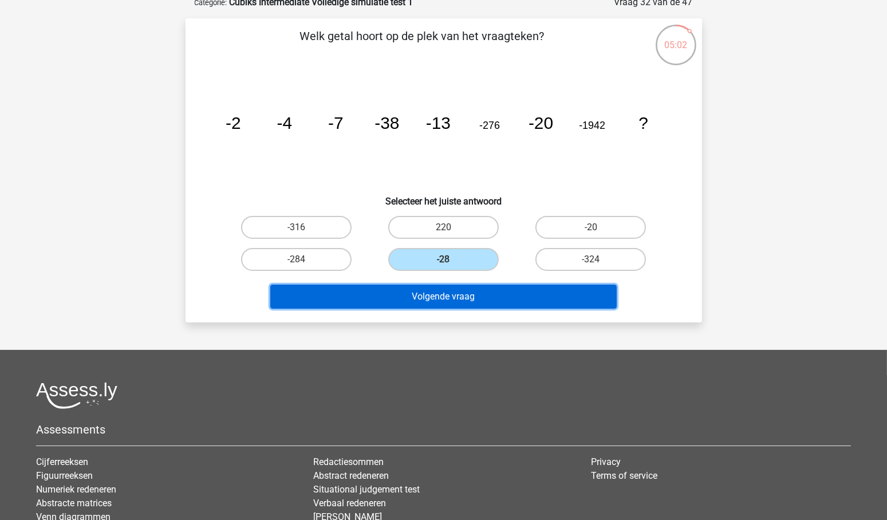
click at [485, 305] on button "Volgende vraag" at bounding box center [443, 297] width 346 height 24
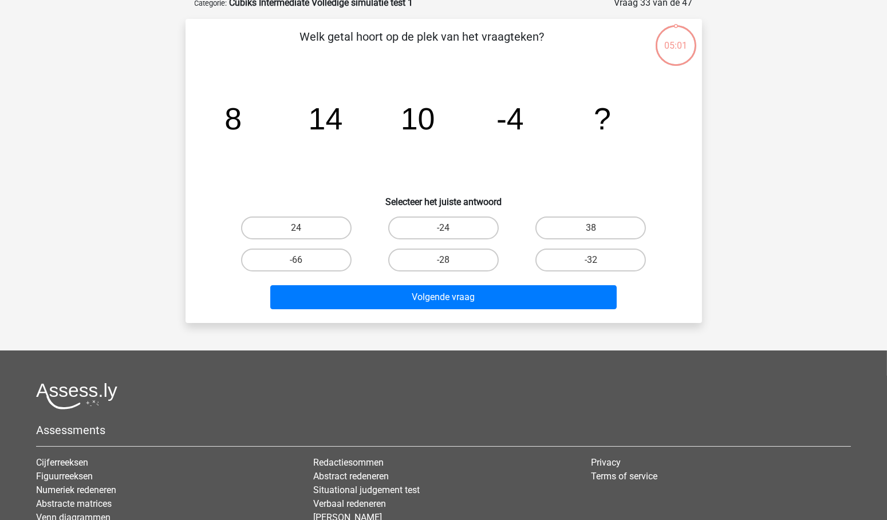
scroll to position [57, 0]
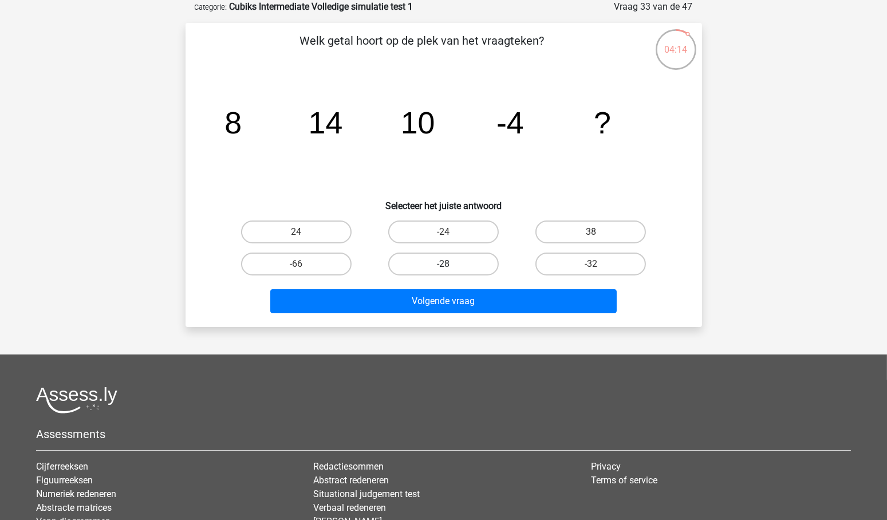
click at [451, 258] on label "-28" at bounding box center [443, 263] width 110 height 23
click at [451, 264] on input "-28" at bounding box center [446, 267] width 7 height 7
radio input "true"
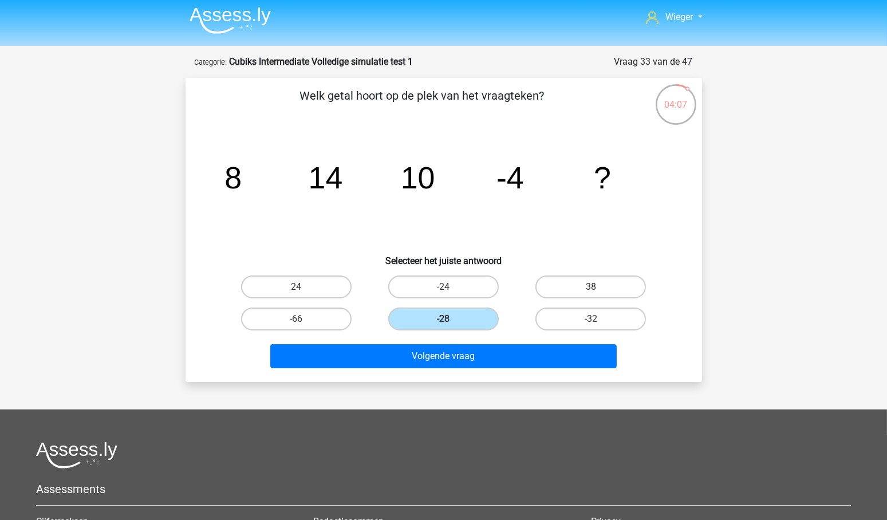
scroll to position [1, 0]
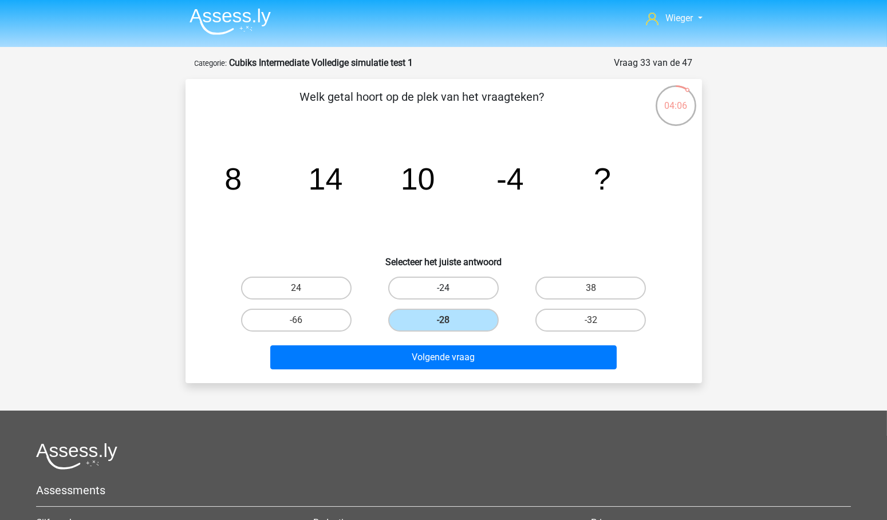
click at [445, 285] on label "-24" at bounding box center [443, 288] width 110 height 23
click at [445, 288] on input "-24" at bounding box center [446, 291] width 7 height 7
radio input "true"
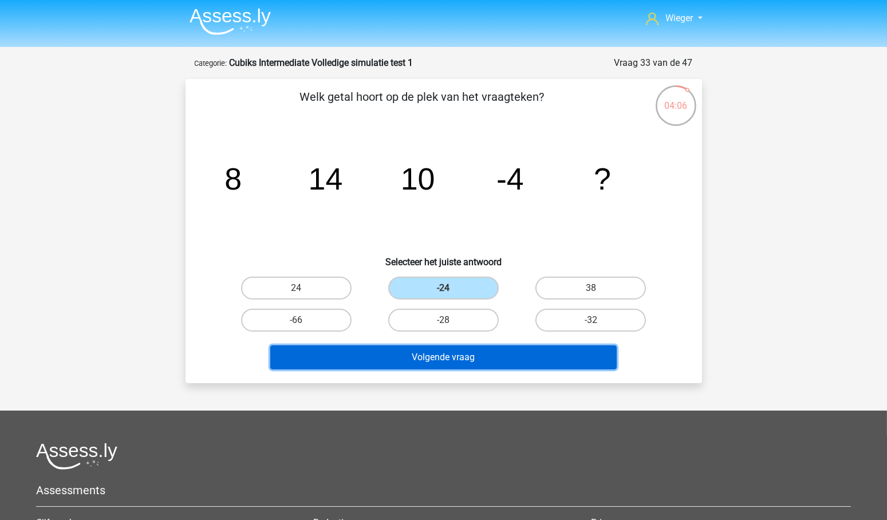
click at [507, 358] on button "Volgende vraag" at bounding box center [443, 357] width 346 height 24
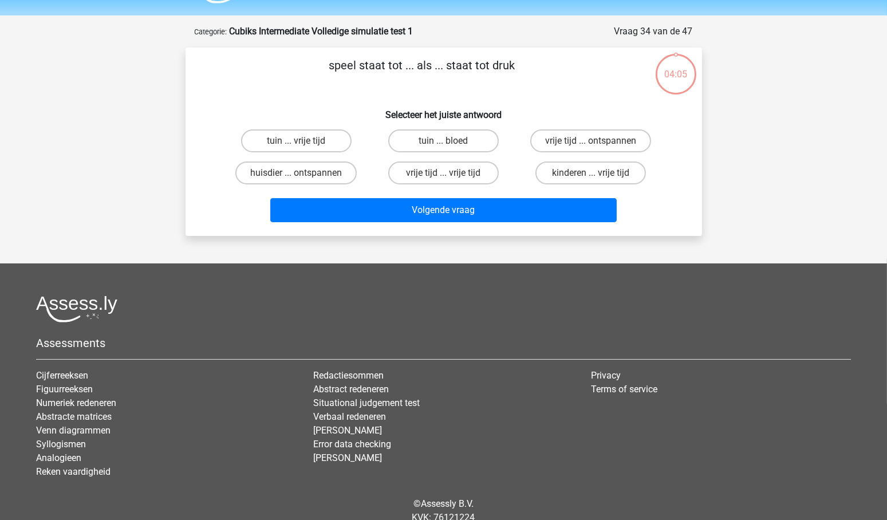
scroll to position [57, 0]
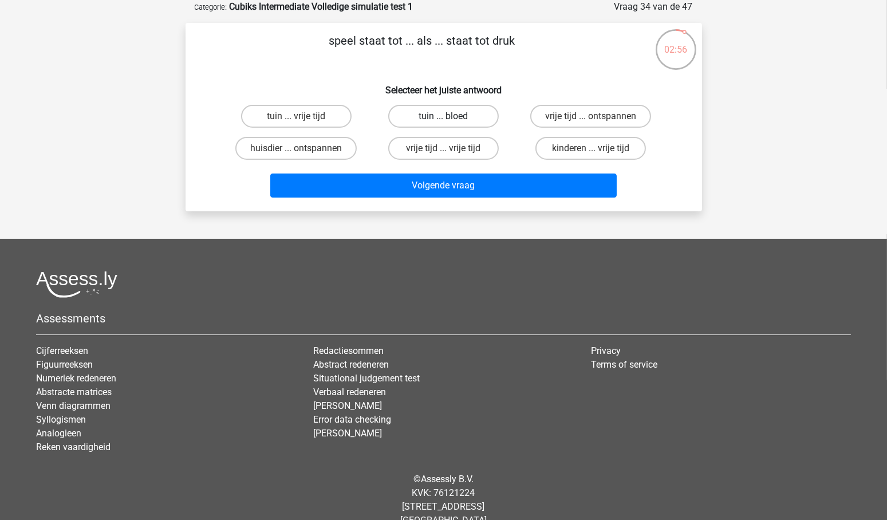
click at [488, 119] on label "tuin ... bloed" at bounding box center [443, 116] width 110 height 23
click at [451, 119] on input "tuin ... bloed" at bounding box center [446, 119] width 7 height 7
radio input "true"
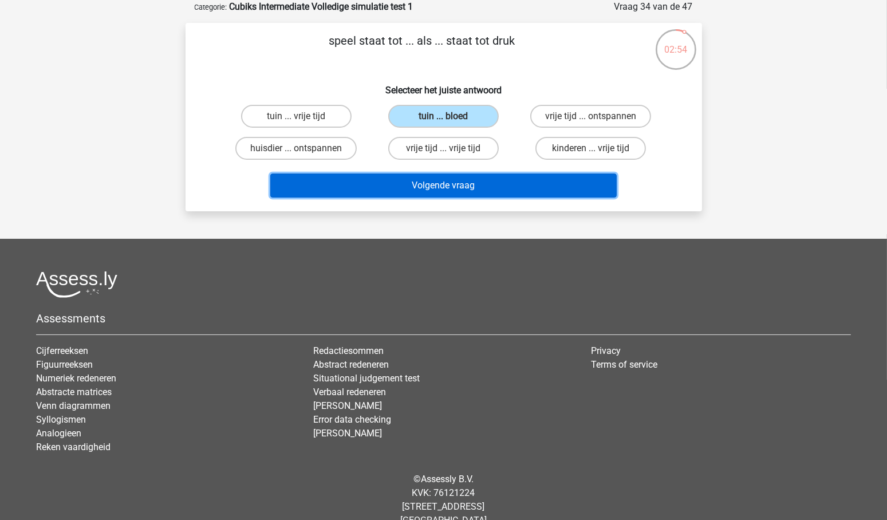
click at [481, 177] on button "Volgende vraag" at bounding box center [443, 185] width 346 height 24
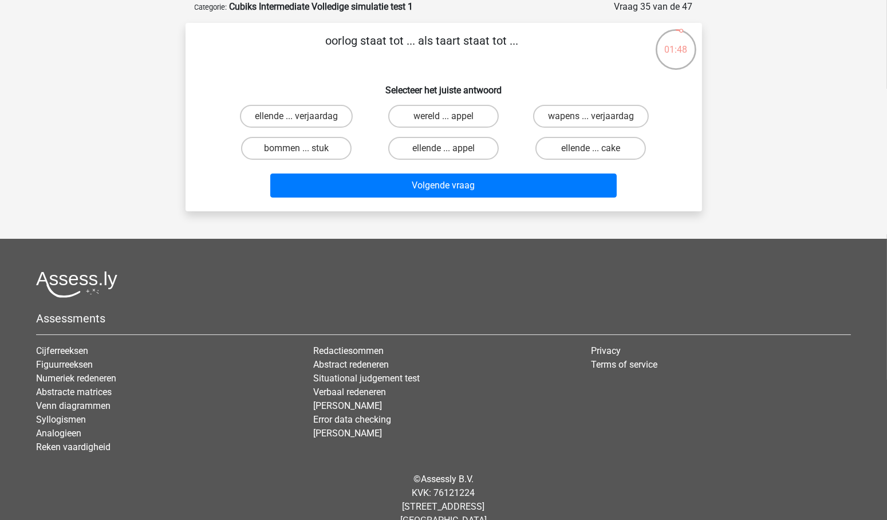
click at [301, 119] on input "ellende ... verjaardag" at bounding box center [299, 119] width 7 height 7
radio input "true"
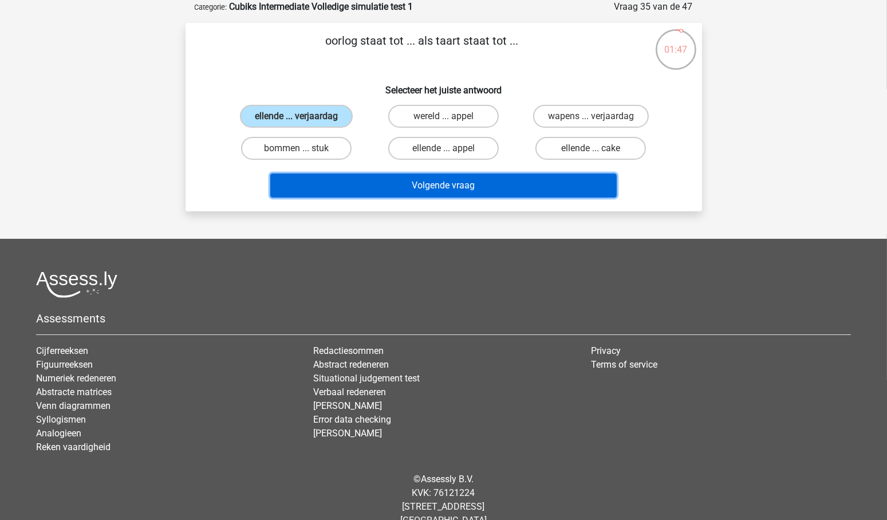
click at [495, 188] on button "Volgende vraag" at bounding box center [443, 185] width 346 height 24
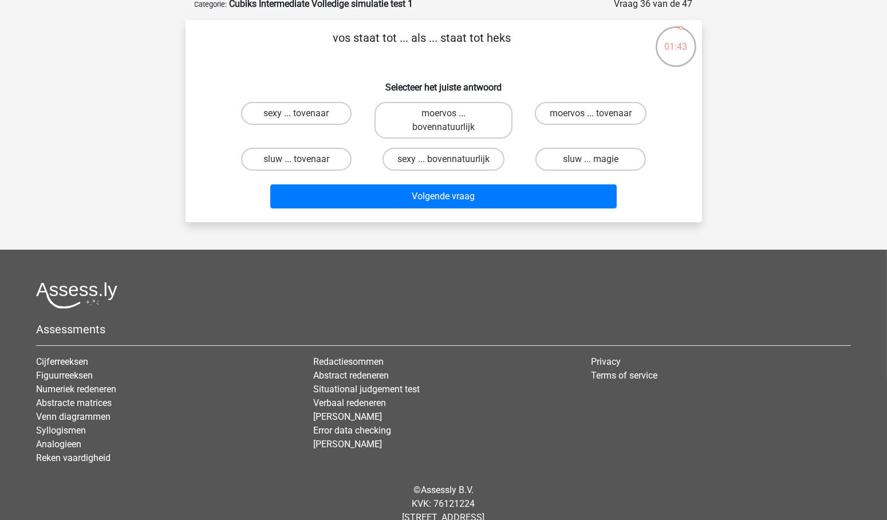
scroll to position [69, 0]
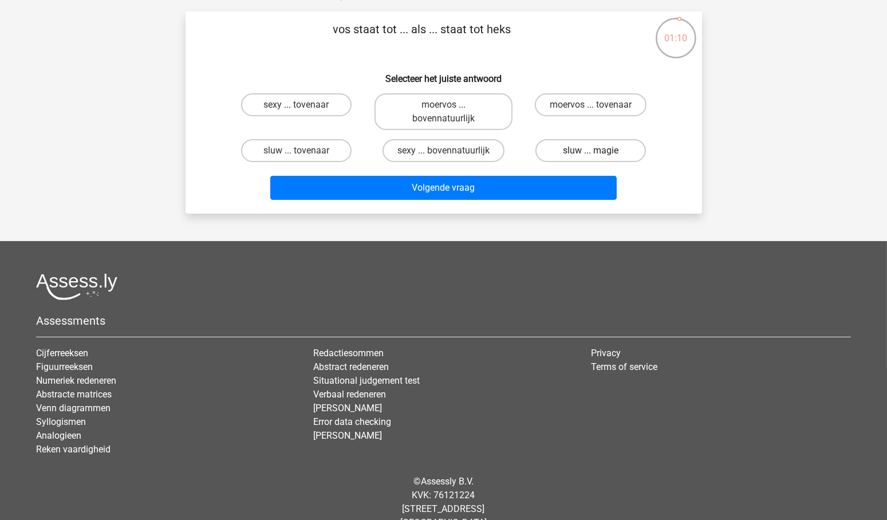
click at [594, 147] on label "sluw ... magie" at bounding box center [590, 150] width 110 height 23
click at [594, 151] on input "sluw ... magie" at bounding box center [594, 154] width 7 height 7
radio input "true"
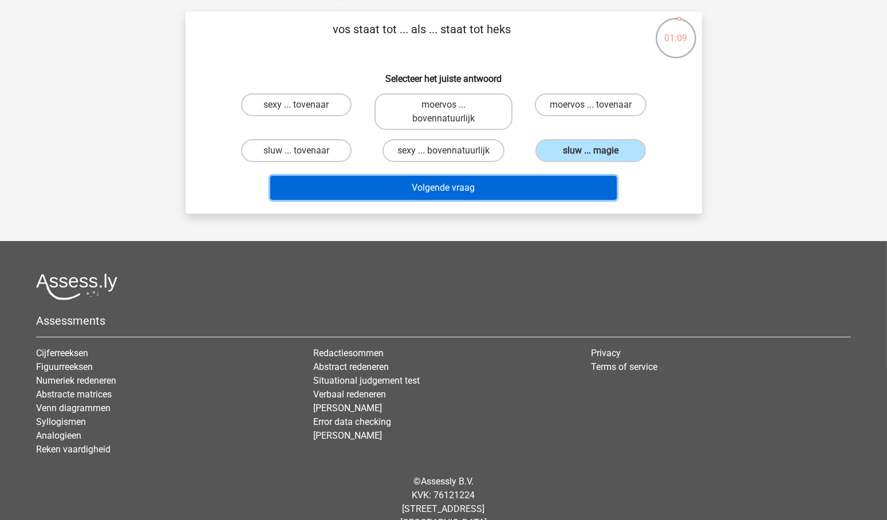
click at [436, 190] on button "Volgende vraag" at bounding box center [443, 188] width 346 height 24
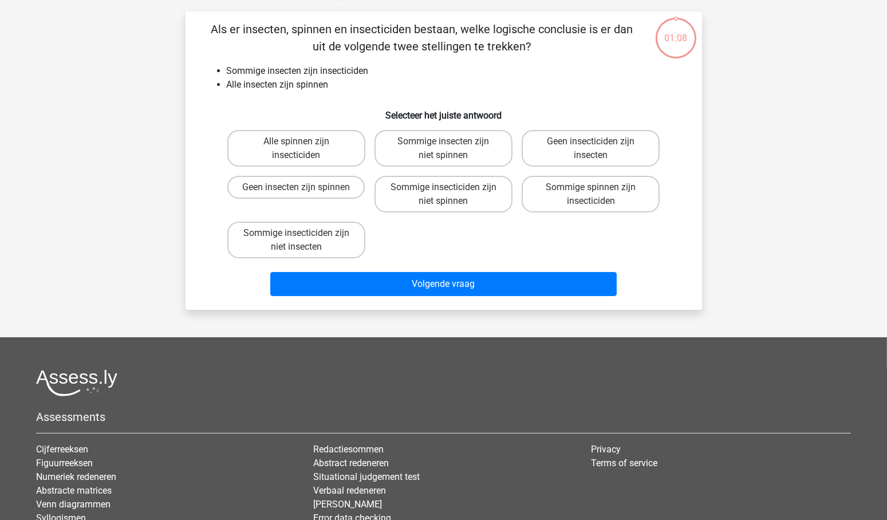
scroll to position [57, 0]
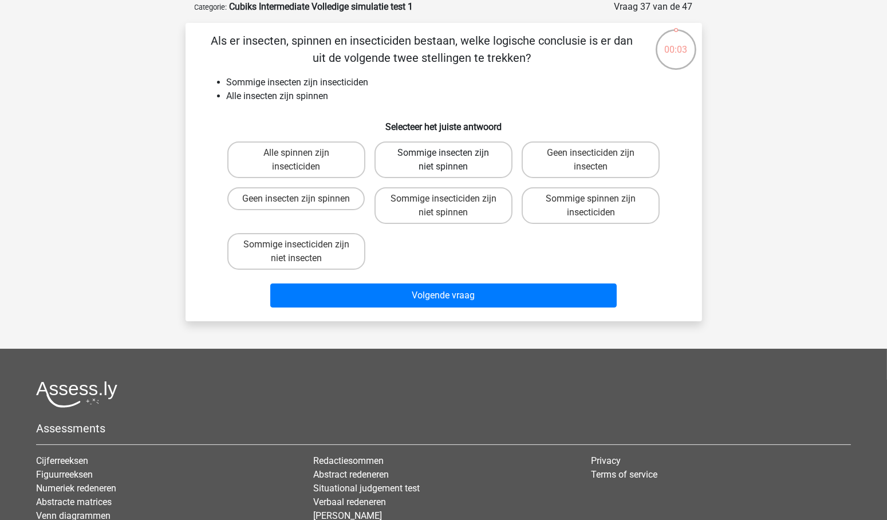
click at [461, 157] on label "Sommige insecten zijn niet spinnen" at bounding box center [443, 159] width 138 height 37
click at [451, 157] on input "Sommige insecten zijn niet spinnen" at bounding box center [446, 156] width 7 height 7
radio input "true"
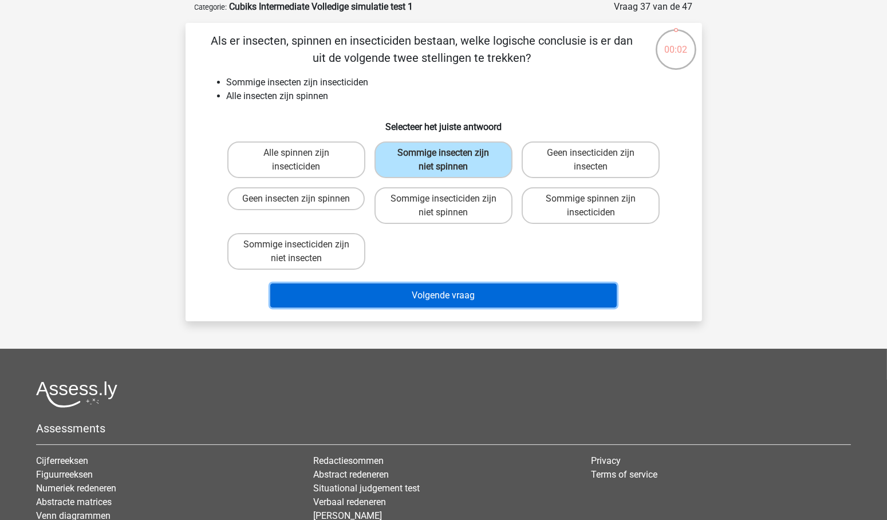
click at [442, 294] on button "Volgende vraag" at bounding box center [443, 295] width 346 height 24
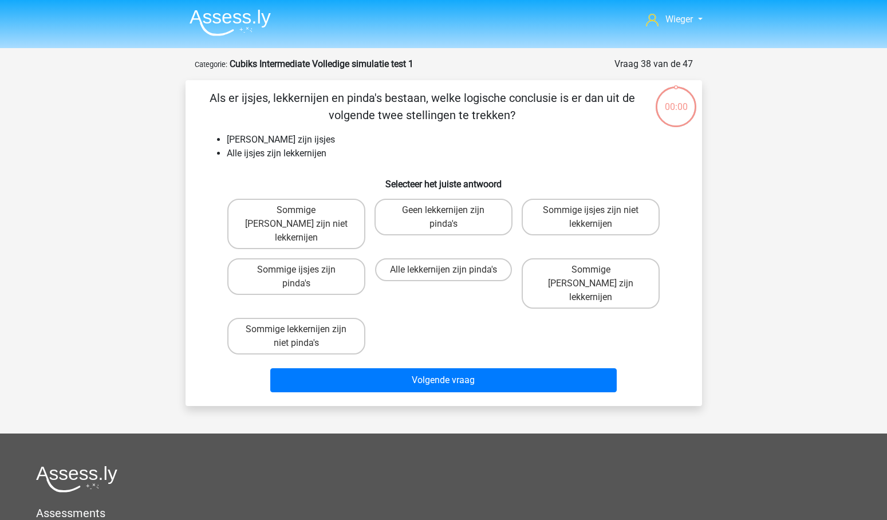
scroll to position [57, 0]
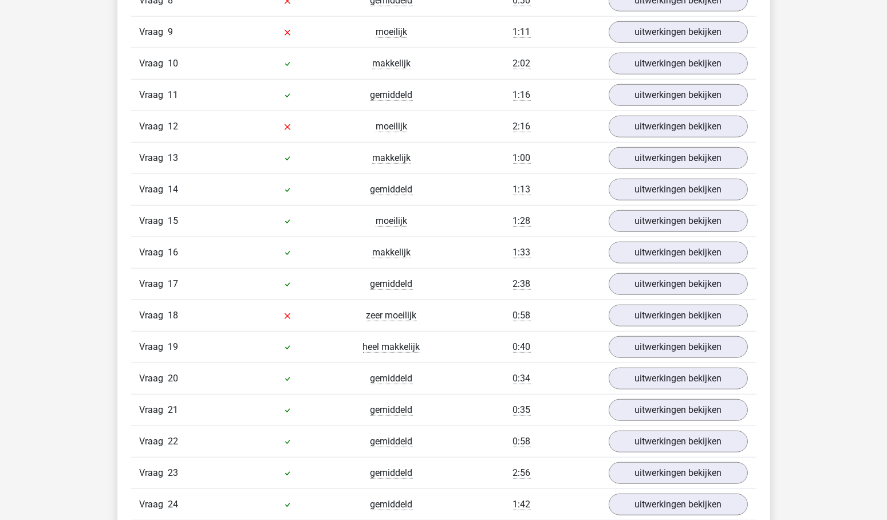
scroll to position [1324, 0]
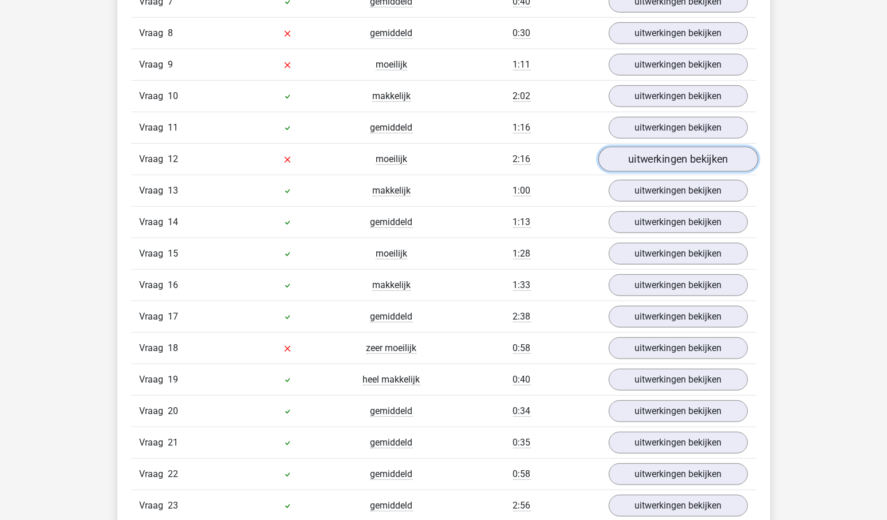
click at [681, 149] on link "uitwerkingen bekijken" at bounding box center [678, 159] width 160 height 25
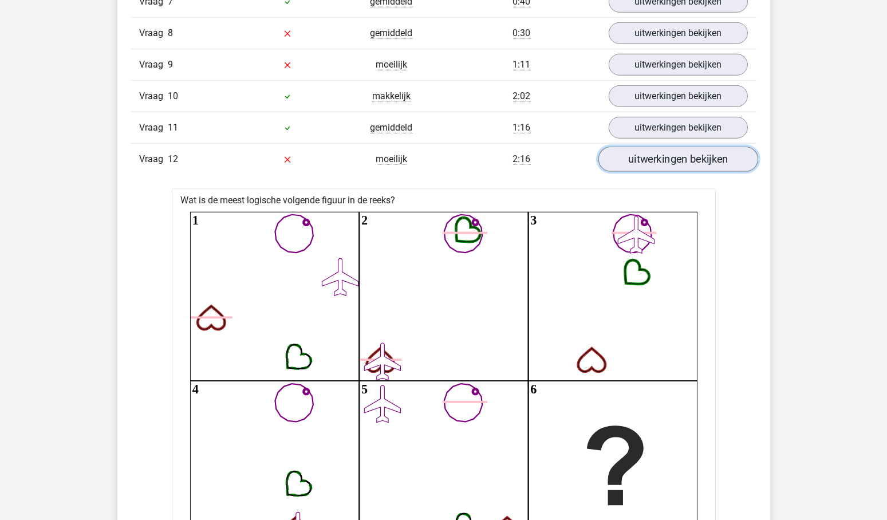
click at [669, 150] on link "uitwerkingen bekijken" at bounding box center [678, 159] width 160 height 25
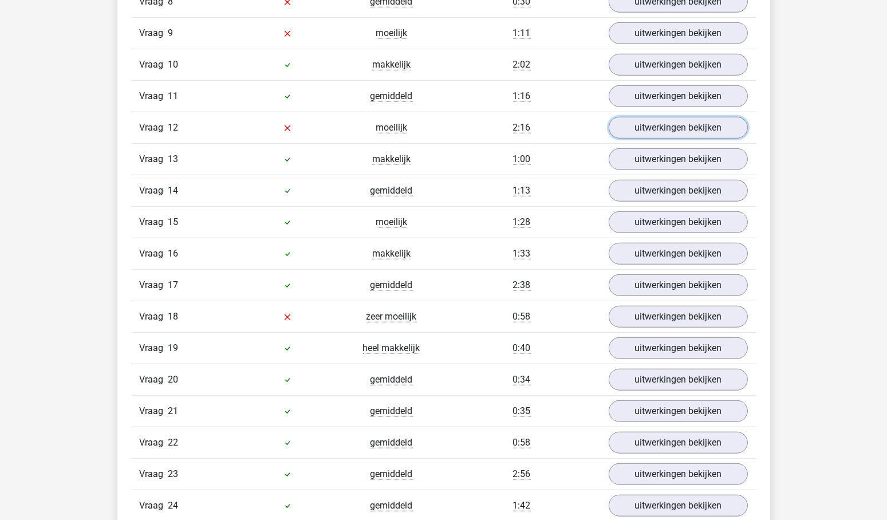
scroll to position [1379, 0]
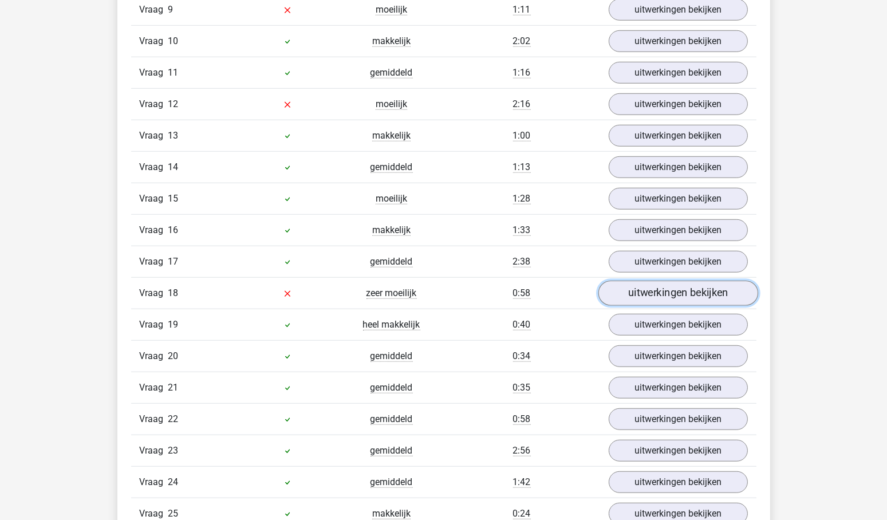
click at [690, 281] on link "uitwerkingen bekijken" at bounding box center [678, 293] width 160 height 25
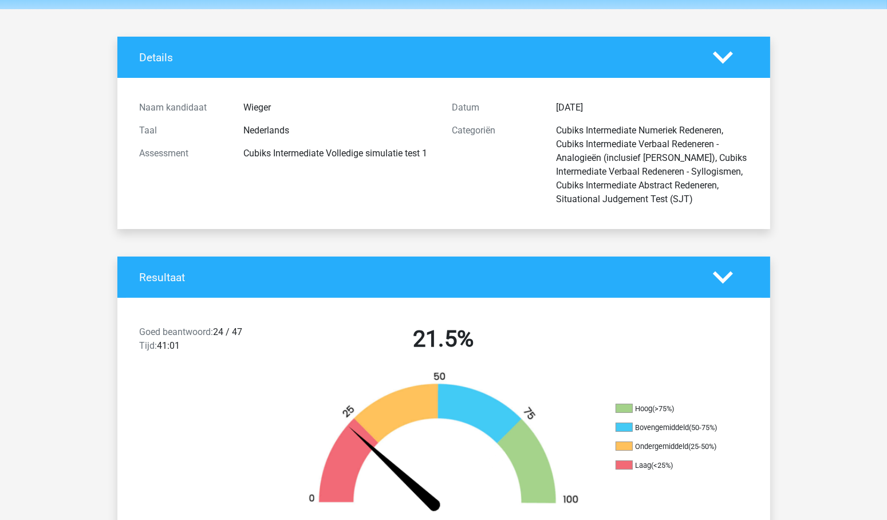
scroll to position [0, 0]
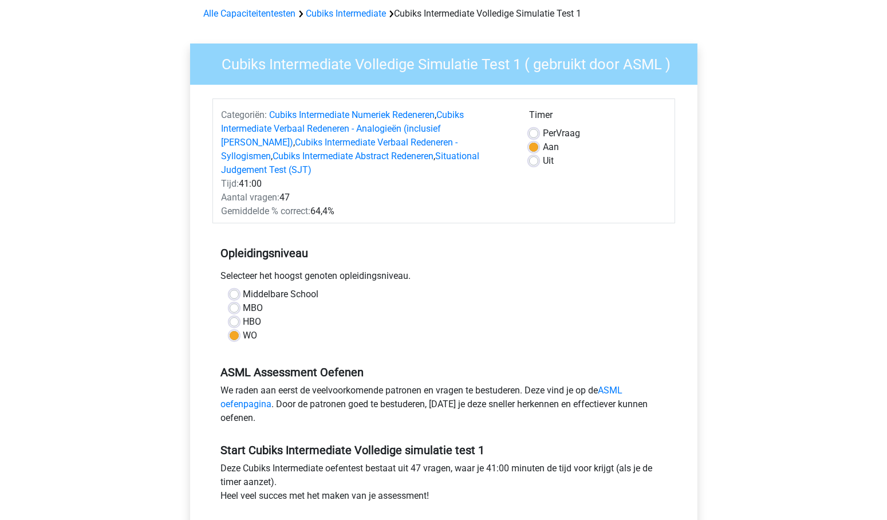
scroll to position [26, 0]
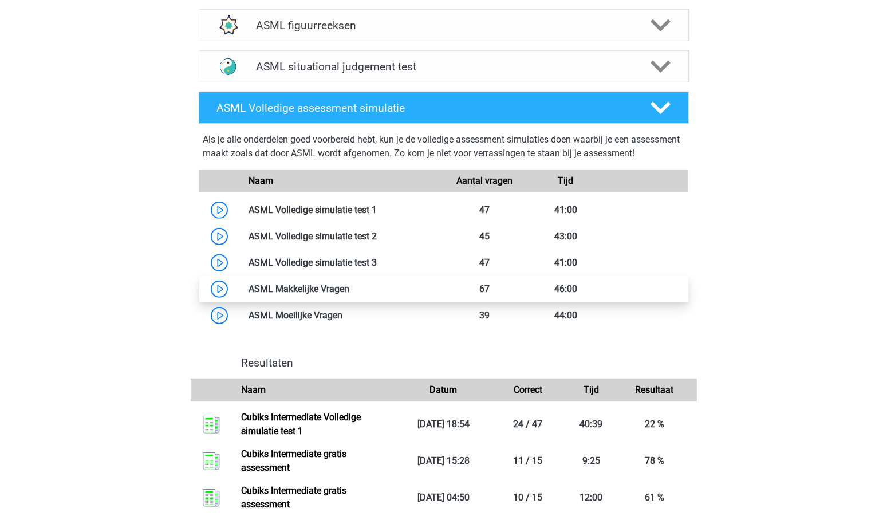
scroll to position [724, 0]
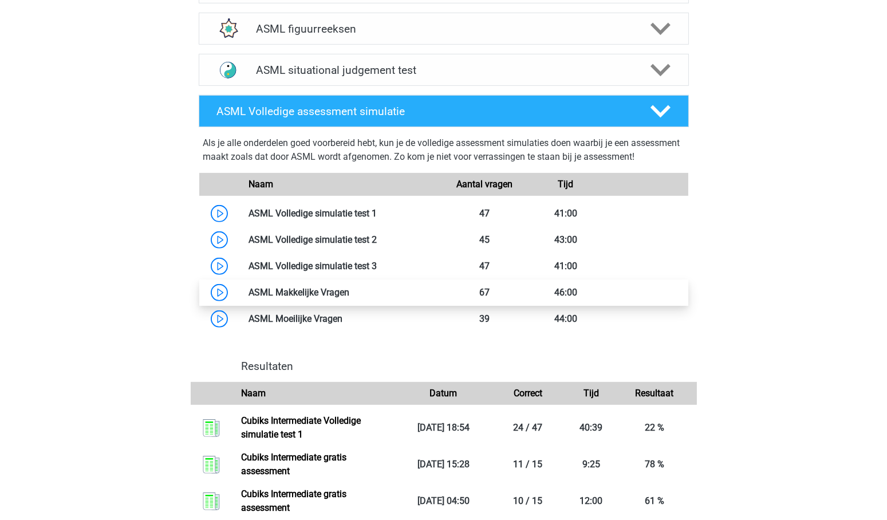
click at [349, 298] on link at bounding box center [349, 292] width 0 height 11
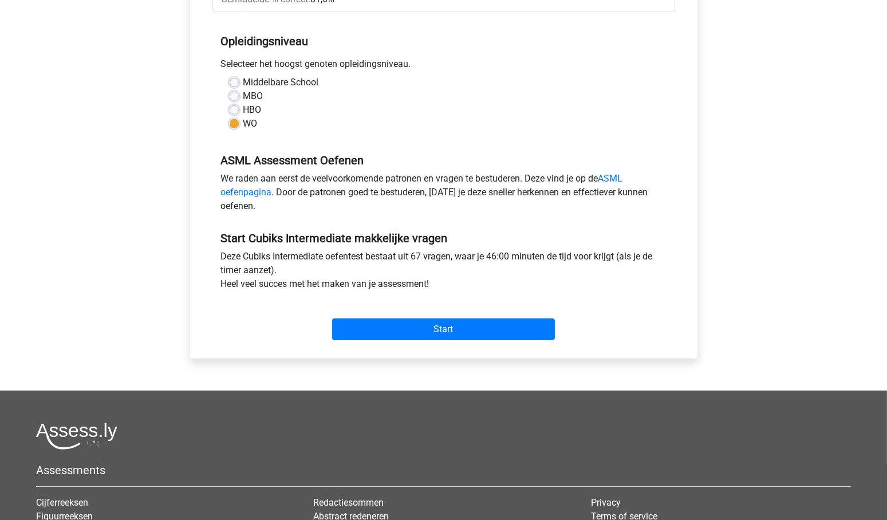
scroll to position [262, 0]
click at [449, 318] on input "Start" at bounding box center [443, 329] width 223 height 22
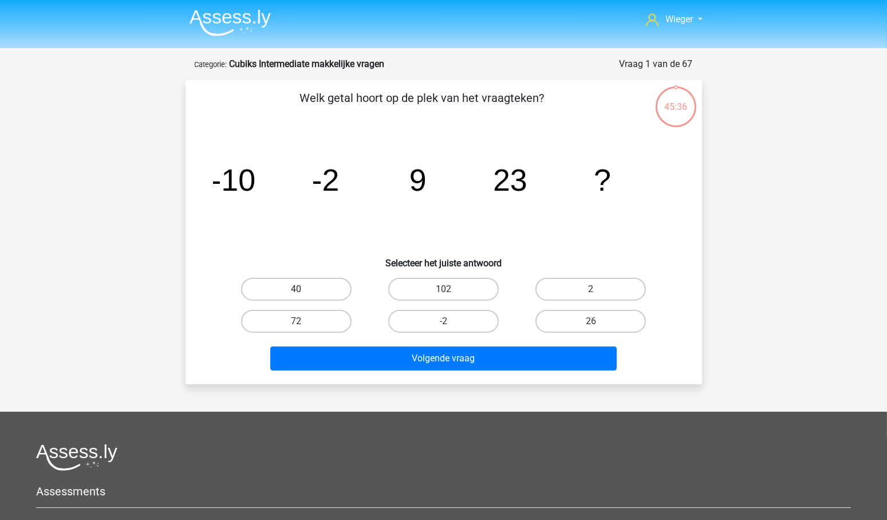
click at [289, 285] on label "40" at bounding box center [296, 289] width 110 height 23
click at [296, 289] on input "40" at bounding box center [299, 292] width 7 height 7
radio input "true"
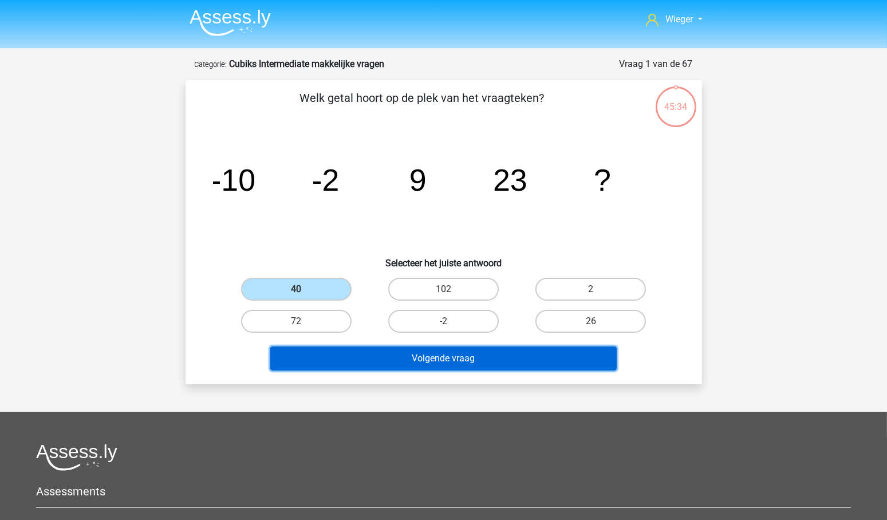
click at [486, 363] on button "Volgende vraag" at bounding box center [443, 358] width 346 height 24
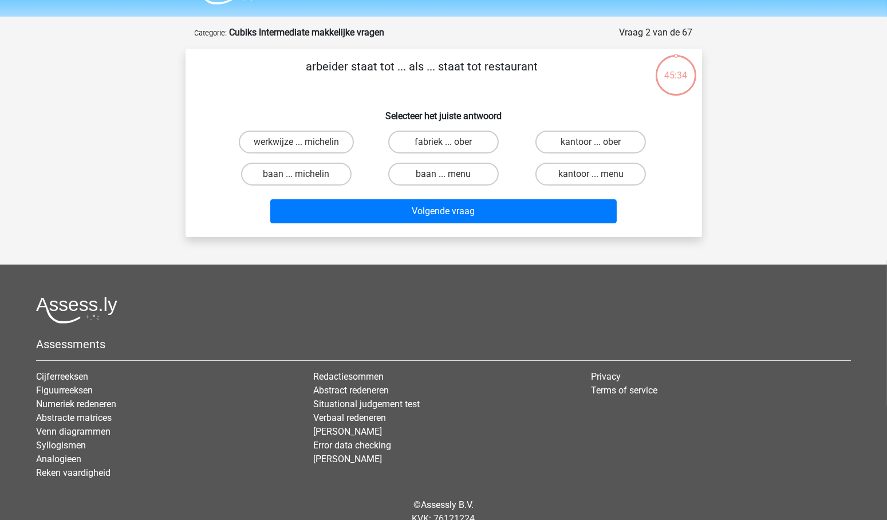
scroll to position [57, 0]
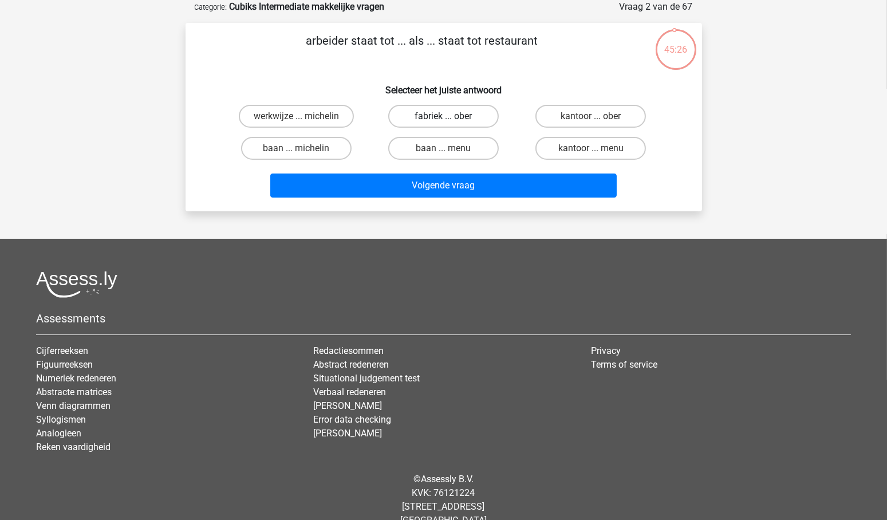
click at [441, 117] on label "fabriek ... ober" at bounding box center [443, 116] width 110 height 23
click at [443, 117] on input "fabriek ... ober" at bounding box center [446, 119] width 7 height 7
radio input "true"
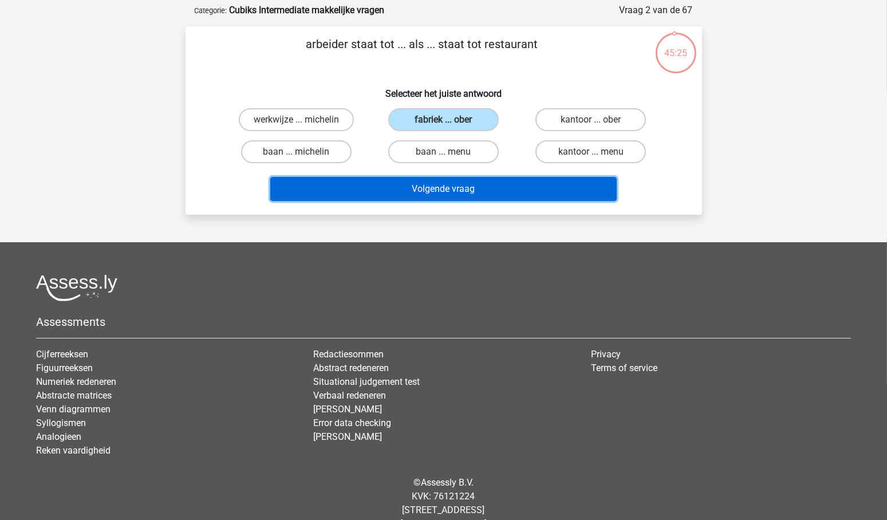
click at [438, 184] on button "Volgende vraag" at bounding box center [443, 189] width 346 height 24
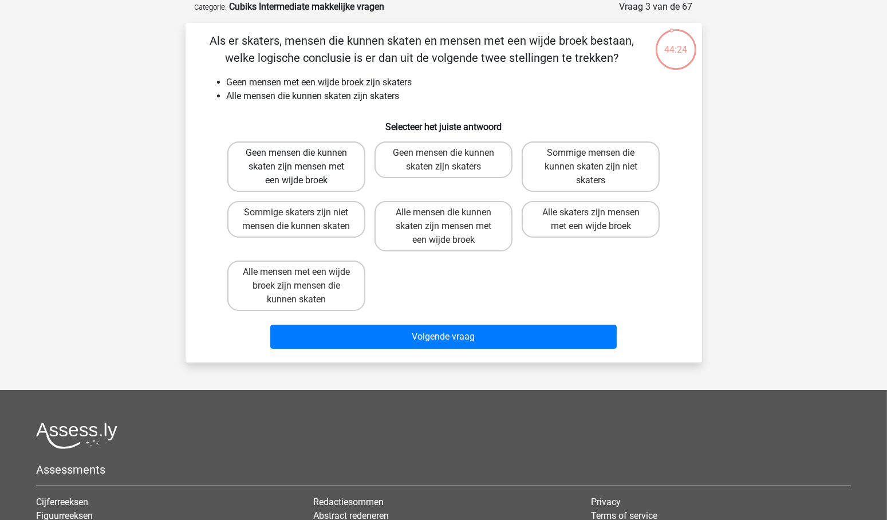
click at [315, 167] on label "Geen mensen die kunnen skaten zijn mensen met een wijde broek" at bounding box center [296, 166] width 138 height 50
click at [303, 160] on input "Geen mensen die kunnen skaten zijn mensen met een wijde broek" at bounding box center [299, 156] width 7 height 7
radio input "true"
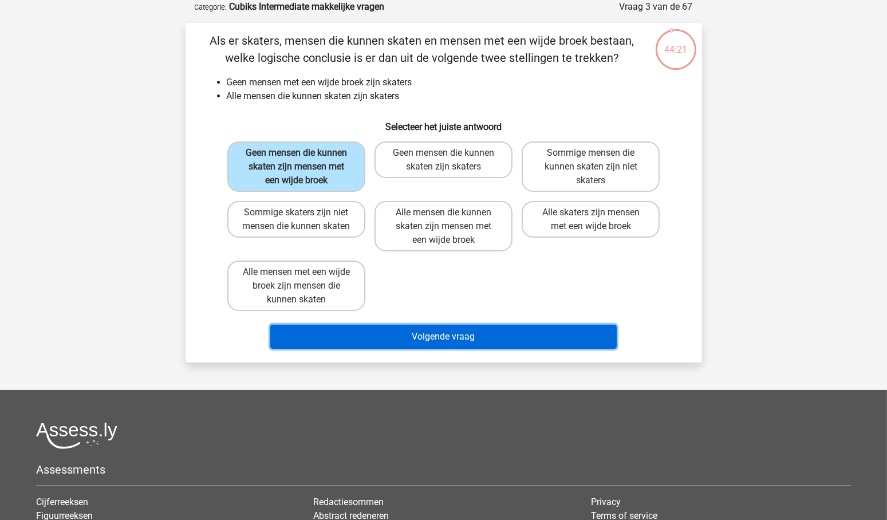
click at [470, 333] on button "Volgende vraag" at bounding box center [443, 337] width 346 height 24
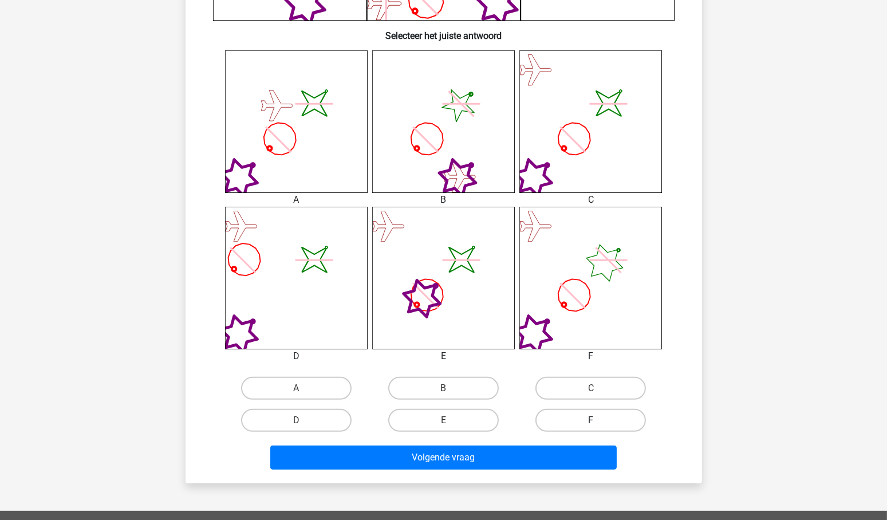
scroll to position [418, 0]
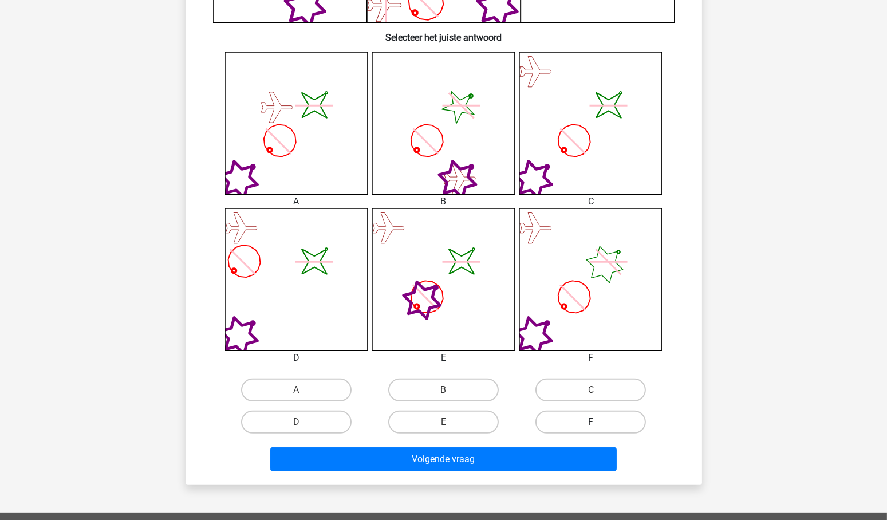
click at [615, 413] on label "F" at bounding box center [590, 421] width 110 height 23
click at [598, 422] on input "F" at bounding box center [594, 425] width 7 height 7
radio input "true"
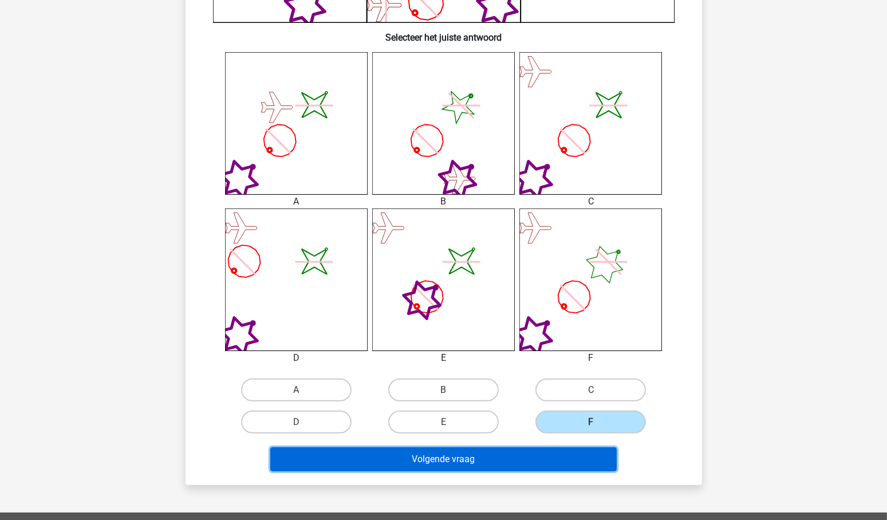
click at [460, 454] on button "Volgende vraag" at bounding box center [443, 459] width 346 height 24
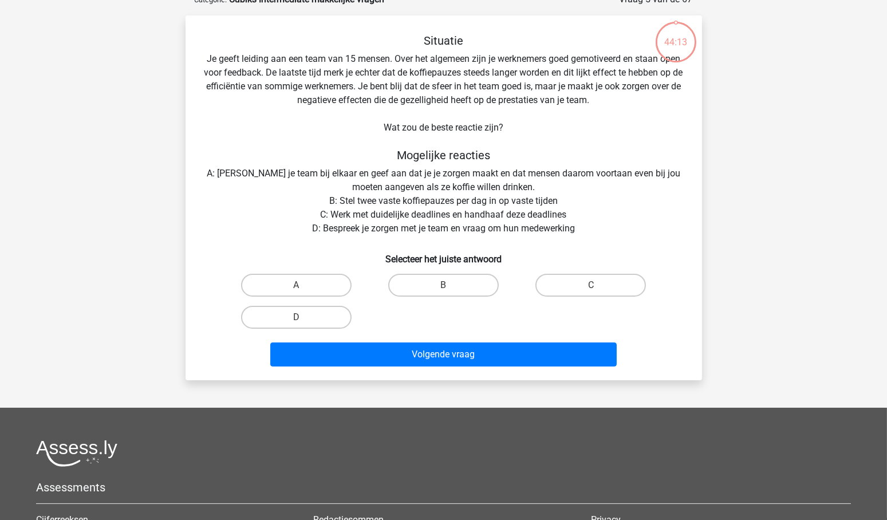
scroll to position [57, 0]
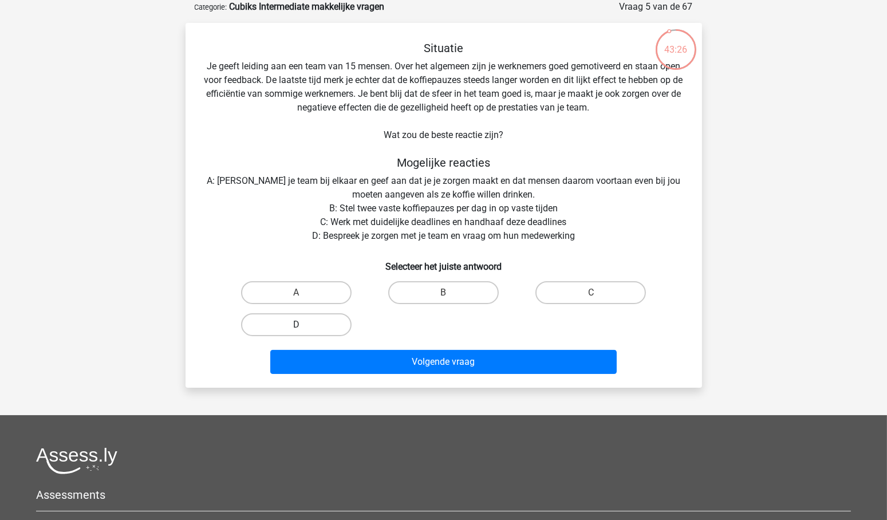
click at [286, 326] on label "D" at bounding box center [296, 324] width 110 height 23
click at [296, 326] on input "D" at bounding box center [299, 328] width 7 height 7
radio input "true"
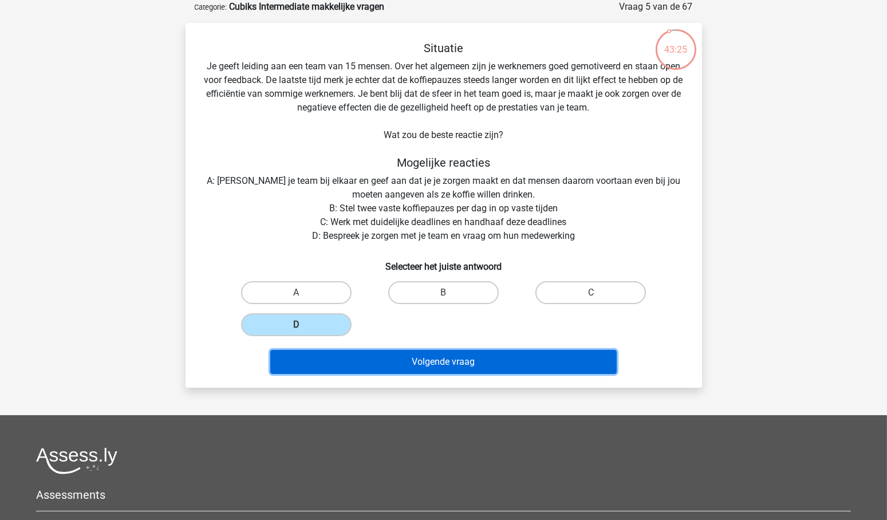
click at [421, 368] on button "Volgende vraag" at bounding box center [443, 362] width 346 height 24
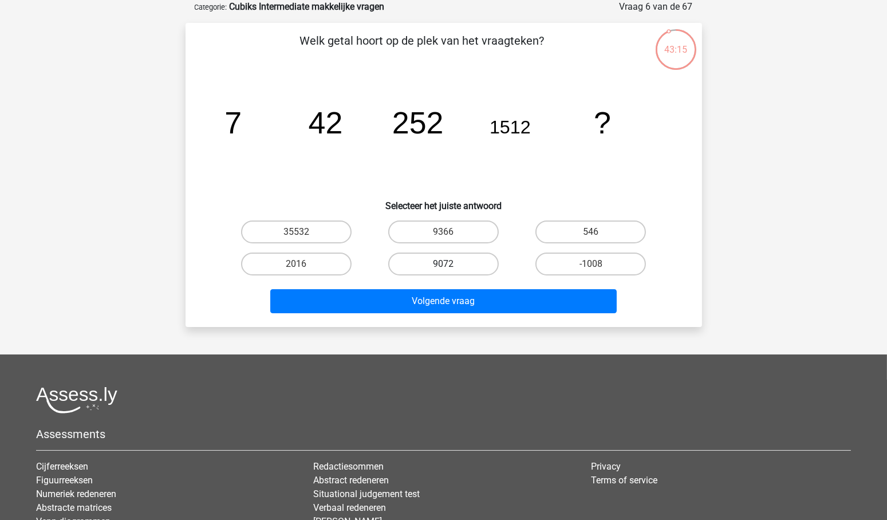
click at [446, 262] on label "9072" at bounding box center [443, 263] width 110 height 23
click at [446, 264] on input "9072" at bounding box center [446, 267] width 7 height 7
radio input "true"
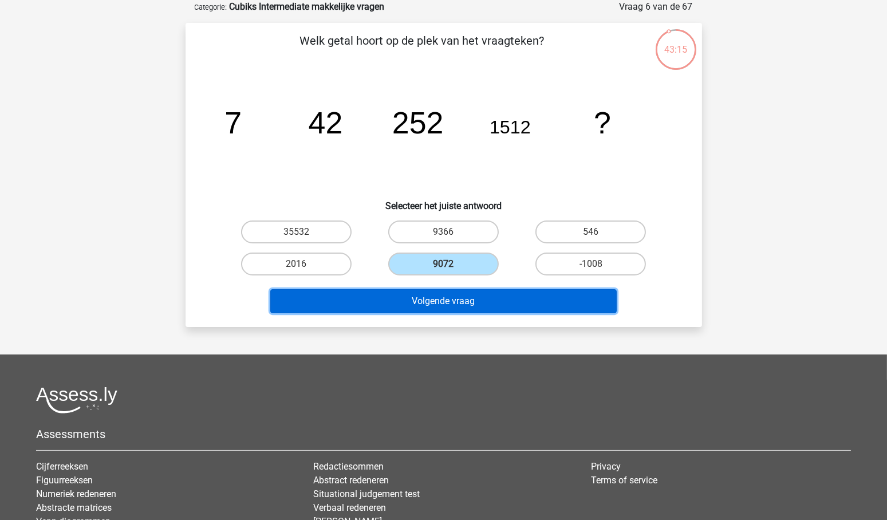
click at [443, 303] on button "Volgende vraag" at bounding box center [443, 301] width 346 height 24
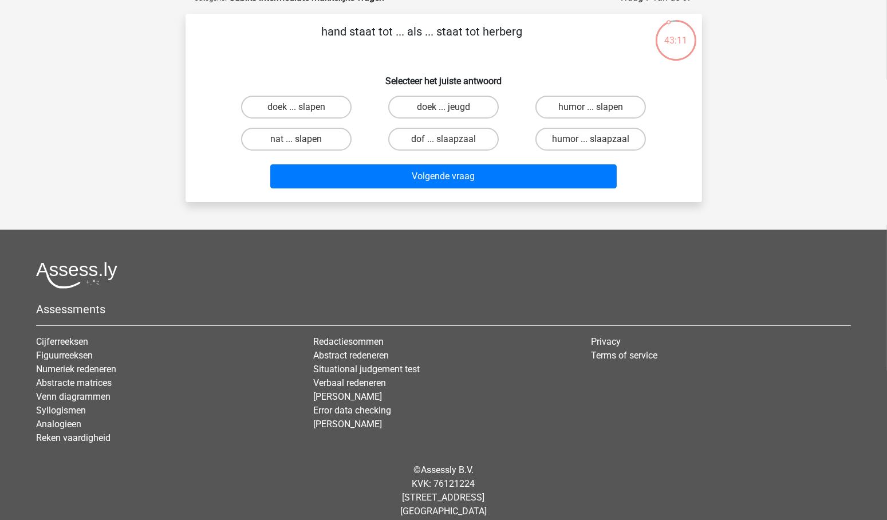
scroll to position [74, 0]
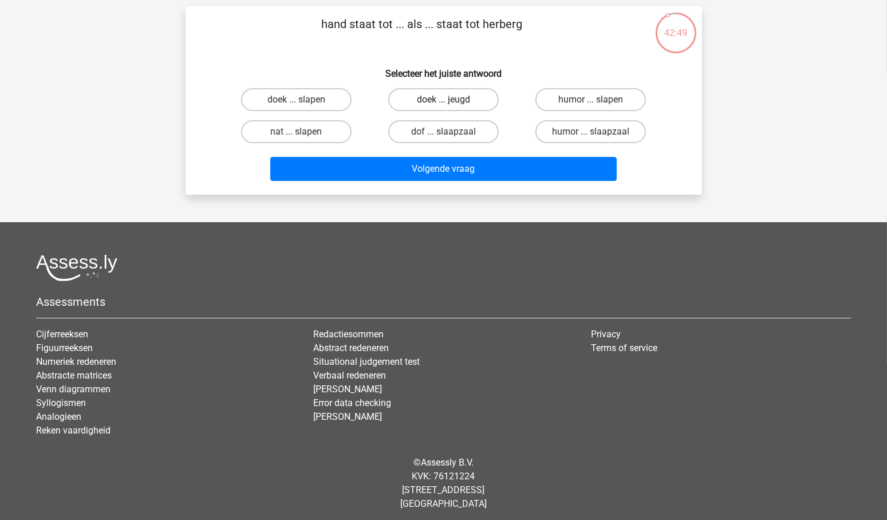
click at [429, 101] on label "doek ... jeugd" at bounding box center [443, 99] width 110 height 23
click at [443, 101] on input "doek ... jeugd" at bounding box center [446, 103] width 7 height 7
radio input "true"
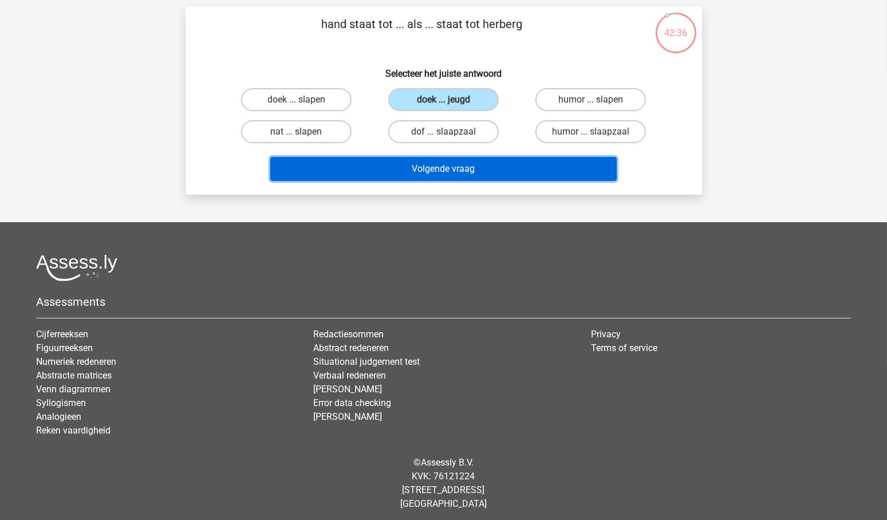
click at [439, 169] on button "Volgende vraag" at bounding box center [443, 169] width 346 height 24
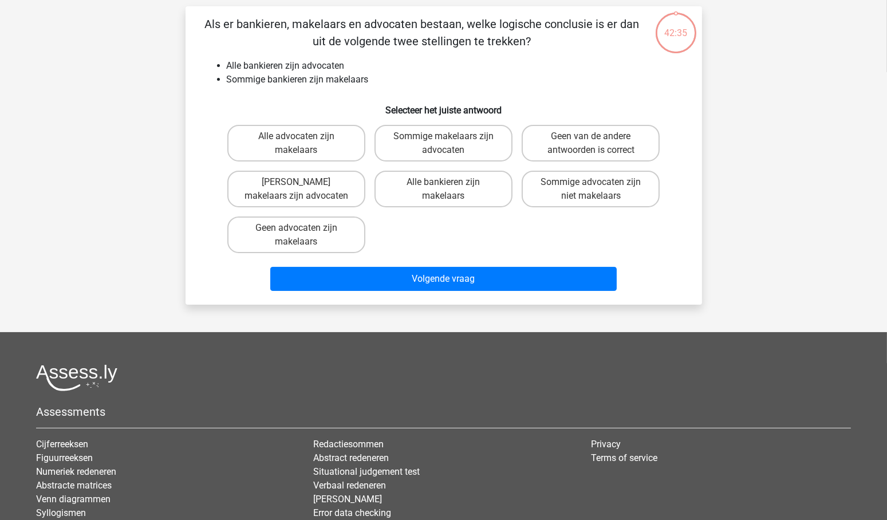
scroll to position [57, 0]
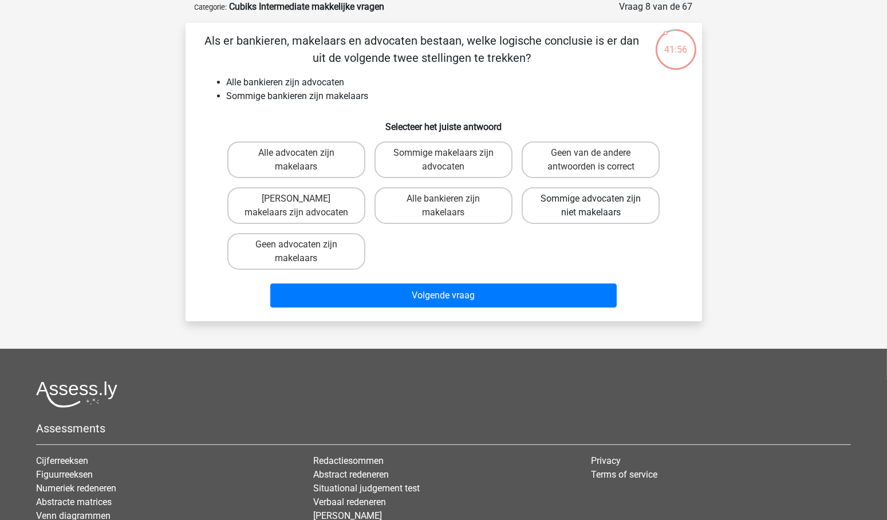
click at [605, 203] on label "Sommige advocaten zijn niet makelaars" at bounding box center [591, 205] width 138 height 37
click at [598, 203] on input "Sommige advocaten zijn niet makelaars" at bounding box center [594, 202] width 7 height 7
radio input "true"
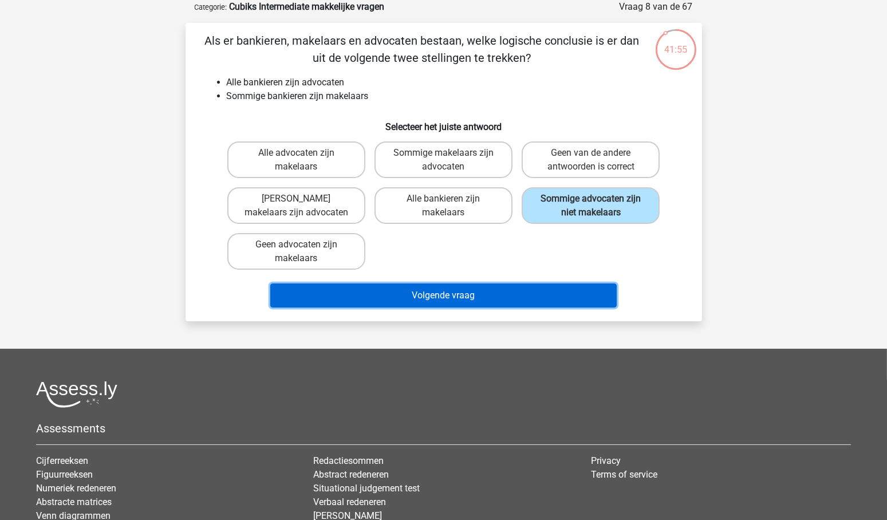
click at [498, 291] on button "Volgende vraag" at bounding box center [443, 295] width 346 height 24
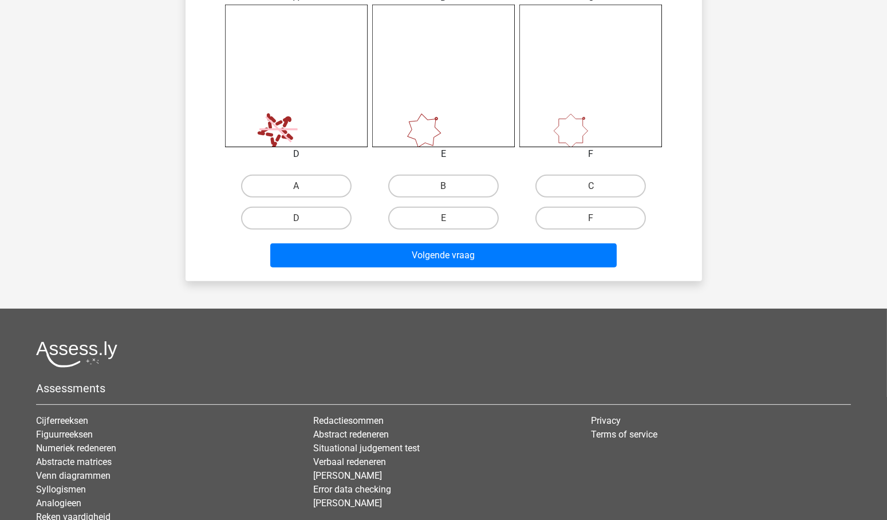
scroll to position [623, 0]
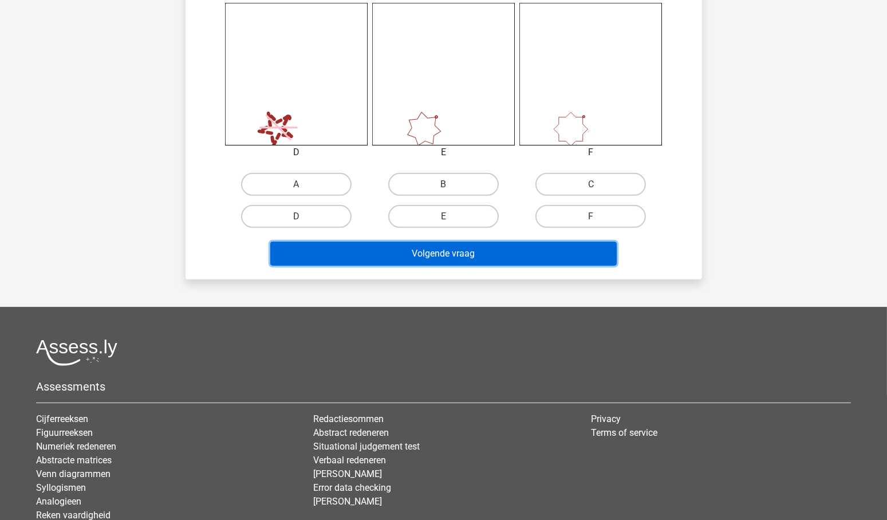
click at [530, 248] on button "Volgende vraag" at bounding box center [443, 254] width 346 height 24
click at [461, 251] on button "Volgende vraag" at bounding box center [443, 254] width 346 height 24
click at [461, 252] on button "Volgende vraag" at bounding box center [443, 254] width 346 height 24
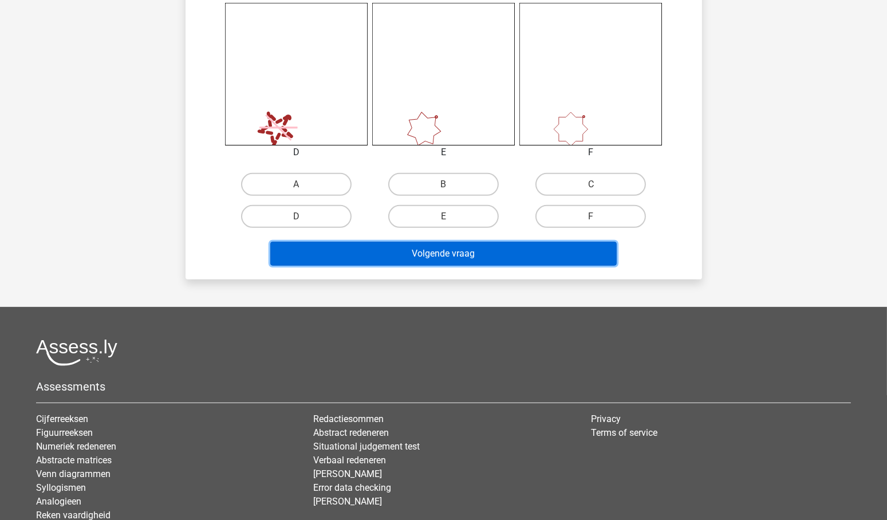
click at [461, 252] on button "Volgende vraag" at bounding box center [443, 254] width 346 height 24
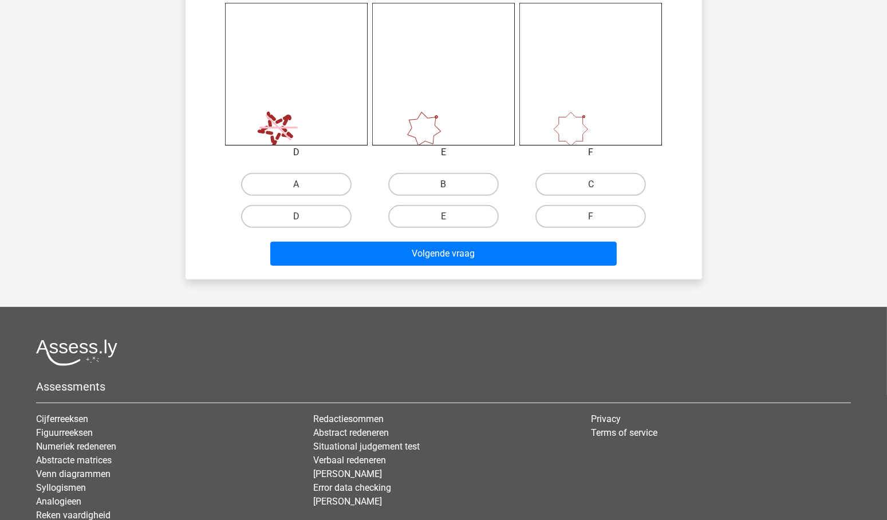
drag, startPoint x: 885, startPoint y: 277, endPoint x: 894, endPoint y: 183, distance: 94.9
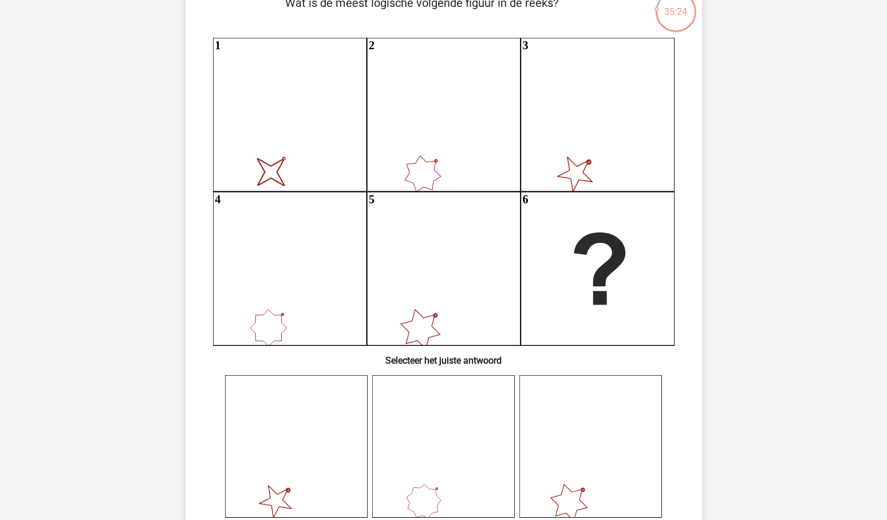
scroll to position [90, 0]
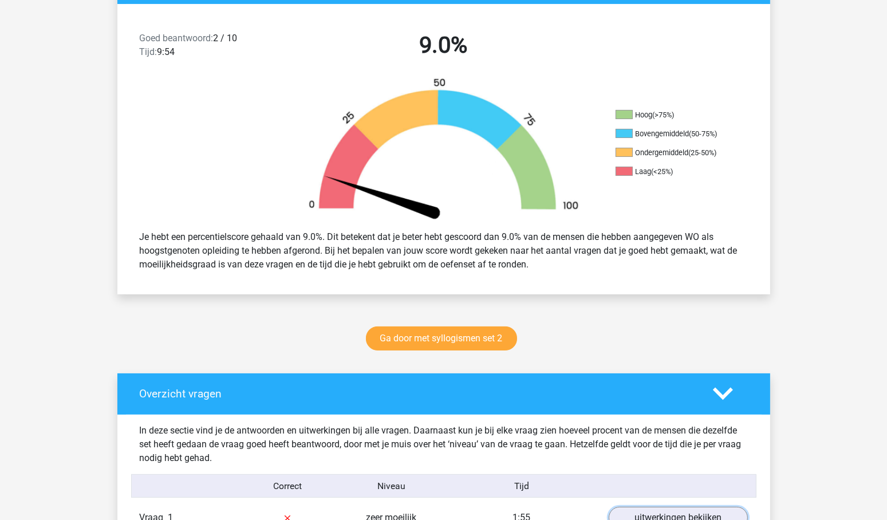
scroll to position [191, 0]
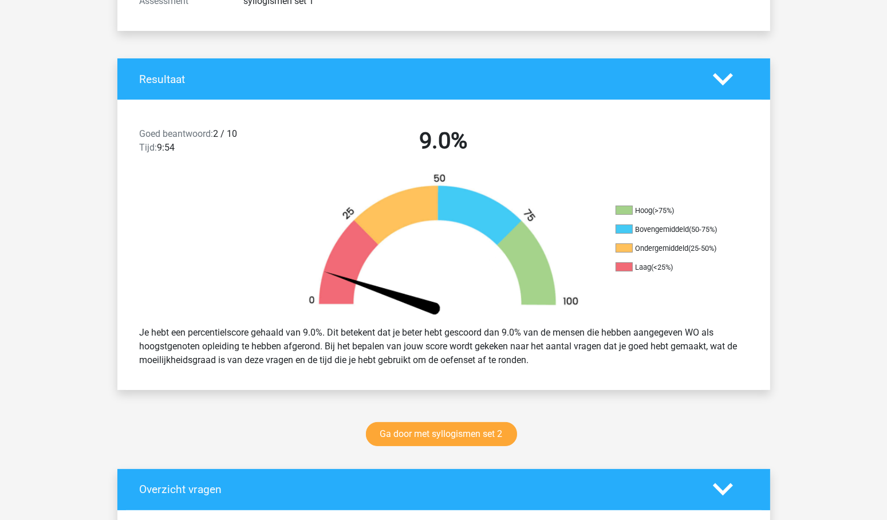
drag, startPoint x: 883, startPoint y: 127, endPoint x: 869, endPoint y: 8, distance: 119.3
